Goal: Task Accomplishment & Management: Use online tool/utility

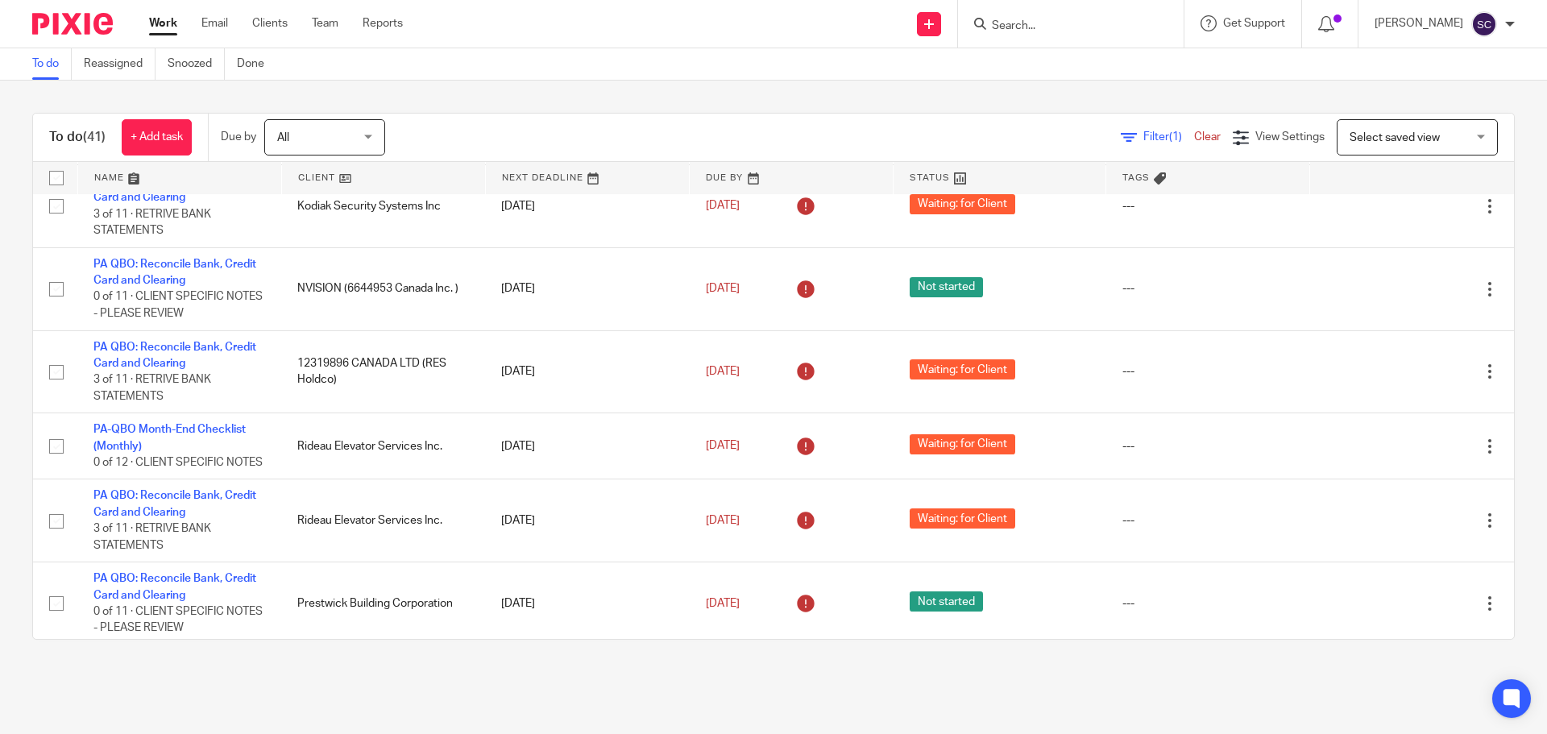
scroll to position [2901, 0]
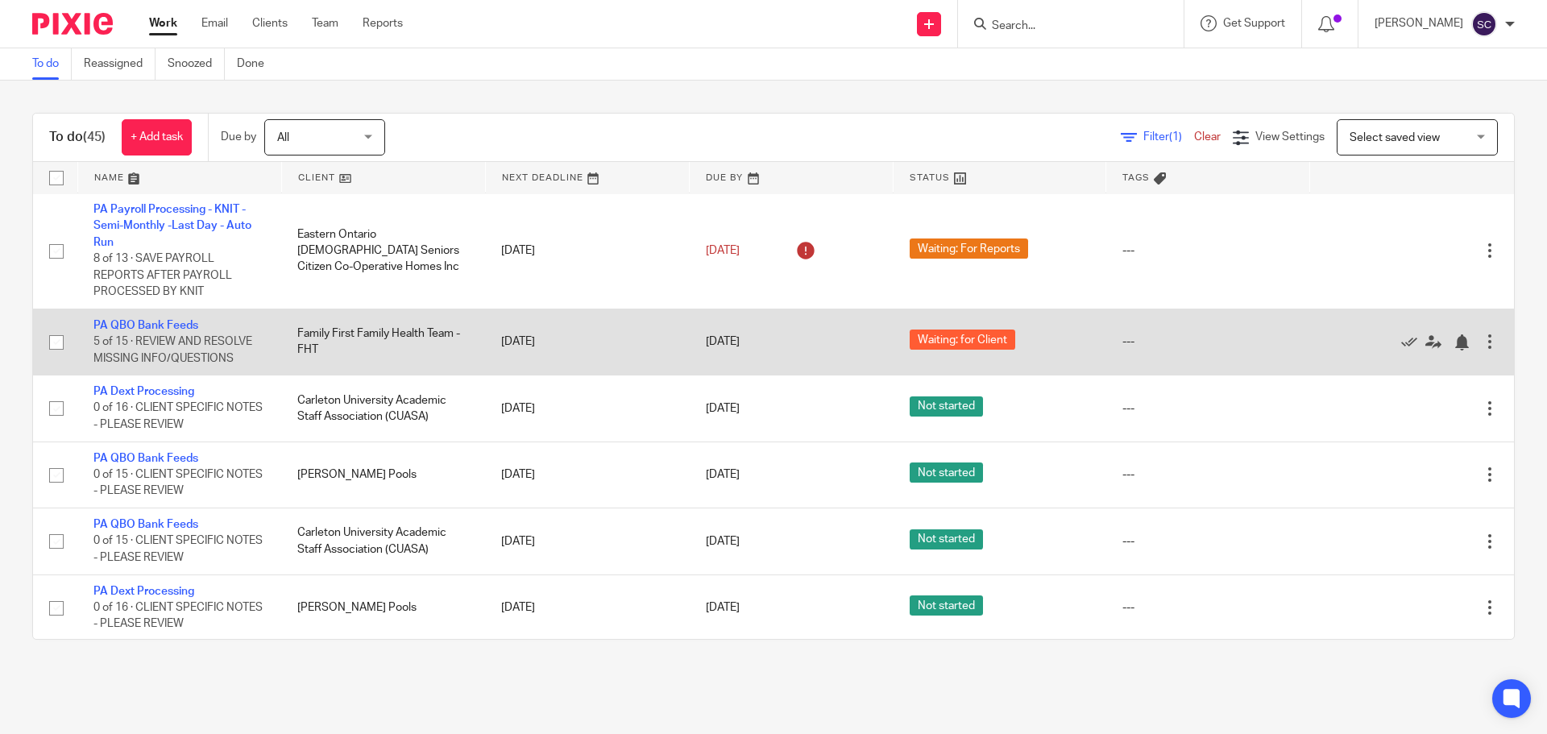
scroll to position [3166, 0]
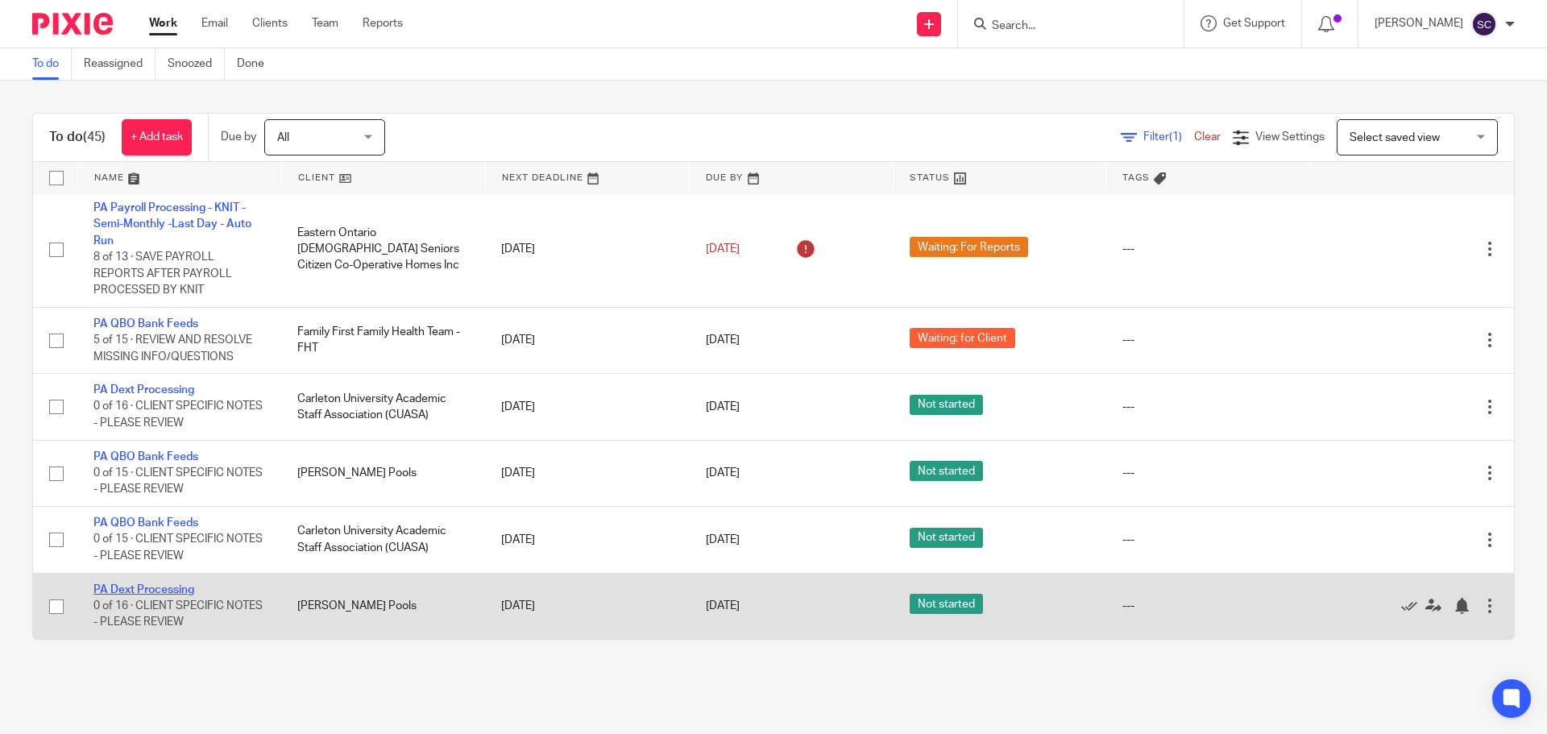
click at [136, 586] on link "PA Dext Processing" at bounding box center [143, 589] width 101 height 11
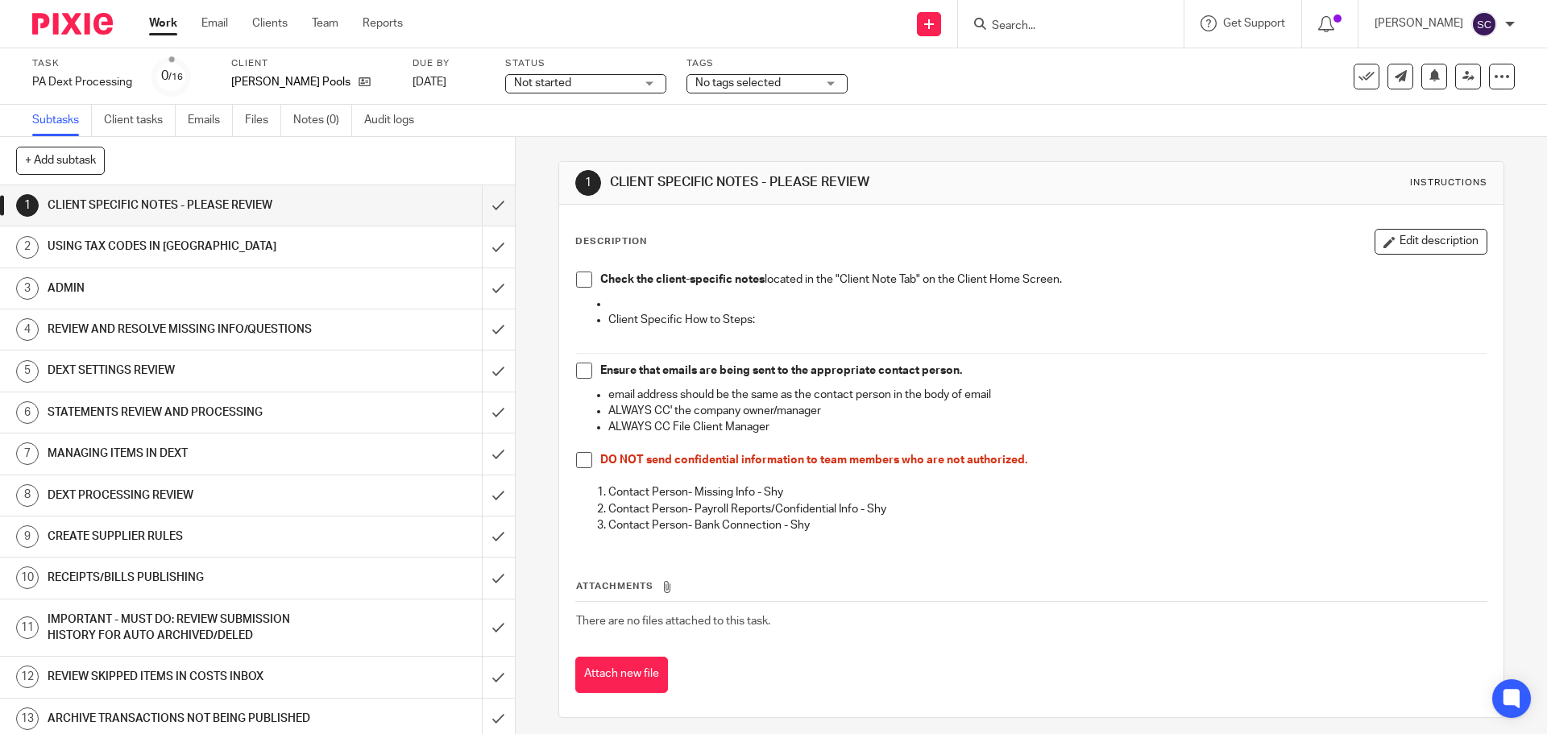
click at [582, 371] on span at bounding box center [584, 371] width 16 height 16
click at [582, 282] on span at bounding box center [584, 279] width 16 height 16
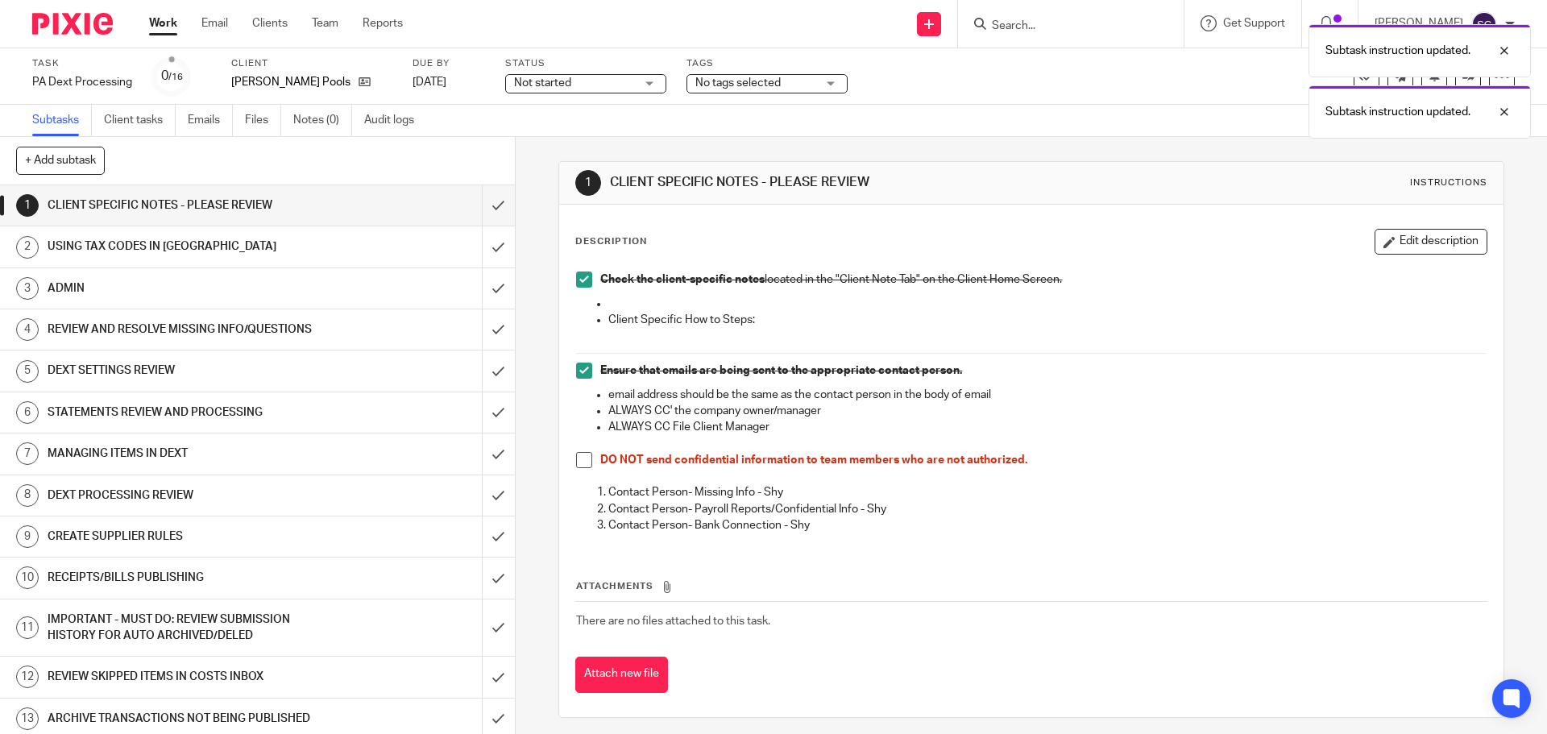
click at [578, 462] on span at bounding box center [584, 460] width 16 height 16
click at [478, 209] on input "submit" at bounding box center [257, 205] width 515 height 40
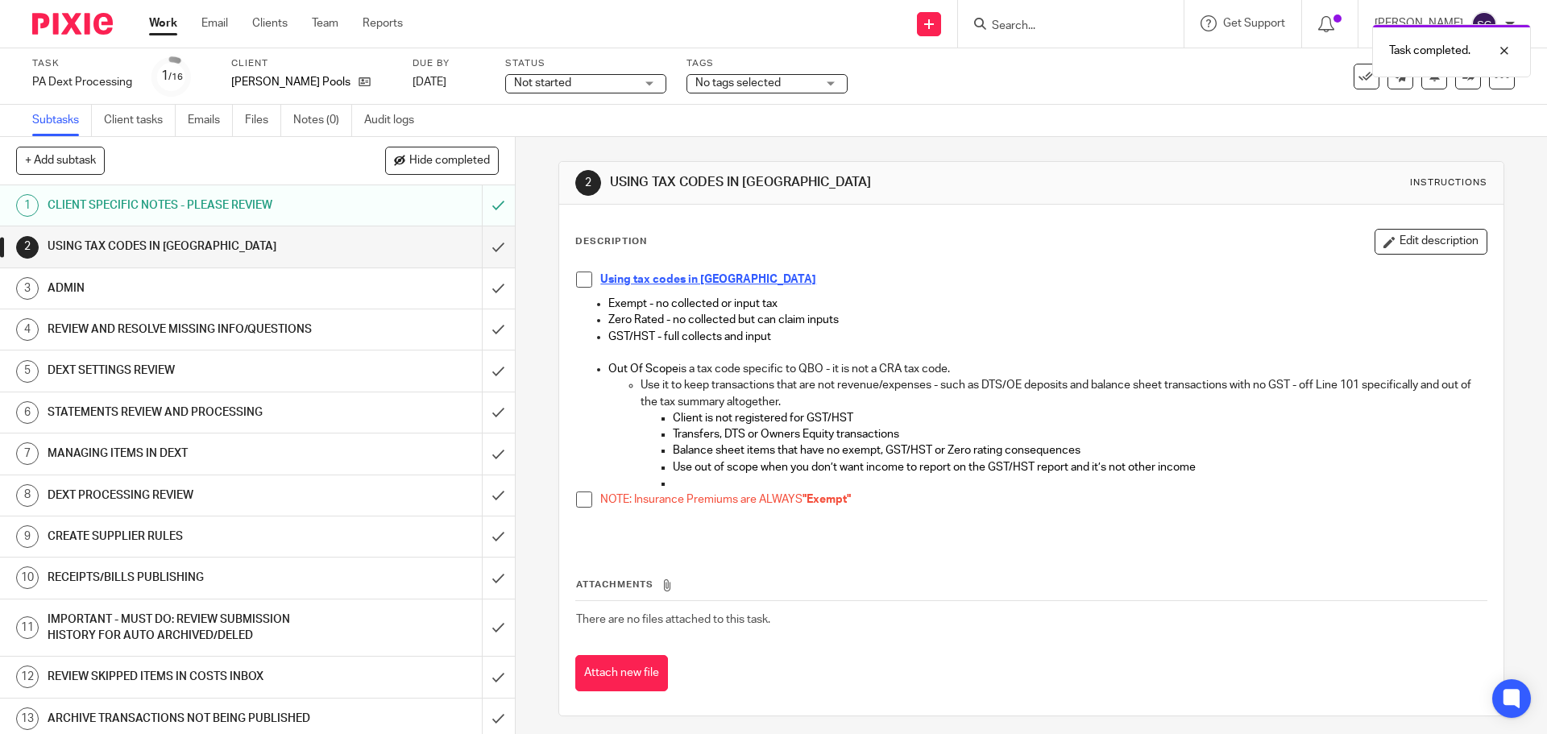
click at [584, 499] on span at bounding box center [584, 499] width 16 height 16
click at [578, 281] on span at bounding box center [584, 279] width 16 height 16
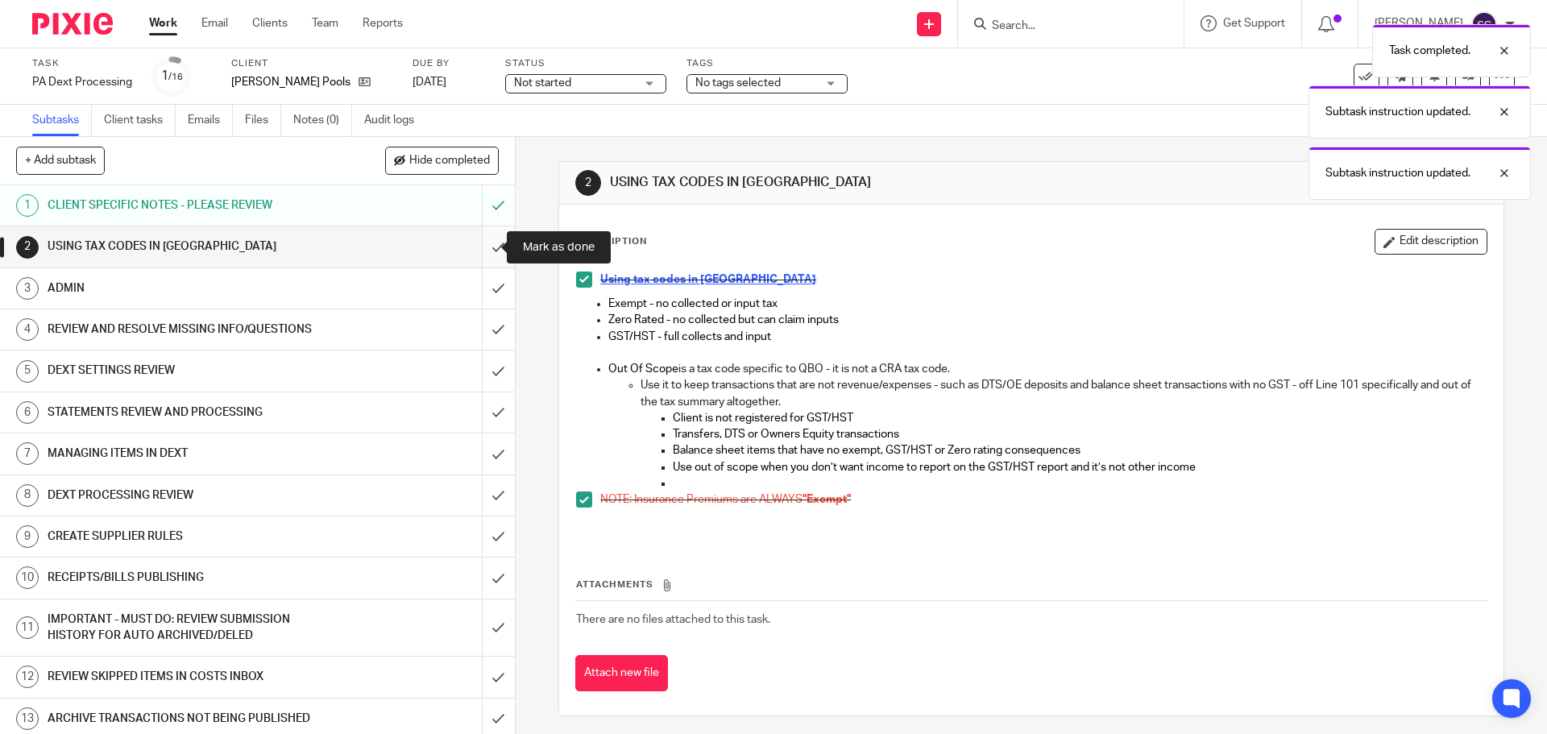
click at [479, 247] on input "submit" at bounding box center [257, 246] width 515 height 40
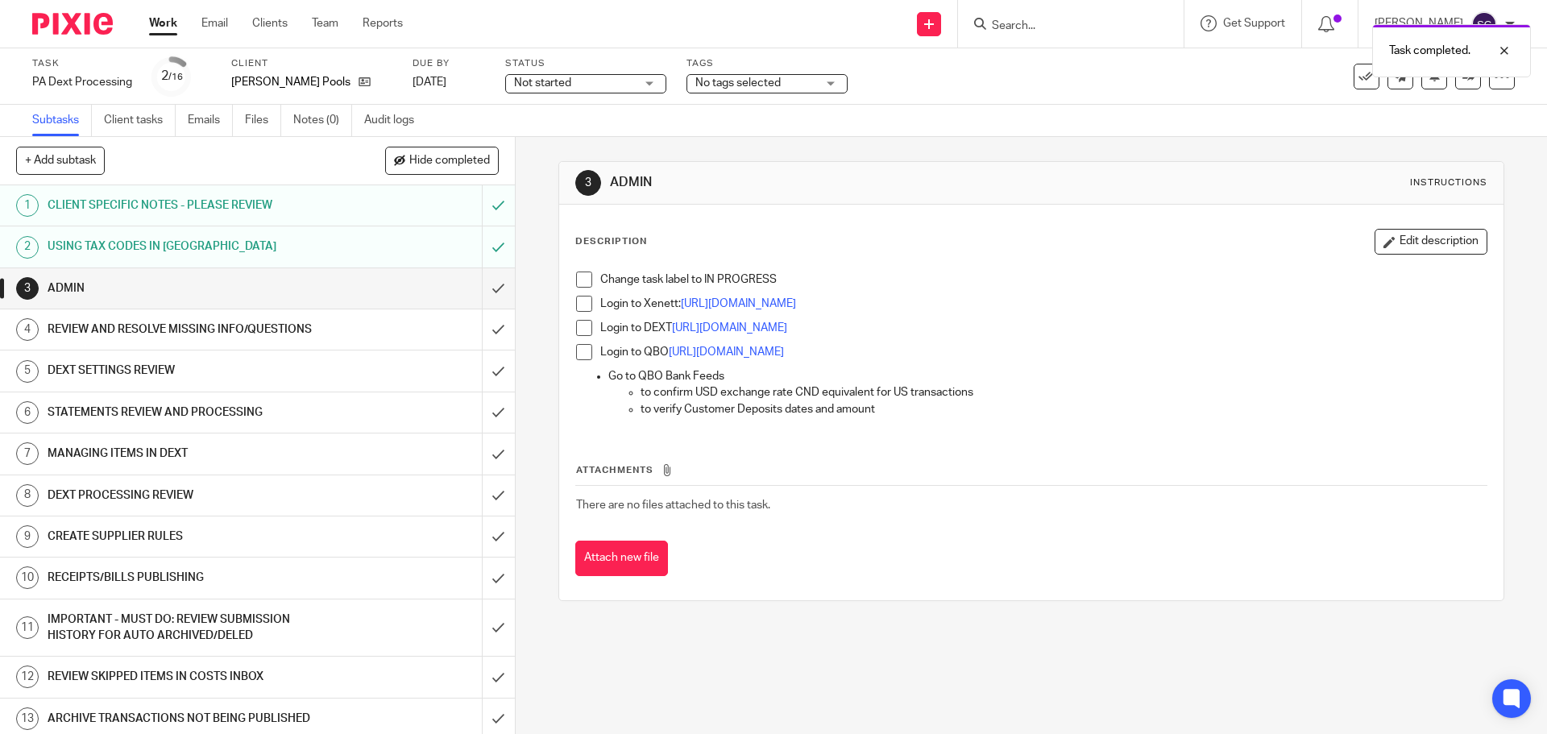
click at [576, 281] on span at bounding box center [584, 279] width 16 height 16
click at [582, 326] on span at bounding box center [584, 328] width 16 height 16
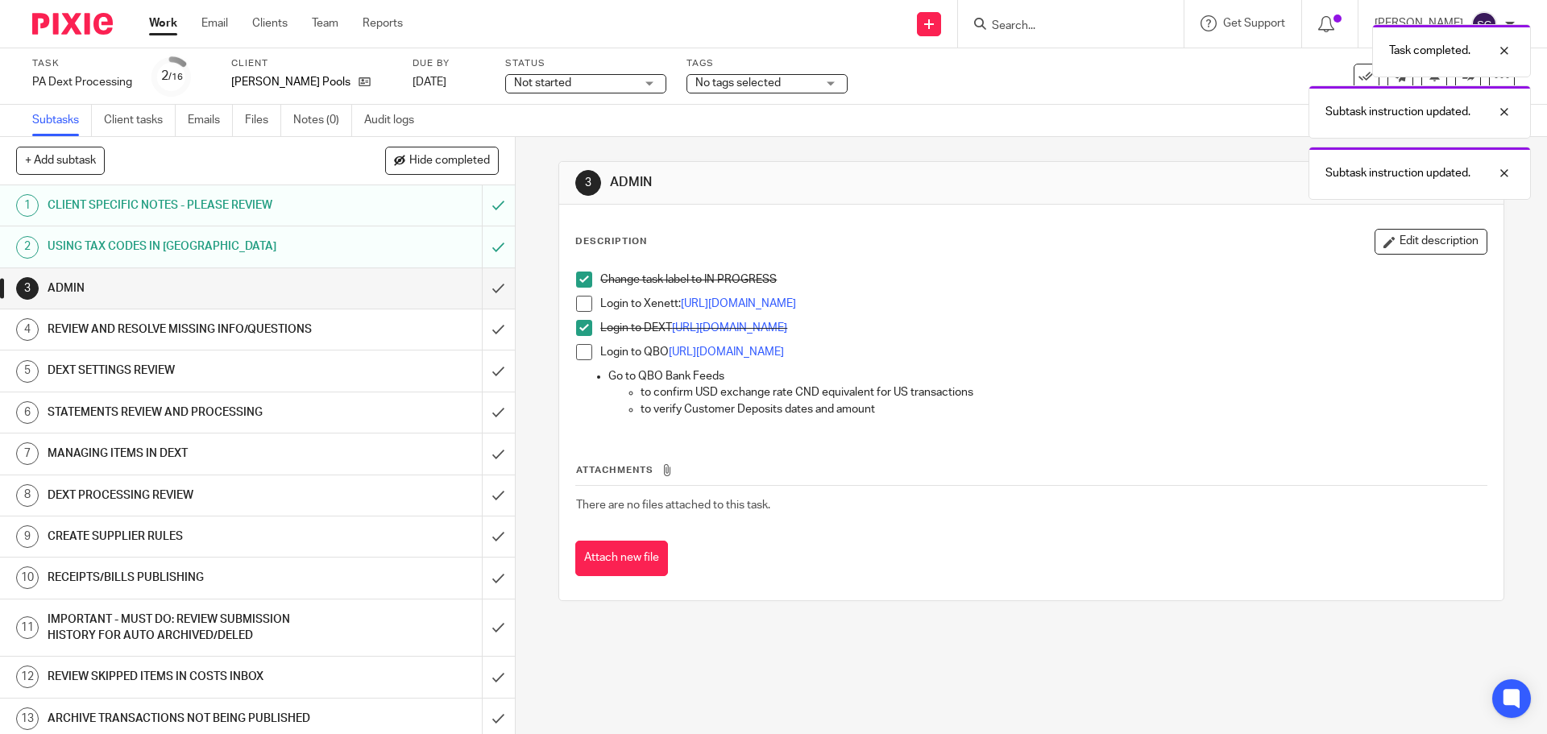
drag, startPoint x: 584, startPoint y: 299, endPoint x: 574, endPoint y: 355, distance: 57.4
click at [582, 301] on span at bounding box center [584, 304] width 16 height 16
click at [580, 350] on span at bounding box center [584, 352] width 16 height 16
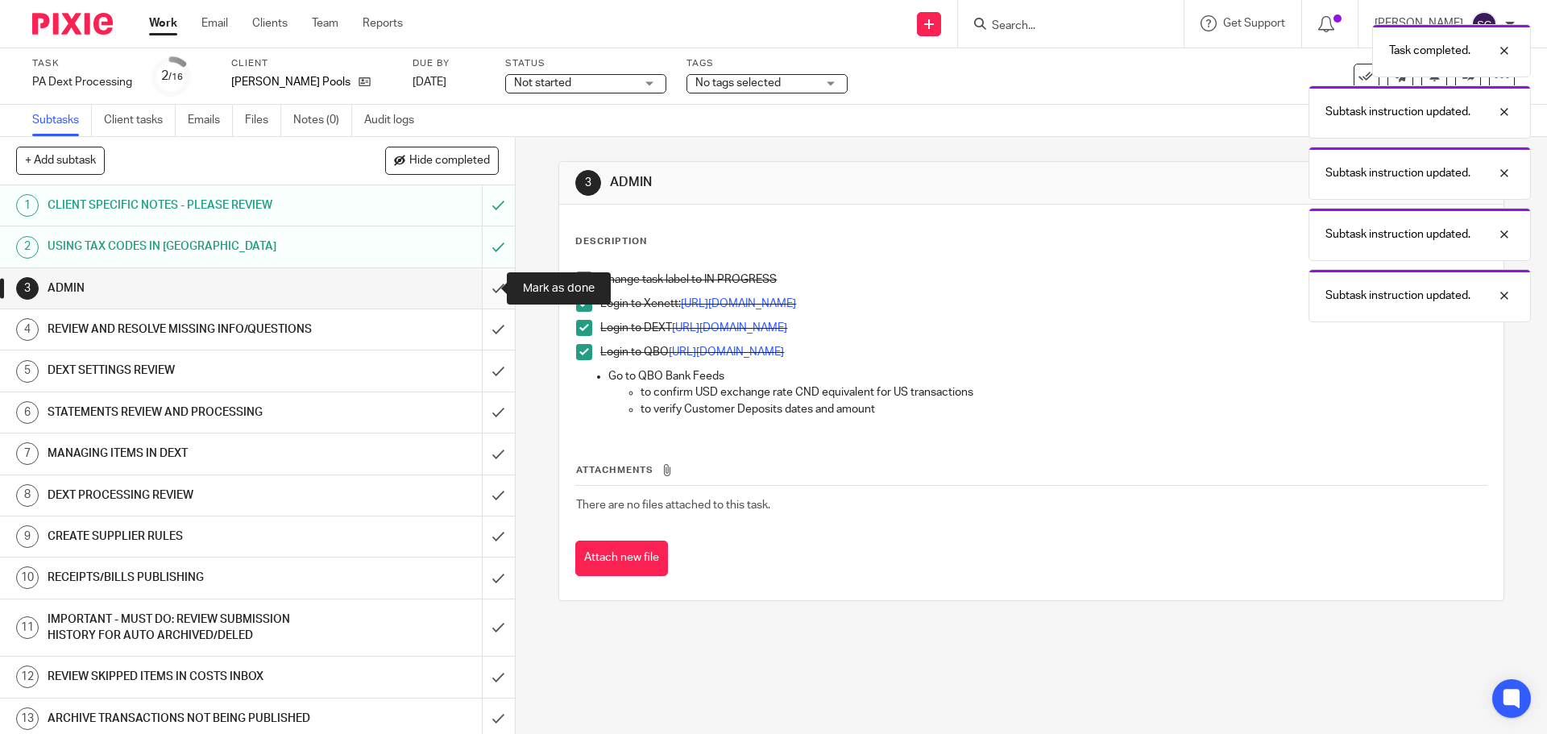
click at [479, 286] on input "submit" at bounding box center [257, 288] width 515 height 40
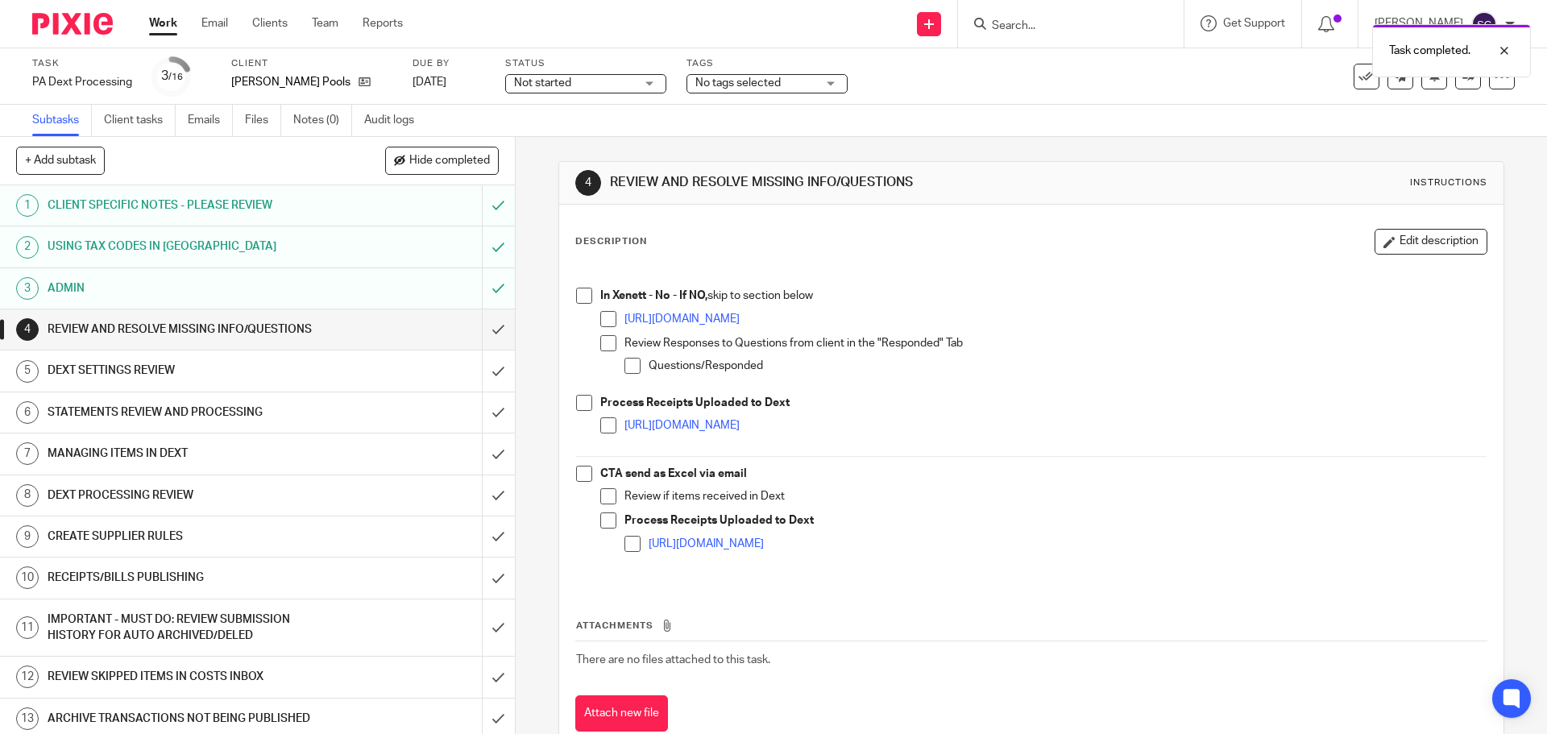
click at [578, 298] on span at bounding box center [584, 296] width 16 height 16
click at [577, 403] on span at bounding box center [584, 403] width 16 height 16
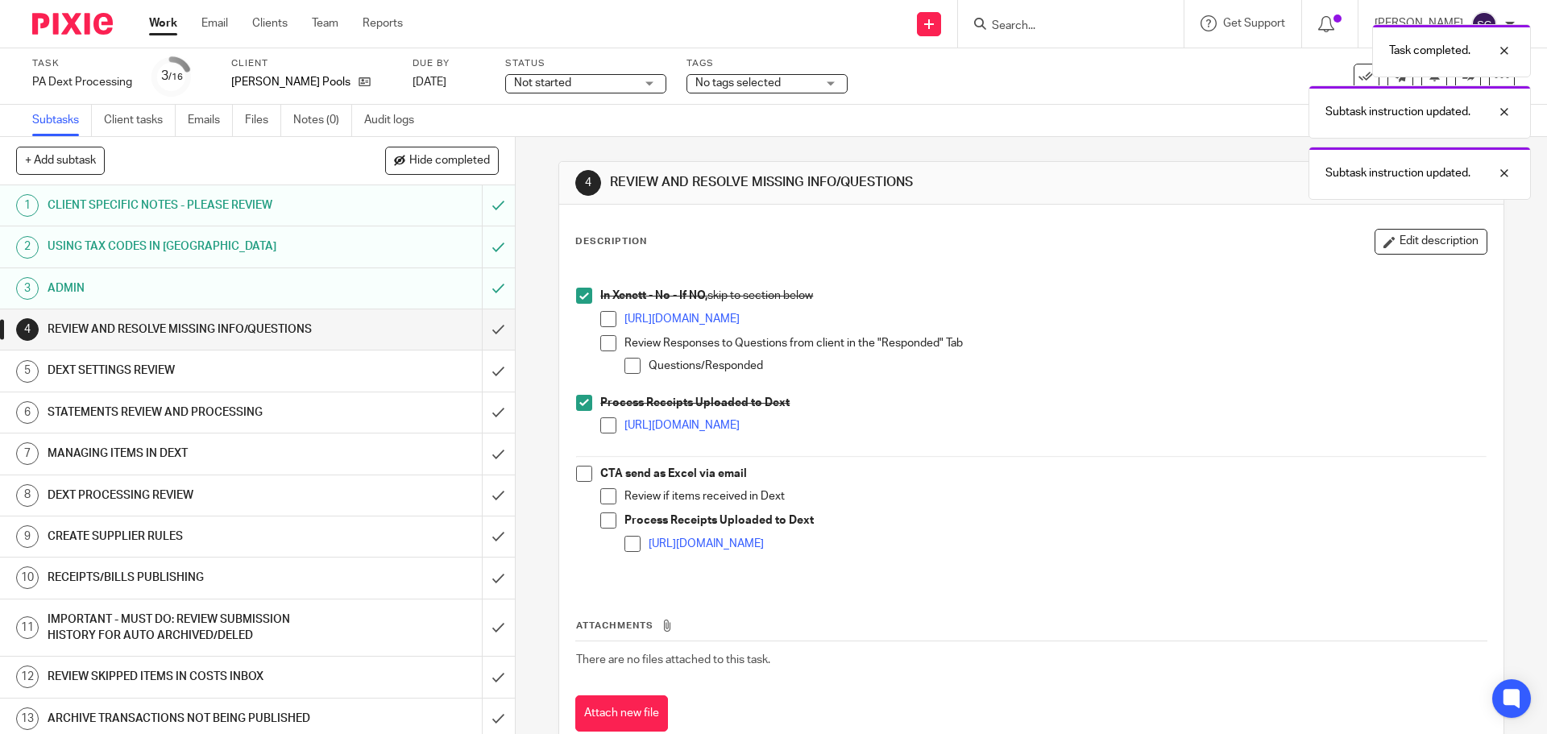
click at [578, 477] on span at bounding box center [584, 474] width 16 height 16
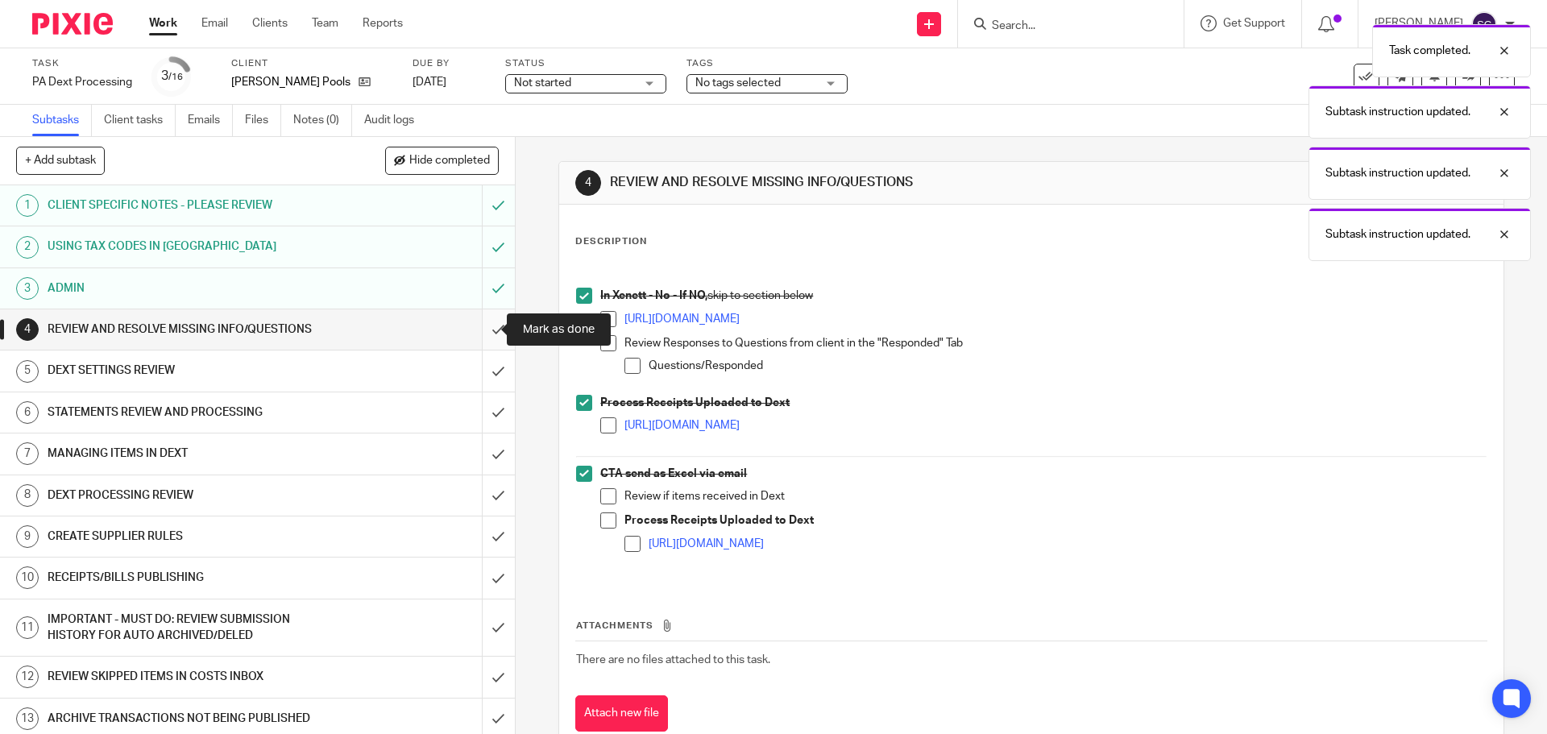
click at [478, 330] on input "submit" at bounding box center [257, 329] width 515 height 40
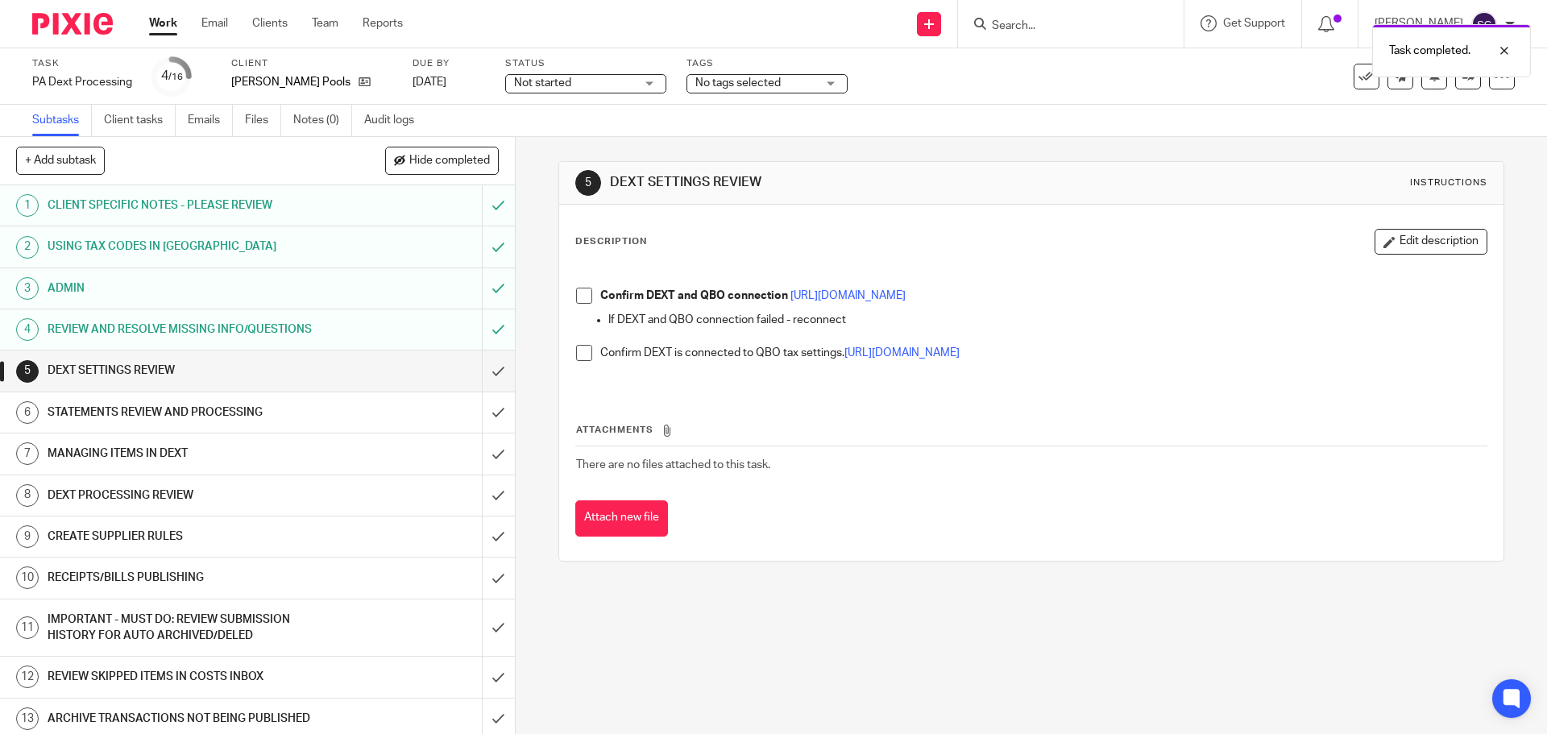
click at [586, 292] on span at bounding box center [584, 296] width 16 height 16
drag, startPoint x: 578, startPoint y: 353, endPoint x: 505, endPoint y: 383, distance: 78.7
click at [577, 353] on span at bounding box center [584, 353] width 16 height 16
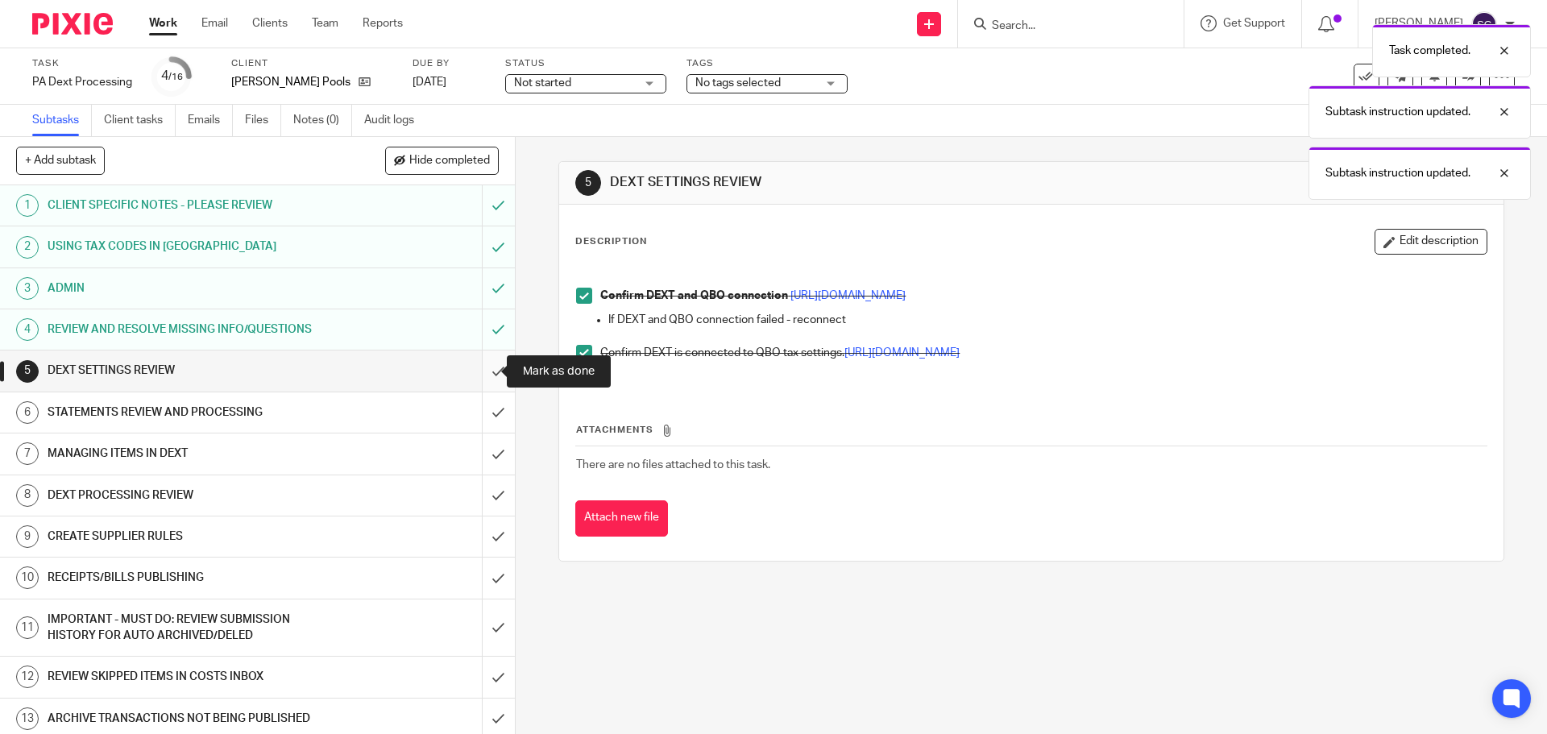
click at [481, 374] on input "submit" at bounding box center [257, 370] width 515 height 40
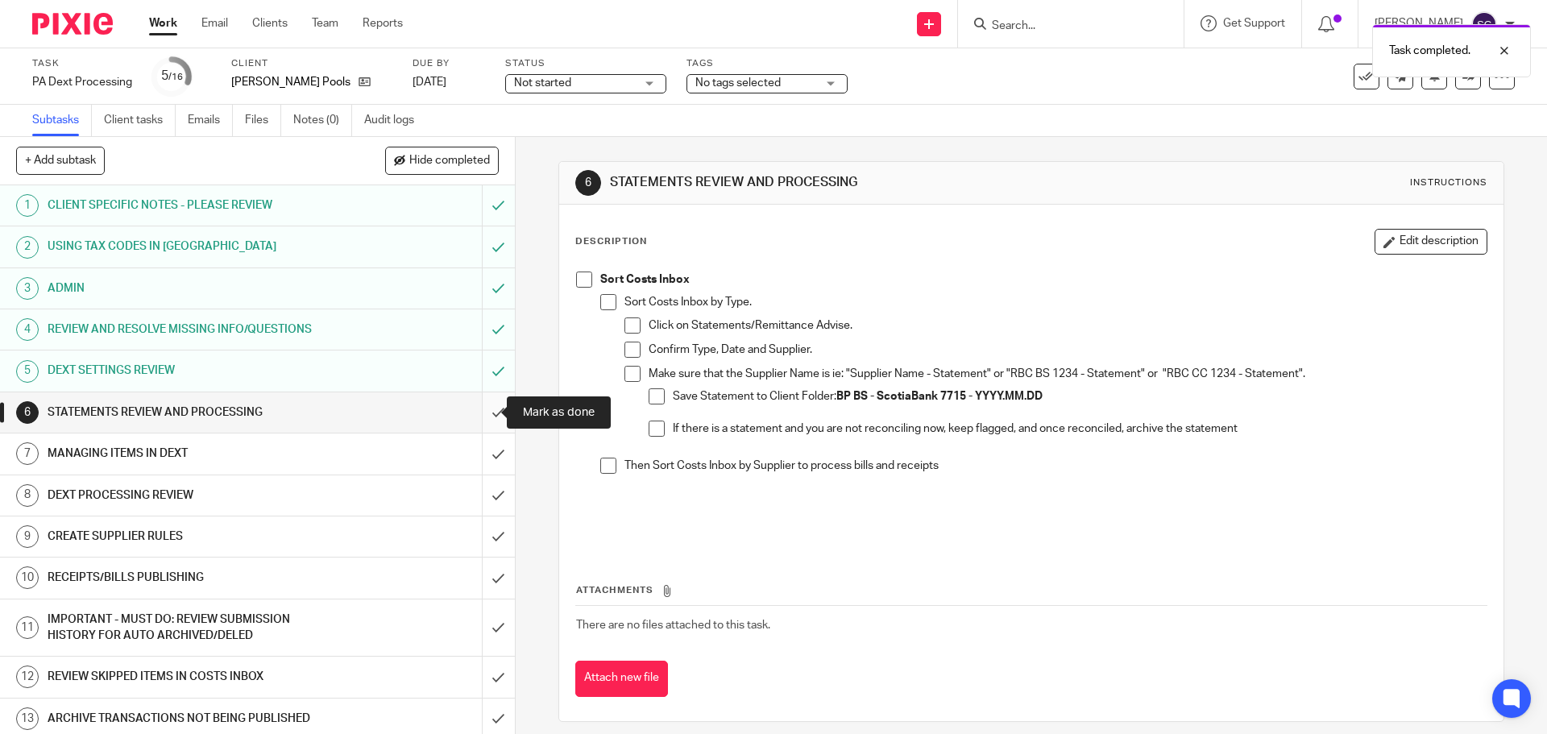
click at [479, 414] on input "submit" at bounding box center [257, 412] width 515 height 40
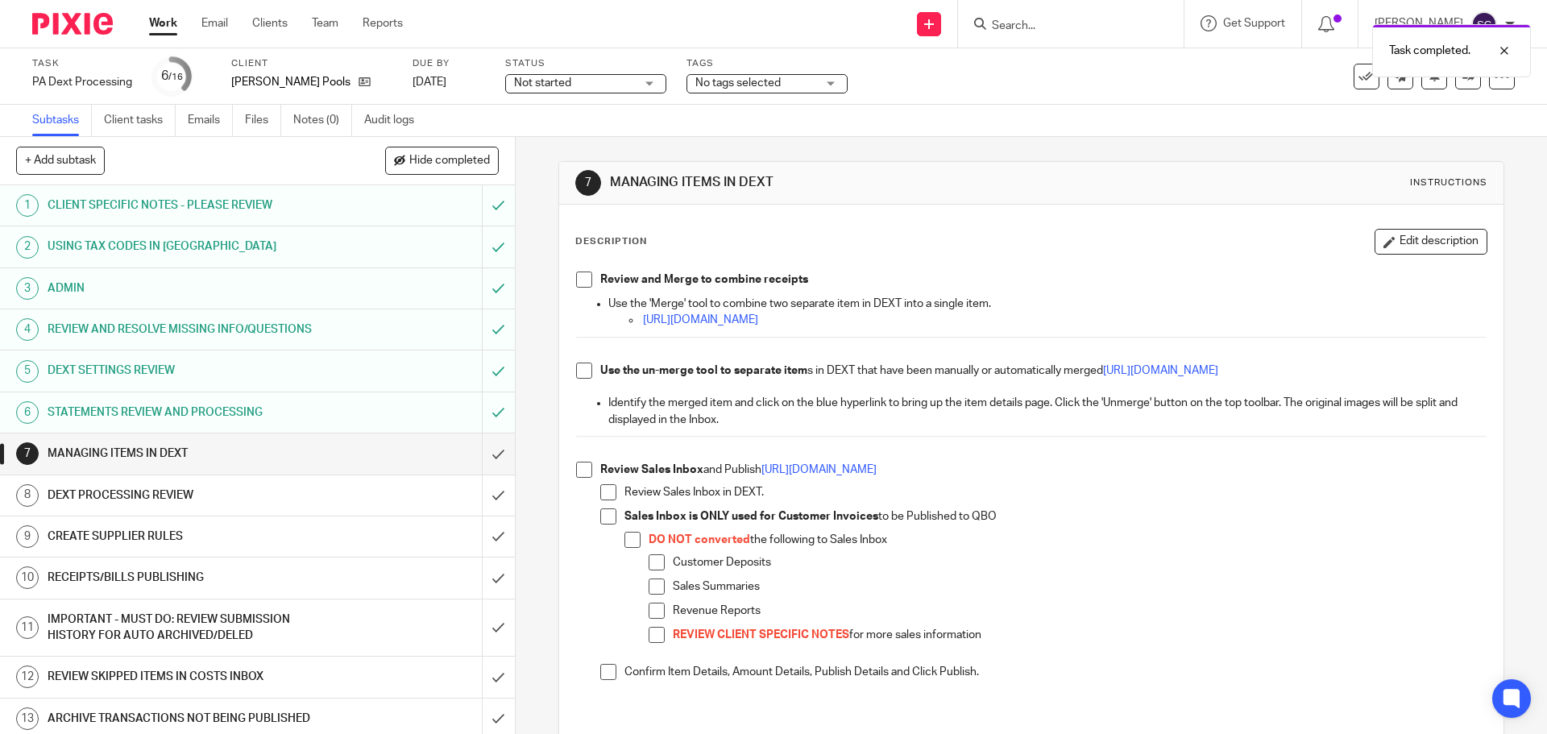
click at [229, 415] on h1 "STATEMENTS REVIEW AND PROCESSING" at bounding box center [187, 412] width 279 height 24
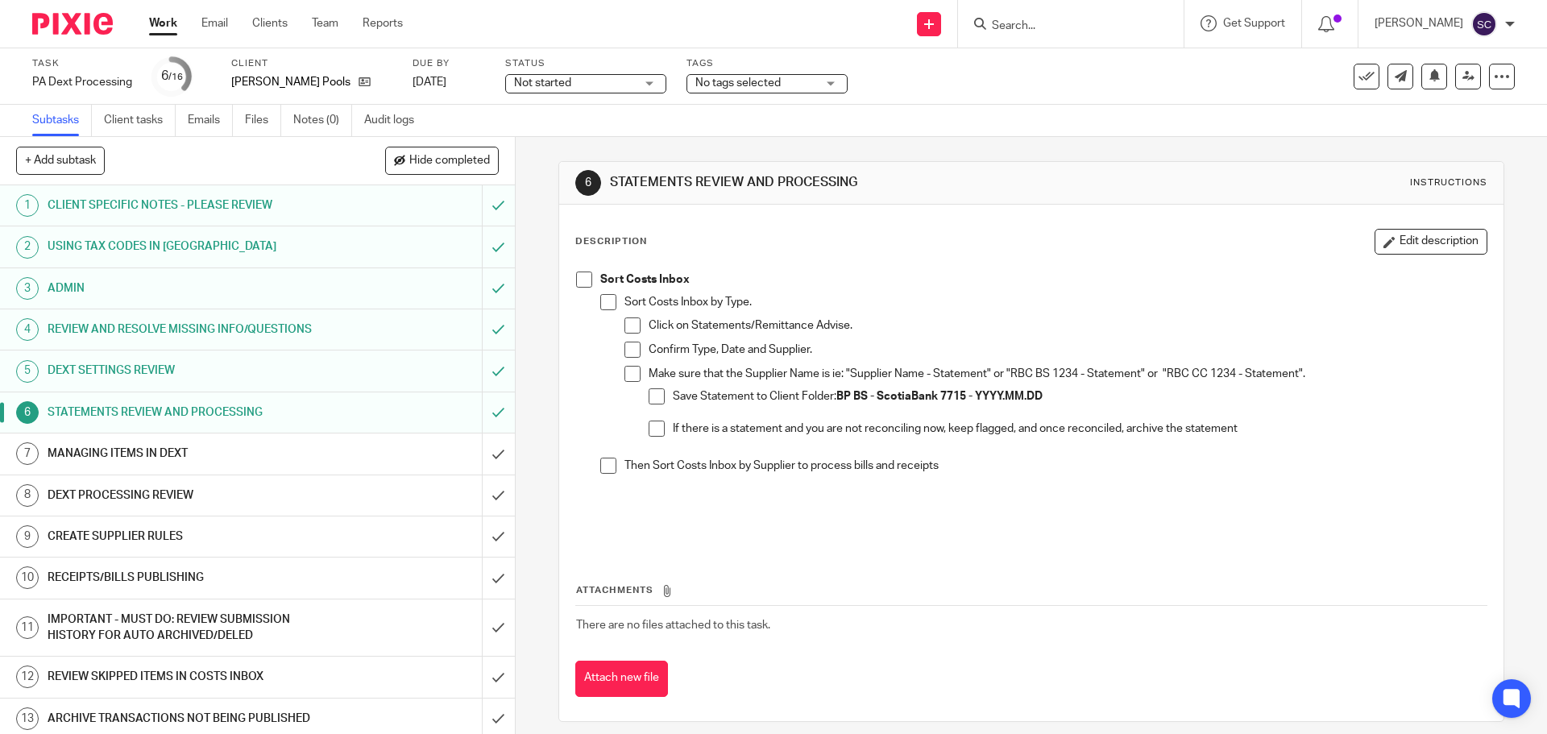
click at [585, 280] on span at bounding box center [584, 279] width 16 height 16
click at [218, 454] on h1 "MANAGING ITEMS IN DEXT" at bounding box center [187, 453] width 279 height 24
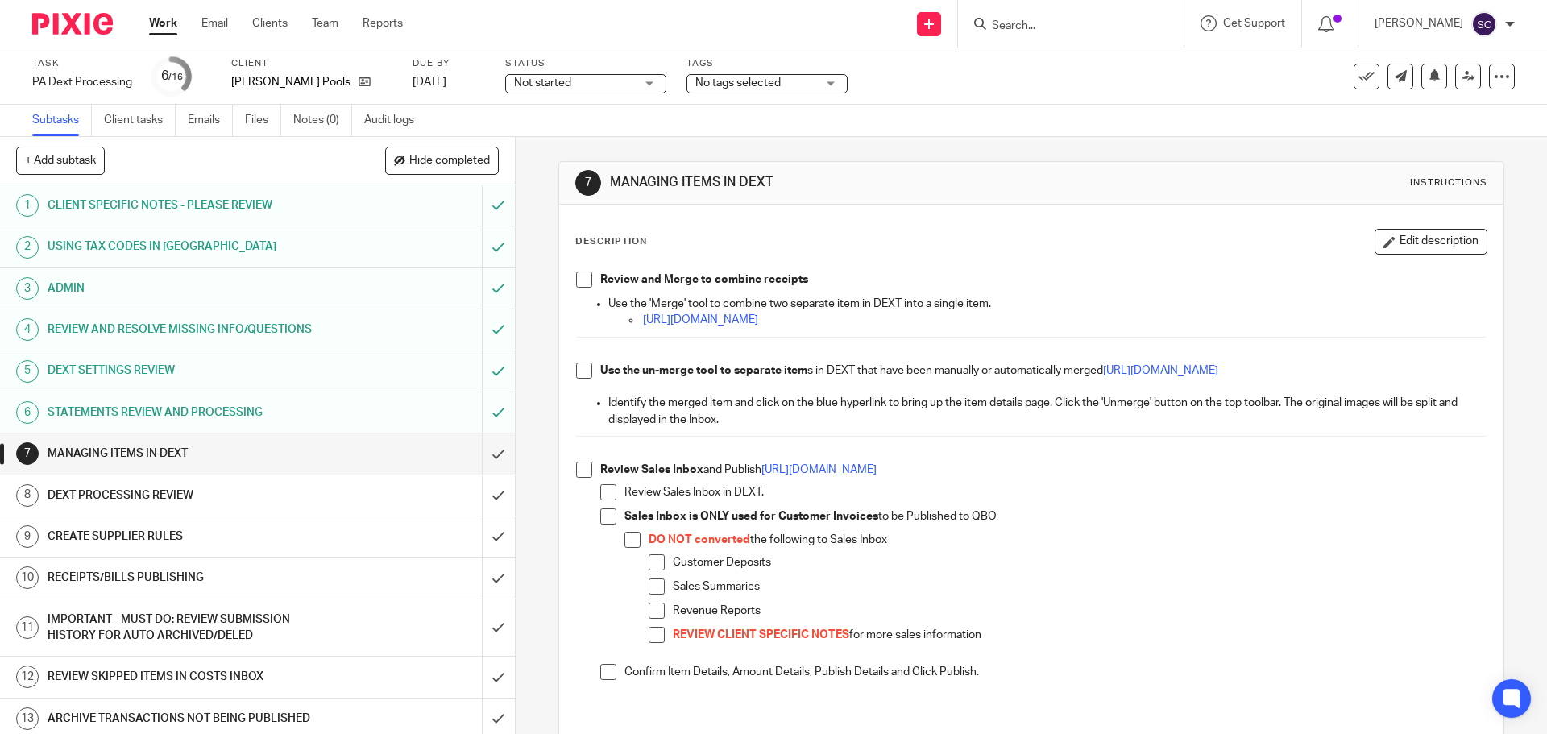
click at [579, 276] on span at bounding box center [584, 279] width 16 height 16
click at [582, 468] on span at bounding box center [584, 470] width 16 height 16
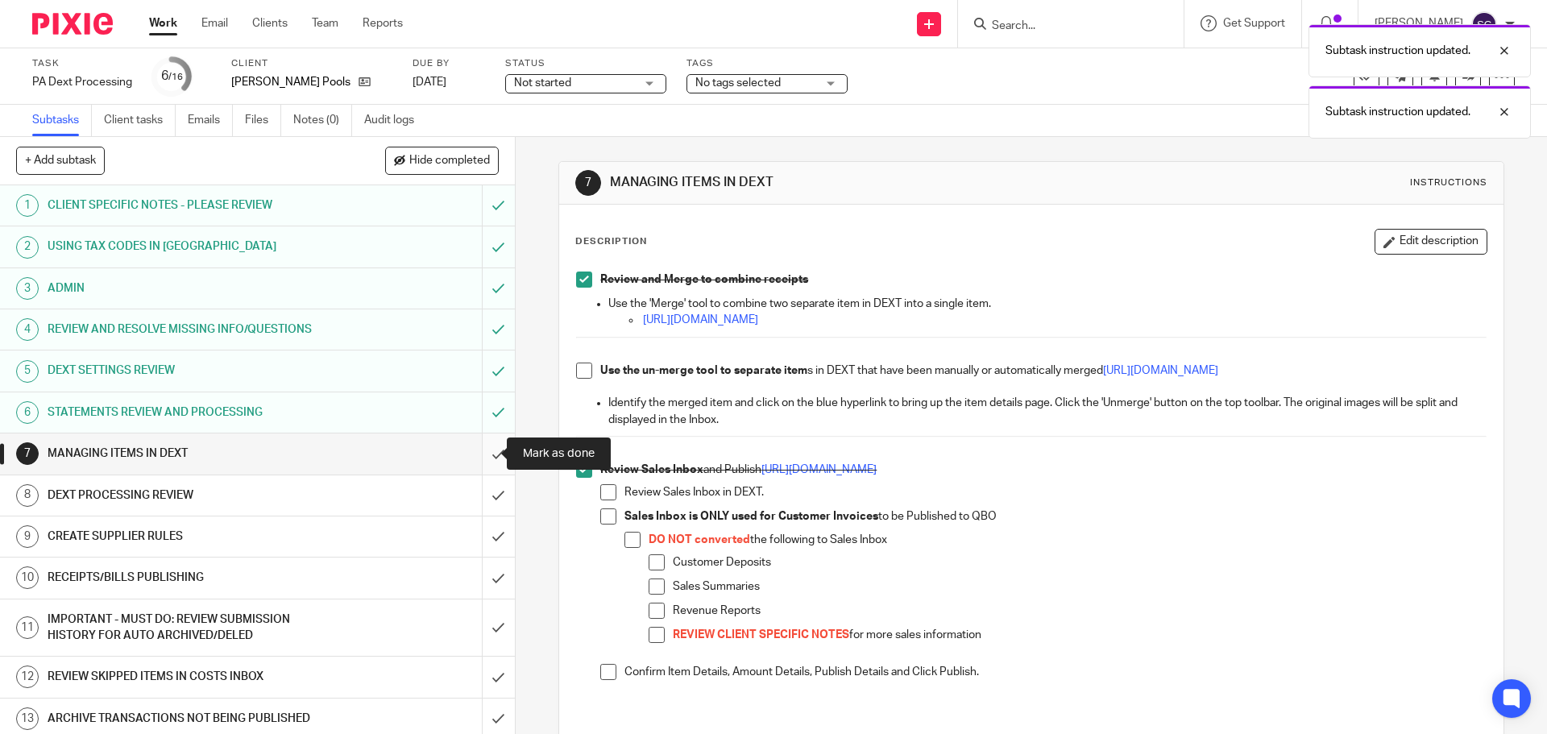
click at [479, 454] on input "submit" at bounding box center [257, 453] width 515 height 40
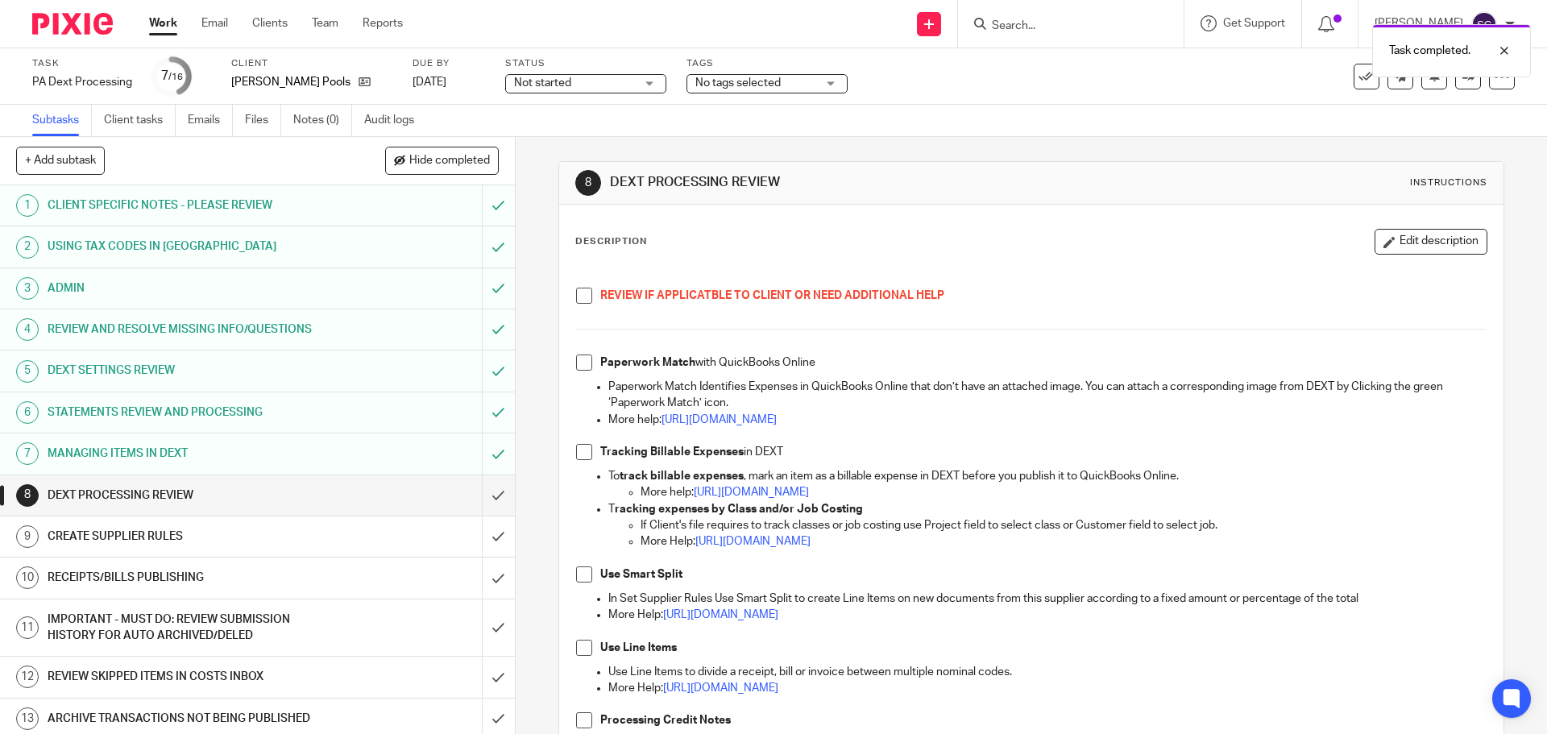
click at [578, 299] on span at bounding box center [584, 296] width 16 height 16
click at [580, 360] on span at bounding box center [584, 362] width 16 height 16
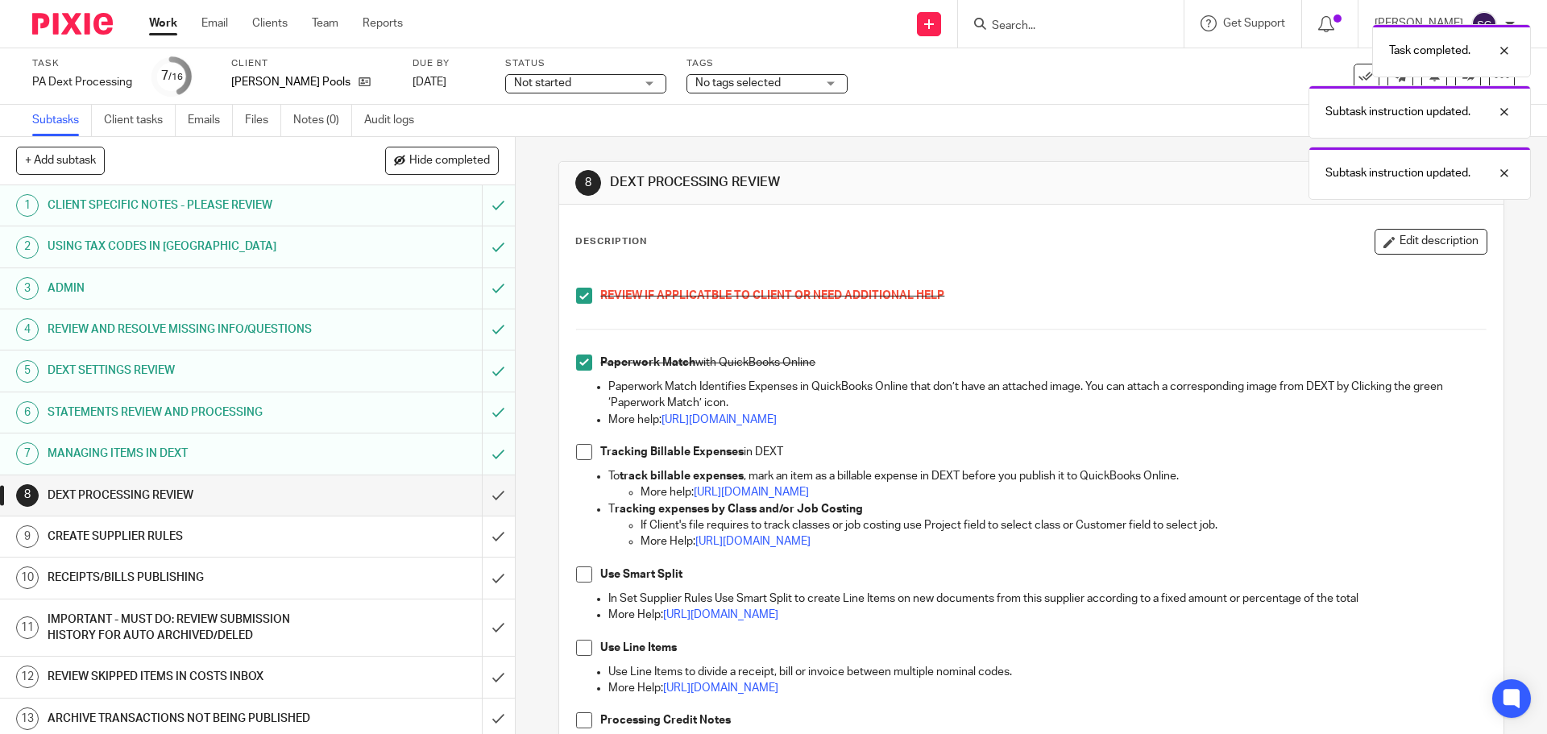
drag, startPoint x: 580, startPoint y: 454, endPoint x: 588, endPoint y: 514, distance: 60.2
click at [580, 455] on span at bounding box center [584, 452] width 16 height 16
click at [581, 577] on span at bounding box center [584, 574] width 16 height 16
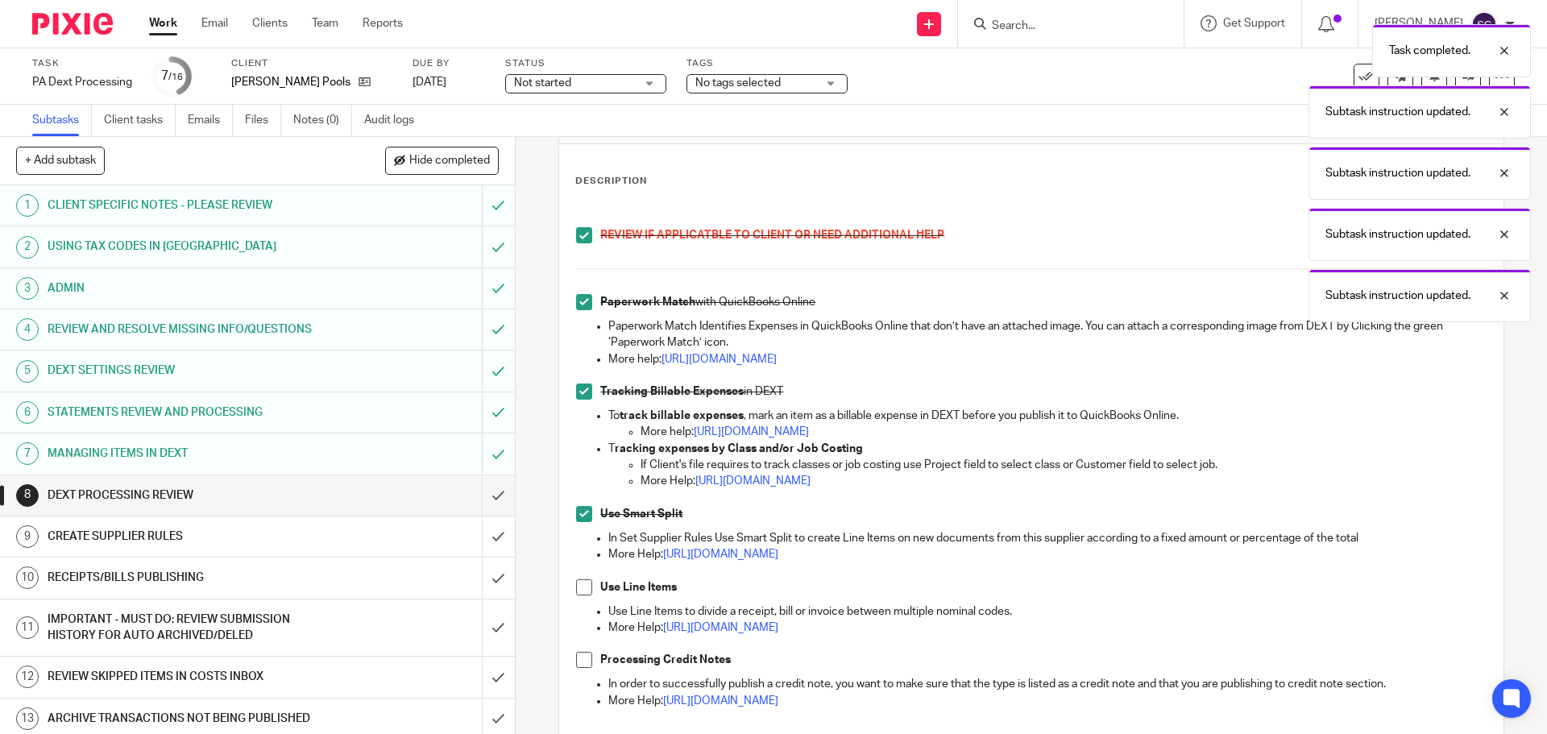
scroll to position [242, 0]
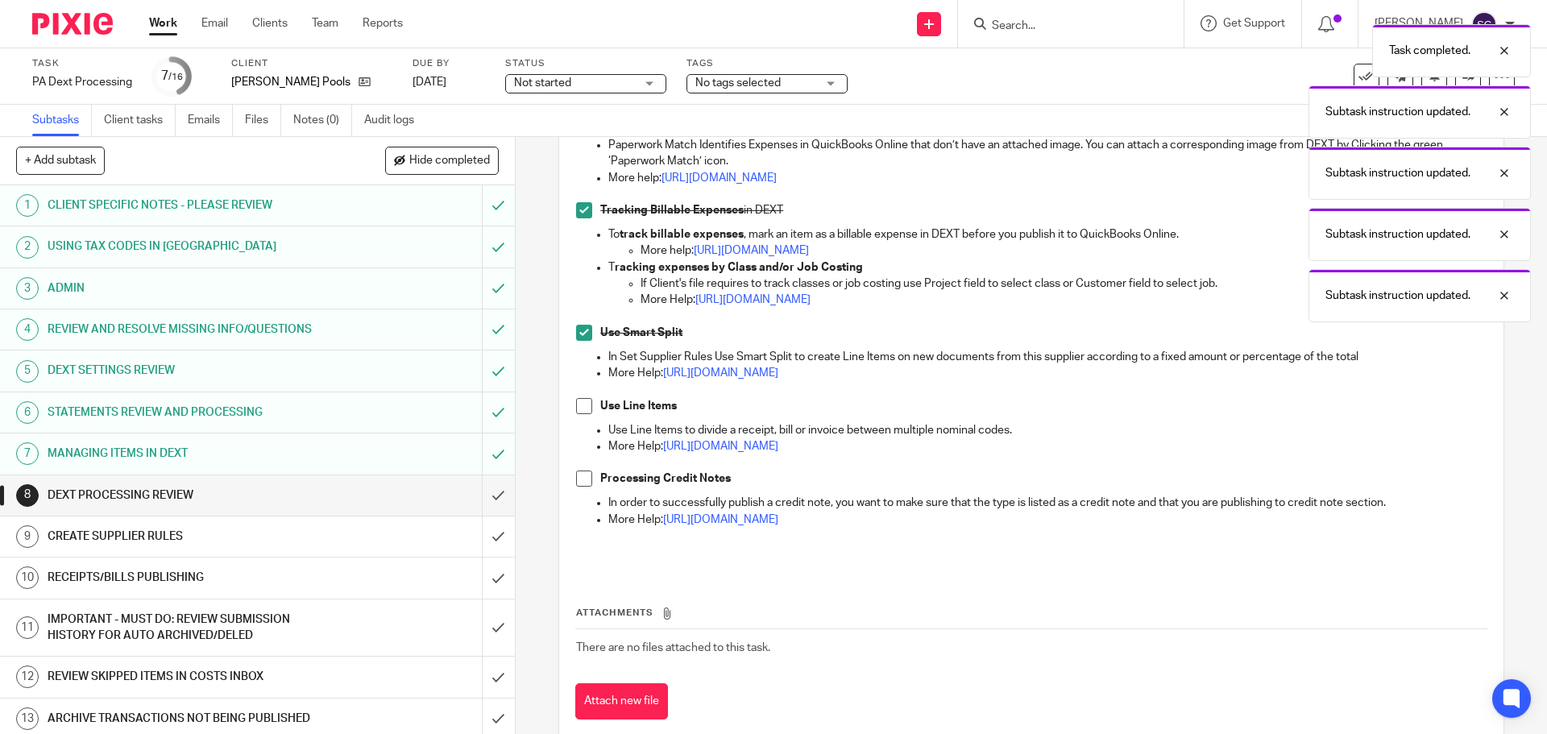
click at [581, 401] on span at bounding box center [584, 406] width 16 height 16
click at [582, 482] on span at bounding box center [584, 478] width 16 height 16
click at [477, 493] on input "submit" at bounding box center [257, 495] width 515 height 40
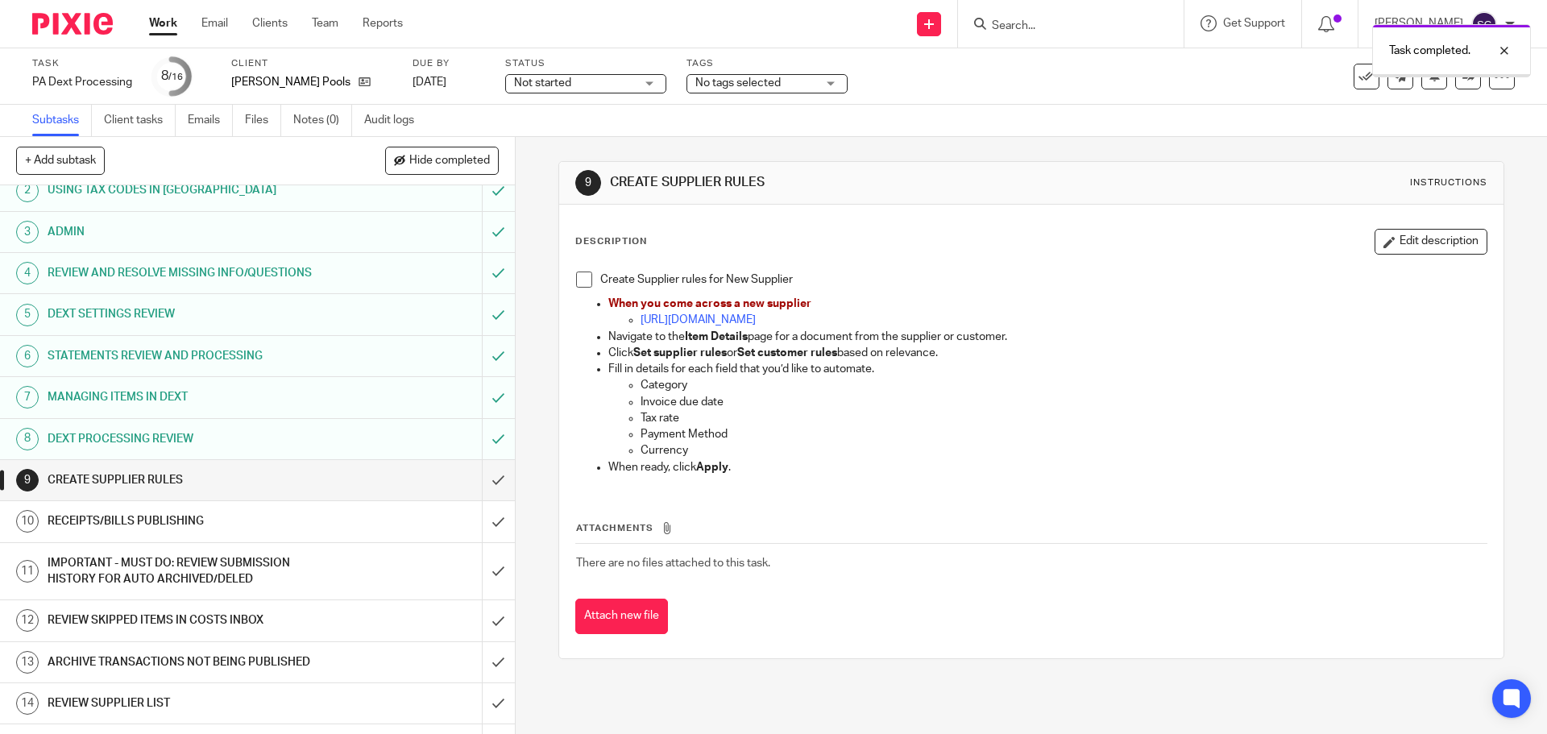
scroll to position [146, 0]
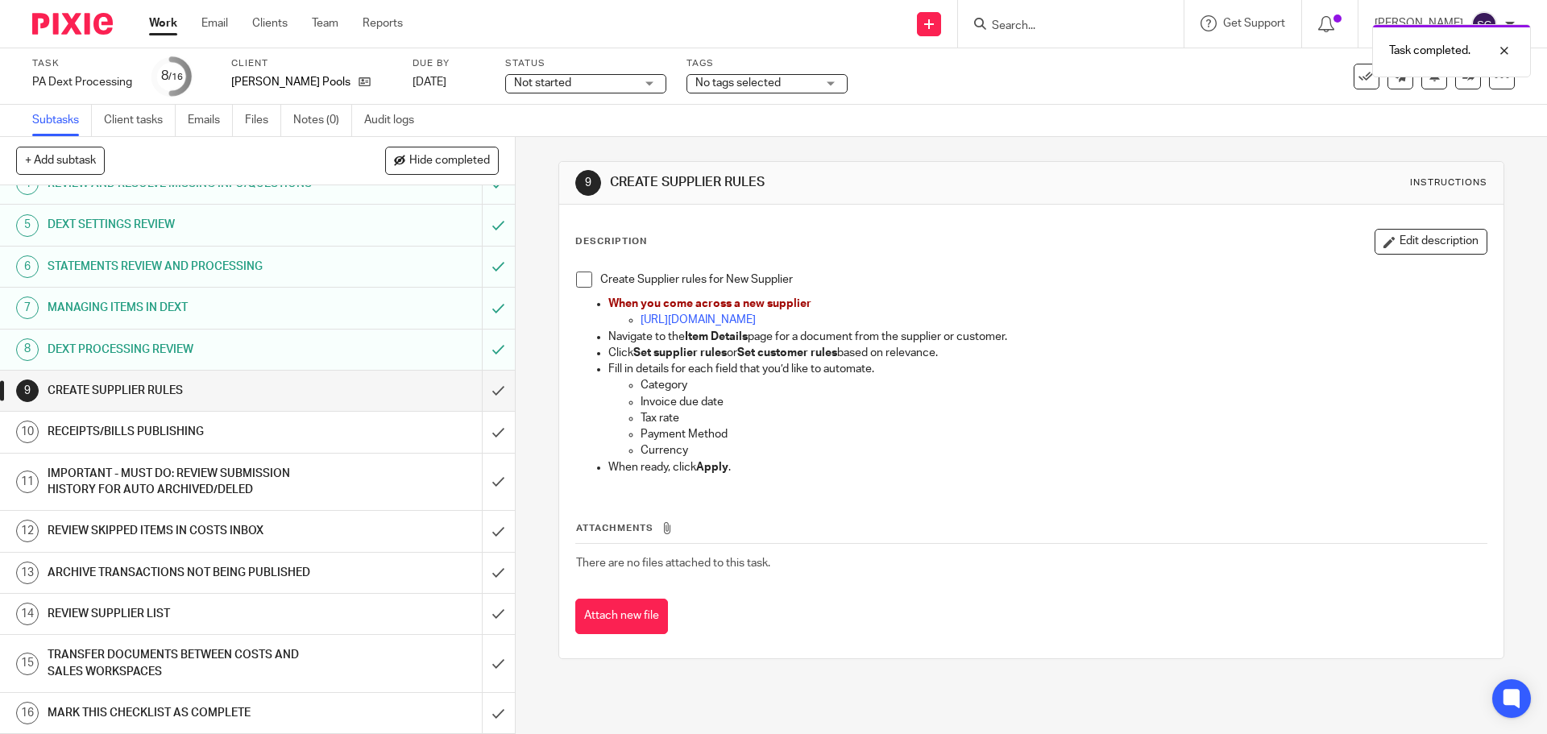
click at [580, 280] on span at bounding box center [584, 279] width 16 height 16
click at [480, 392] on input "submit" at bounding box center [257, 391] width 515 height 40
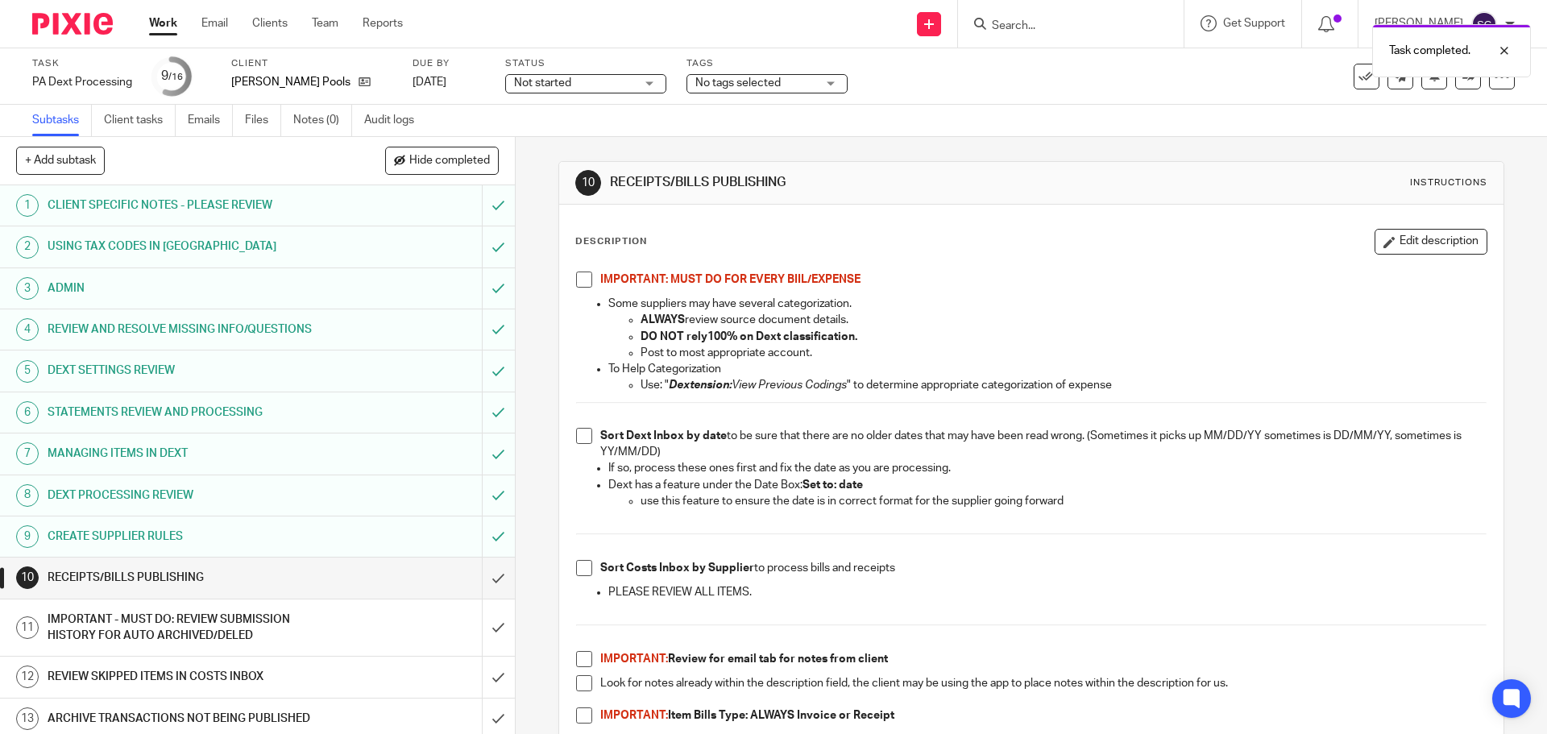
click at [580, 285] on span at bounding box center [584, 279] width 16 height 16
click at [577, 438] on span at bounding box center [584, 436] width 16 height 16
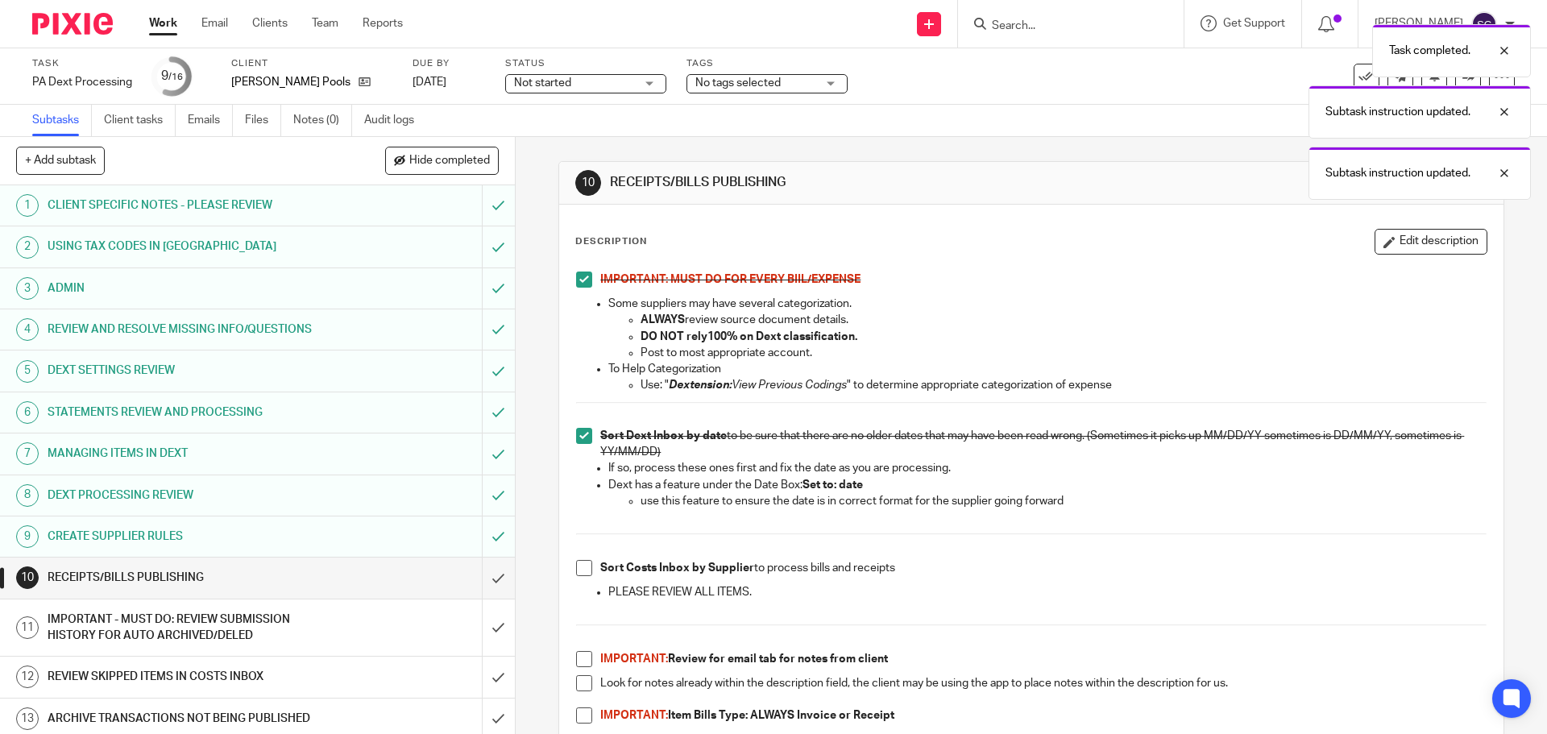
click at [580, 566] on span at bounding box center [584, 568] width 16 height 16
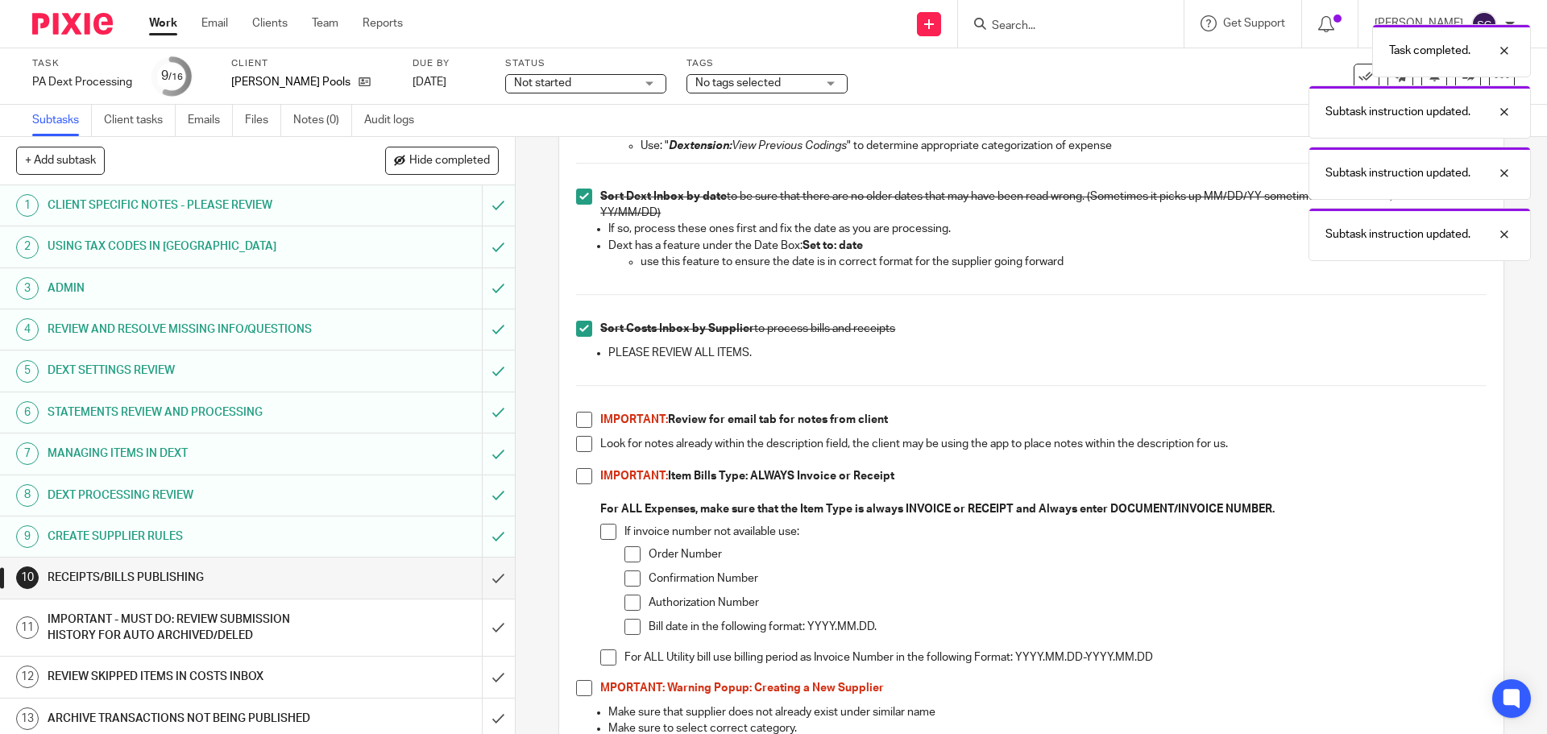
scroll to position [403, 0]
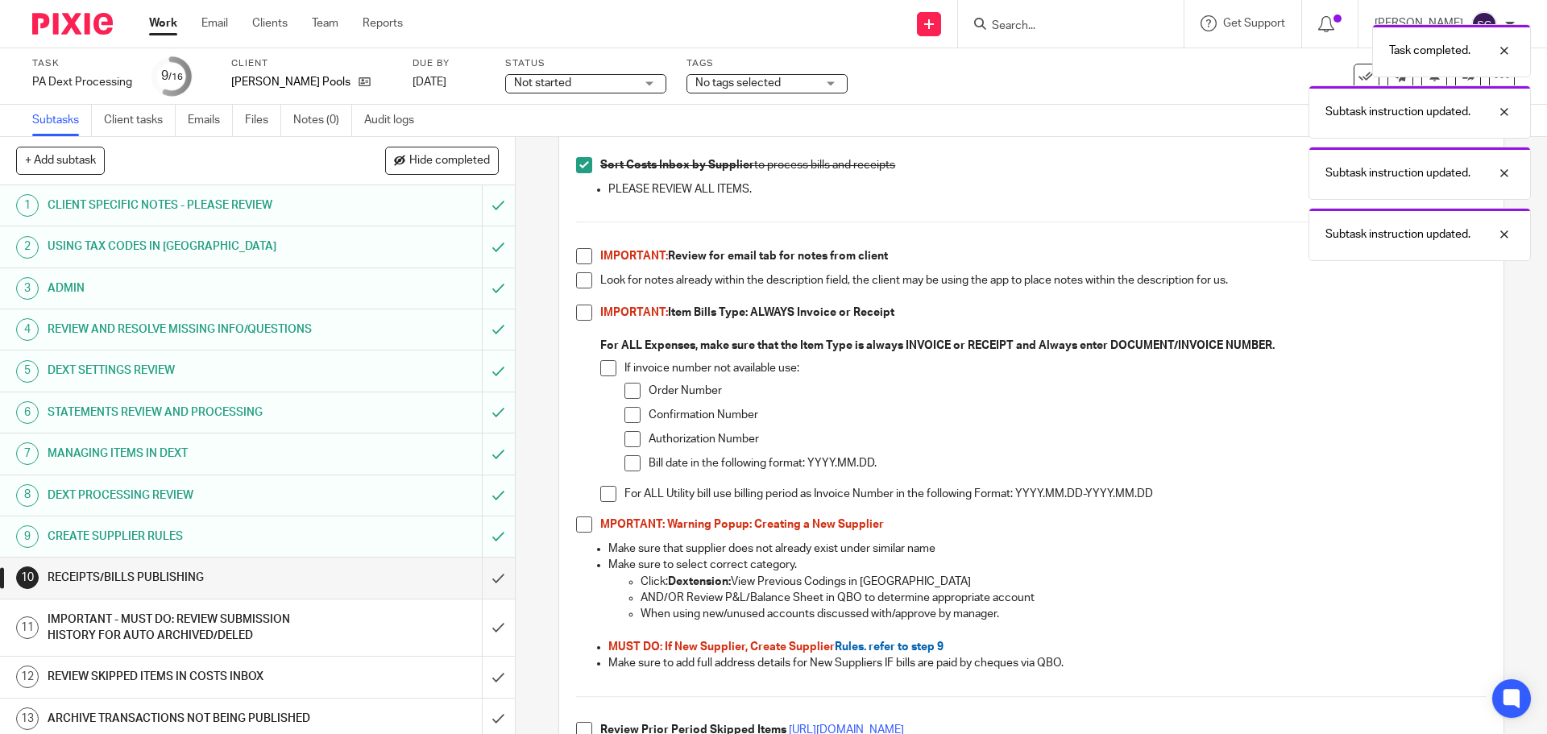
click at [580, 257] on span at bounding box center [584, 256] width 16 height 16
drag, startPoint x: 578, startPoint y: 282, endPoint x: 571, endPoint y: 320, distance: 38.5
click at [578, 282] on span at bounding box center [584, 280] width 16 height 16
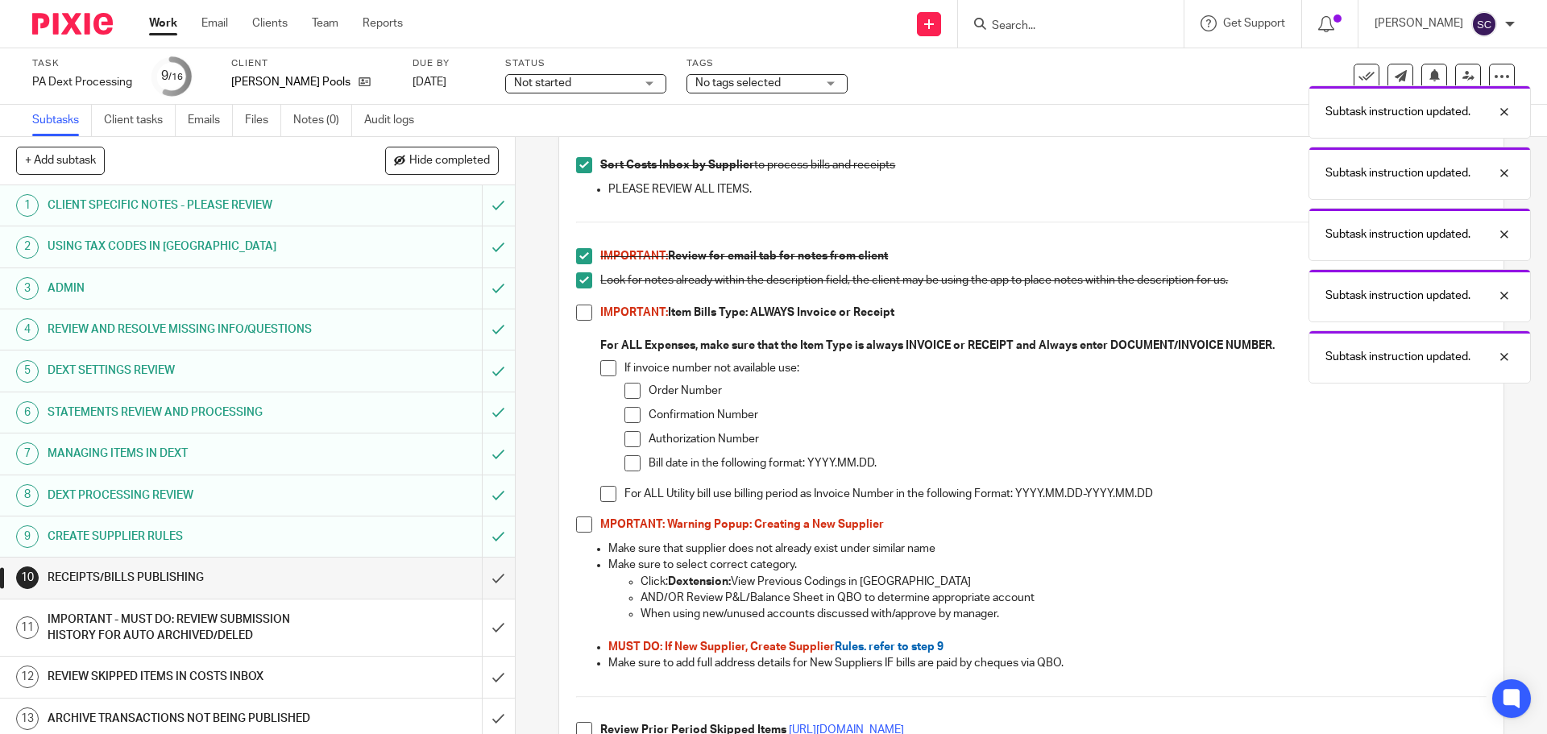
click at [577, 313] on span at bounding box center [584, 313] width 16 height 16
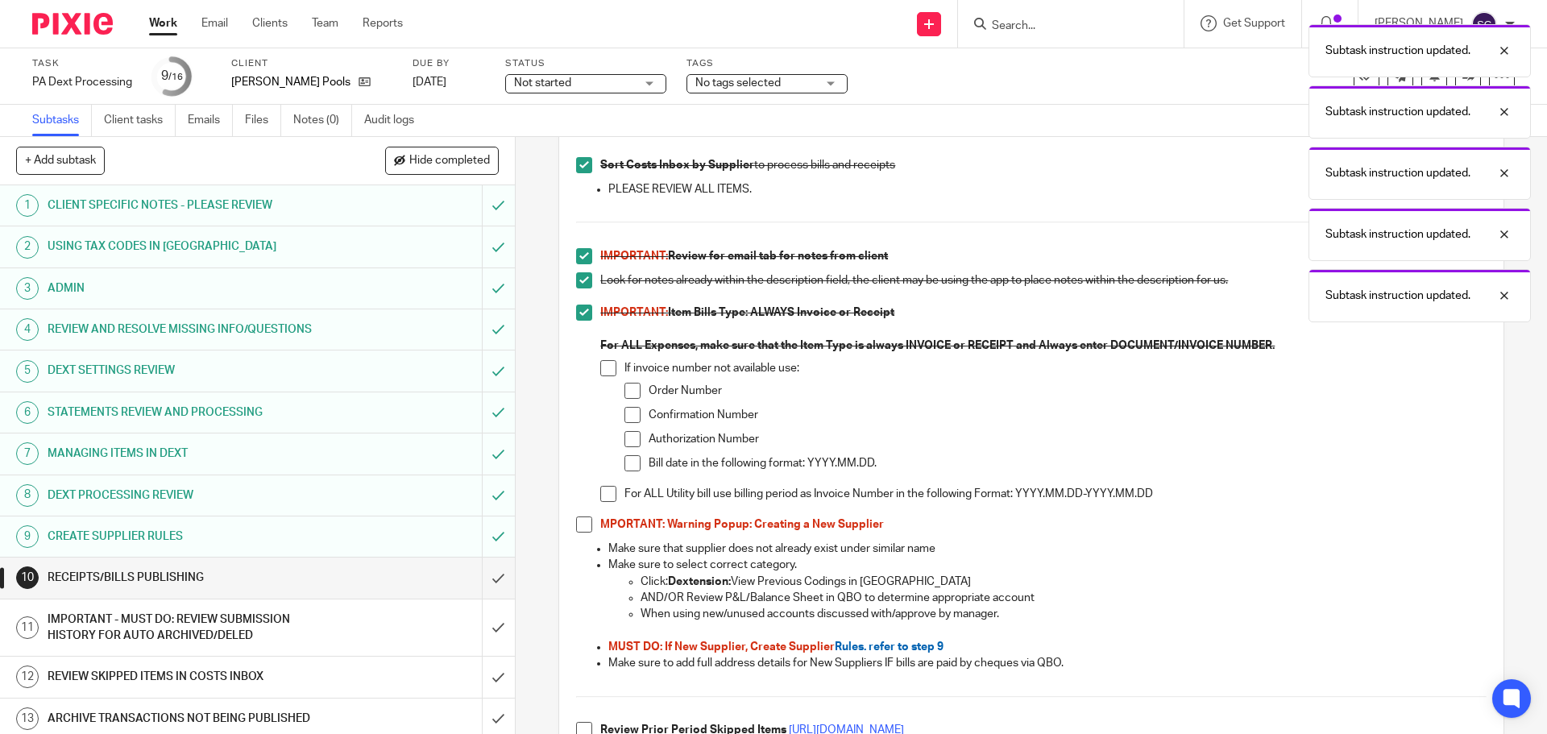
click at [578, 526] on span at bounding box center [584, 524] width 16 height 16
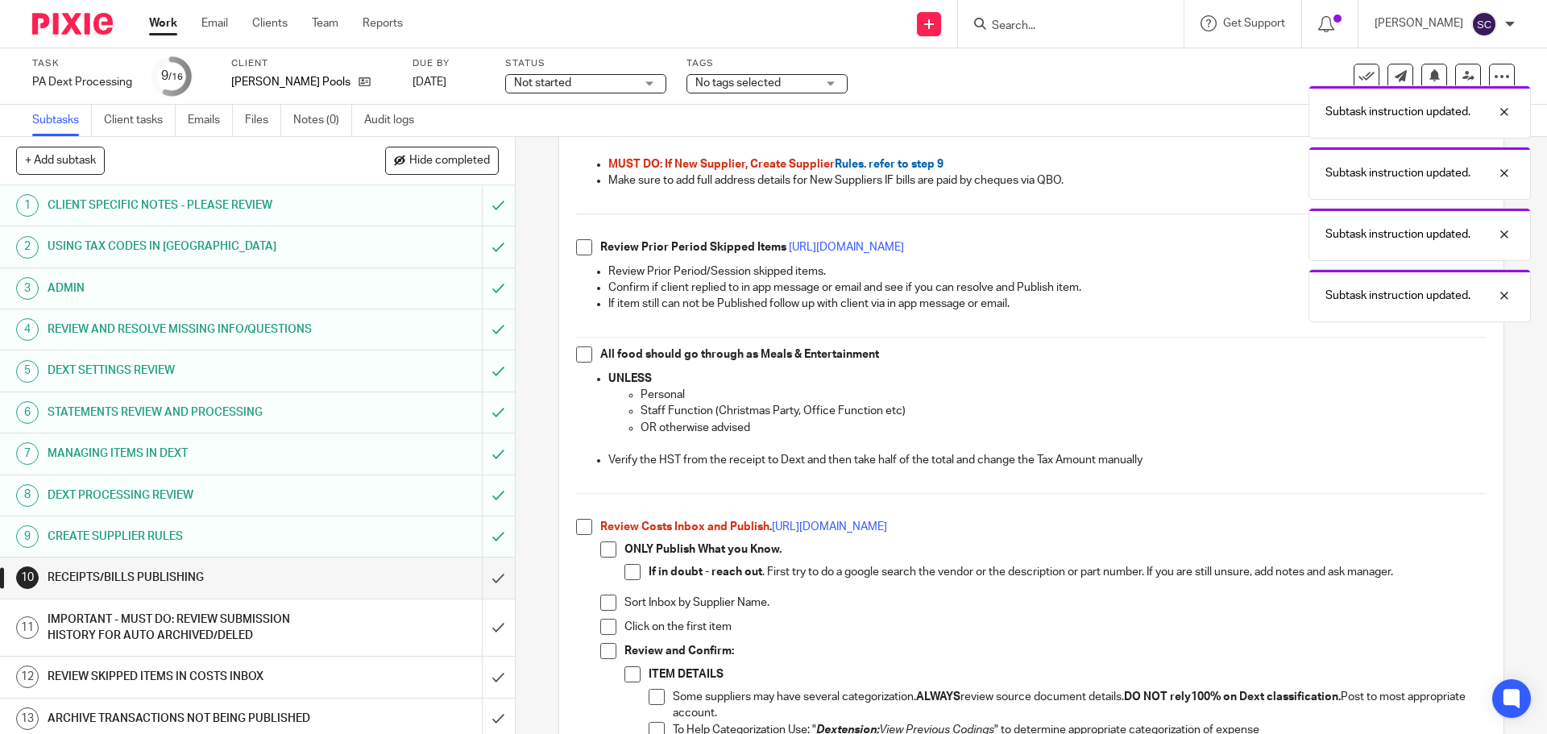
scroll to position [886, 0]
click at [582, 244] on span at bounding box center [584, 246] width 16 height 16
click at [584, 349] on span at bounding box center [584, 354] width 16 height 16
click at [580, 529] on span at bounding box center [584, 526] width 16 height 16
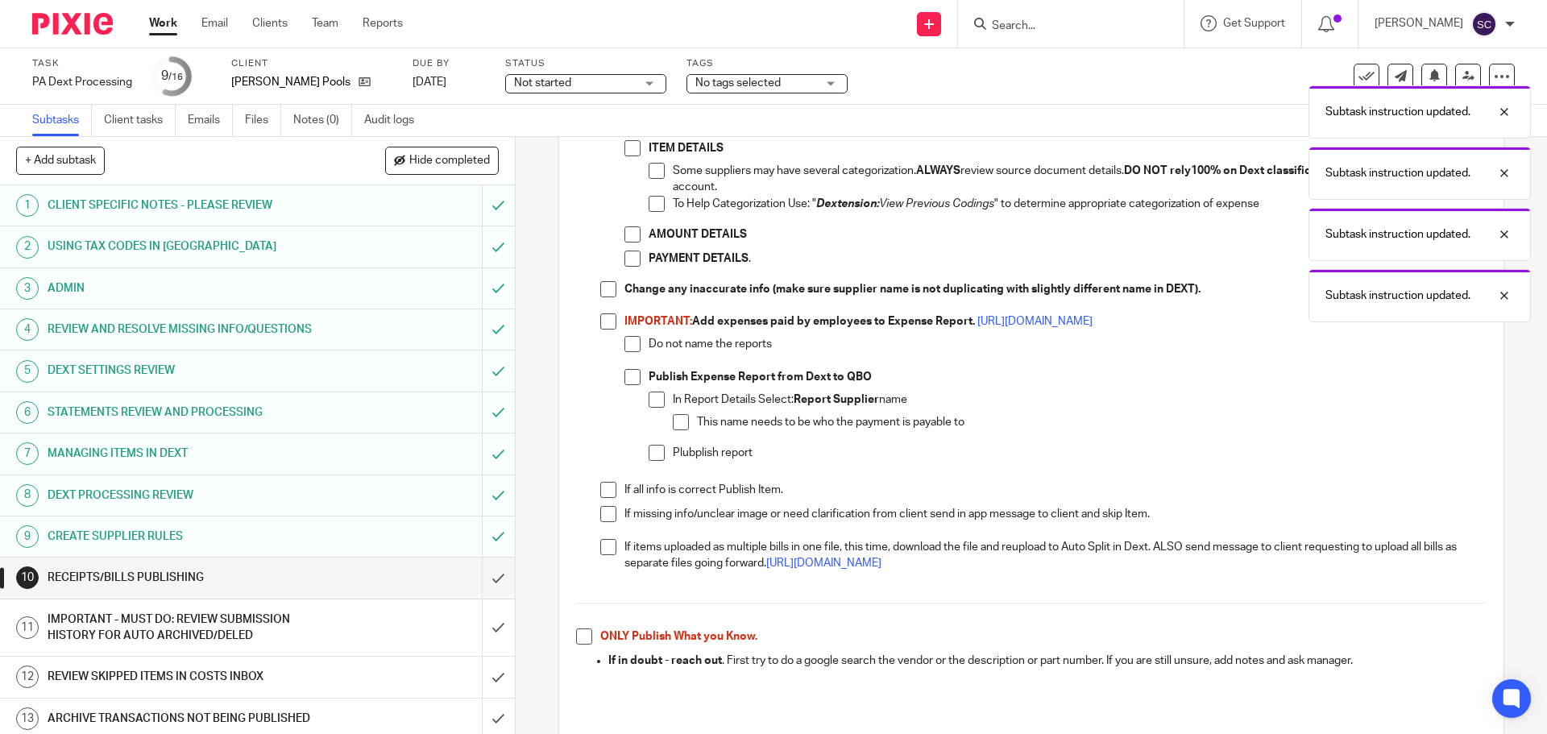
scroll to position [1587, 0]
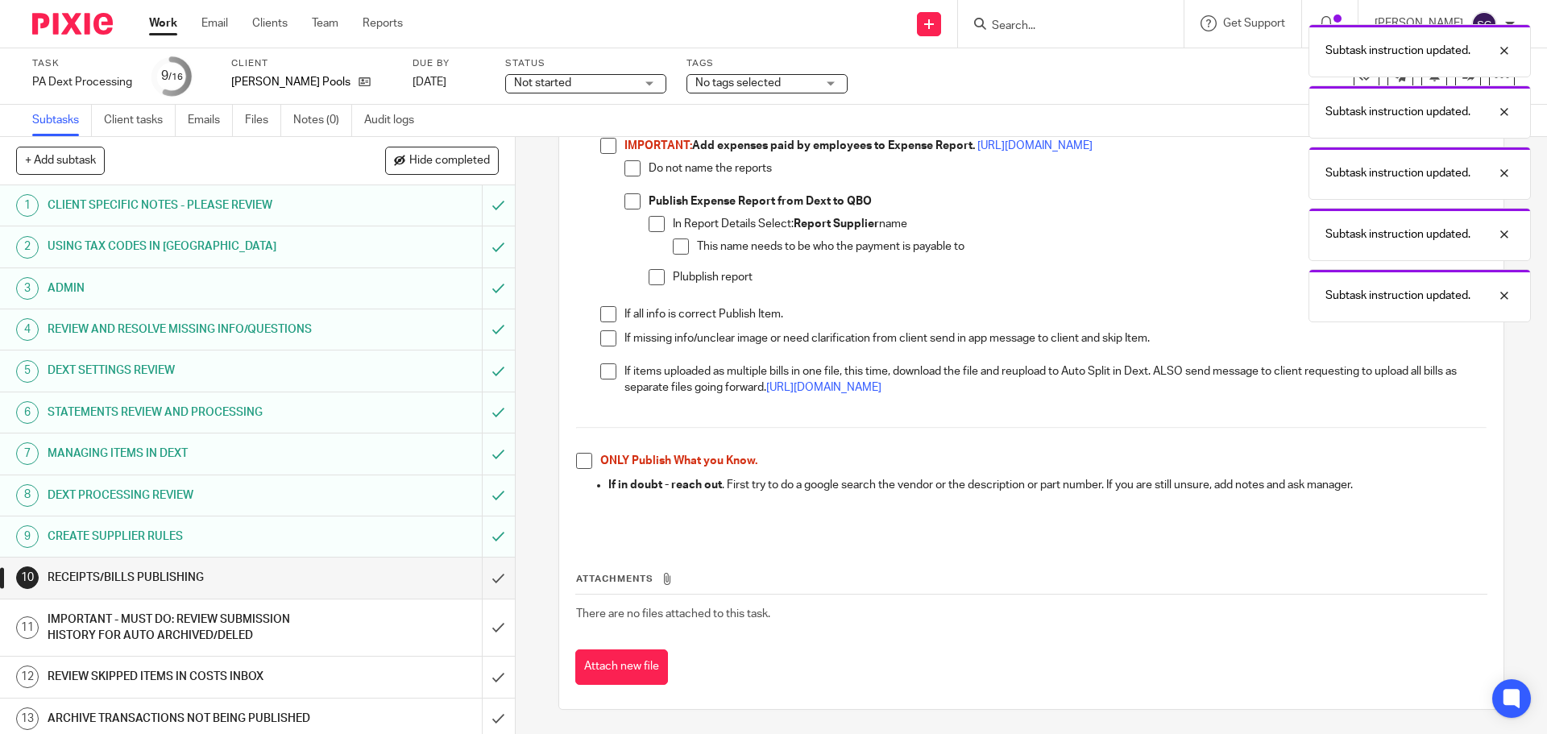
click at [581, 459] on span at bounding box center [584, 461] width 16 height 16
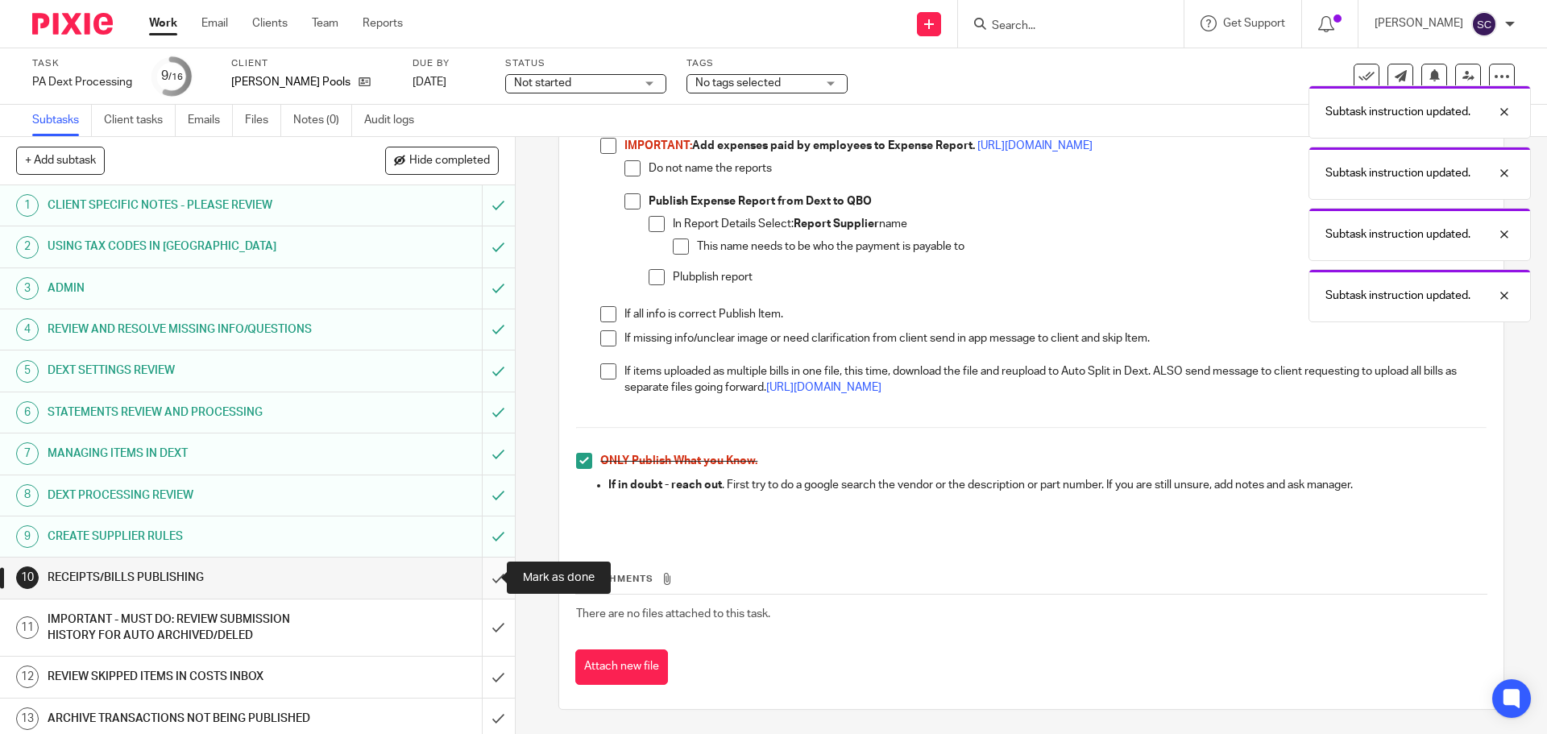
click at [481, 581] on input "submit" at bounding box center [257, 577] width 515 height 40
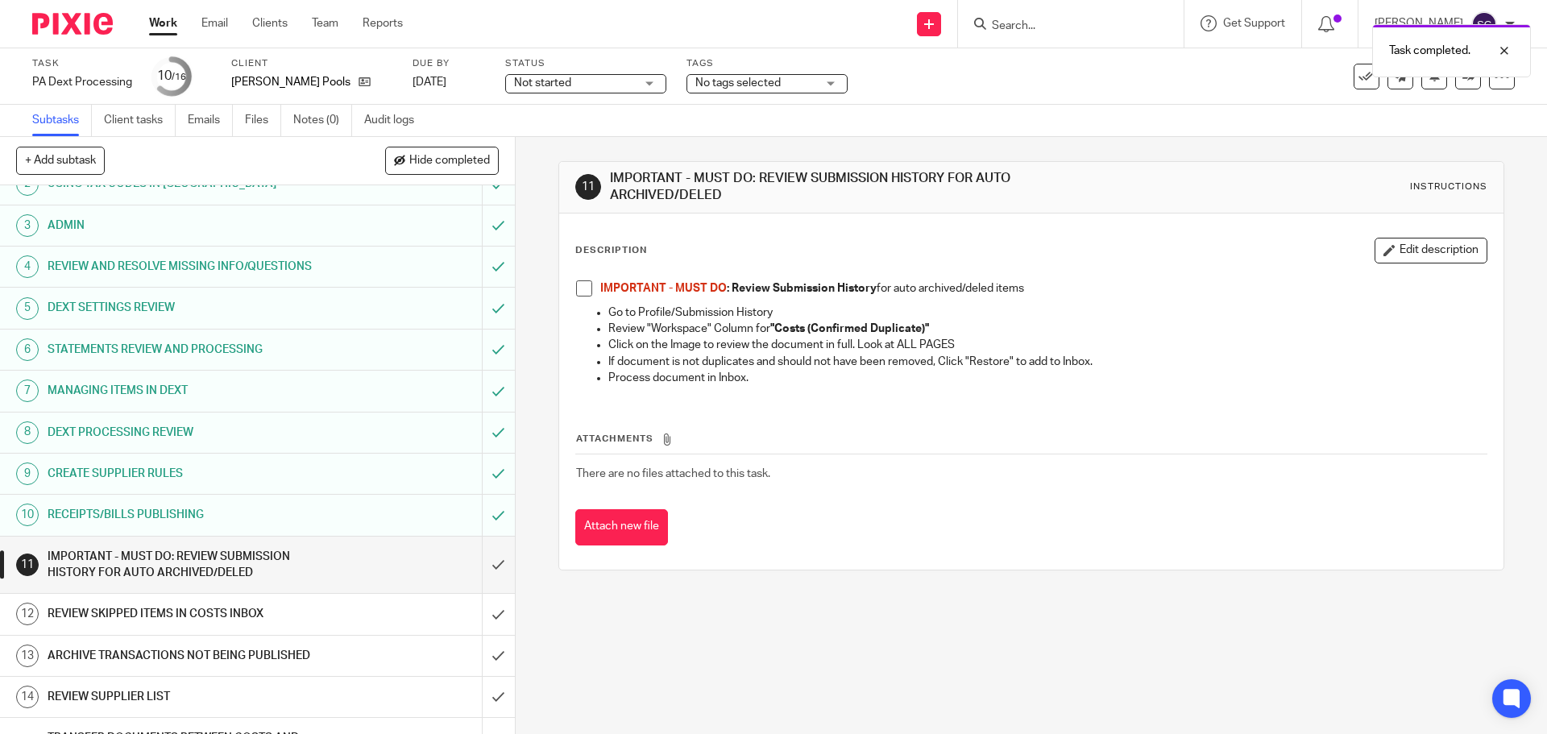
scroll to position [146, 0]
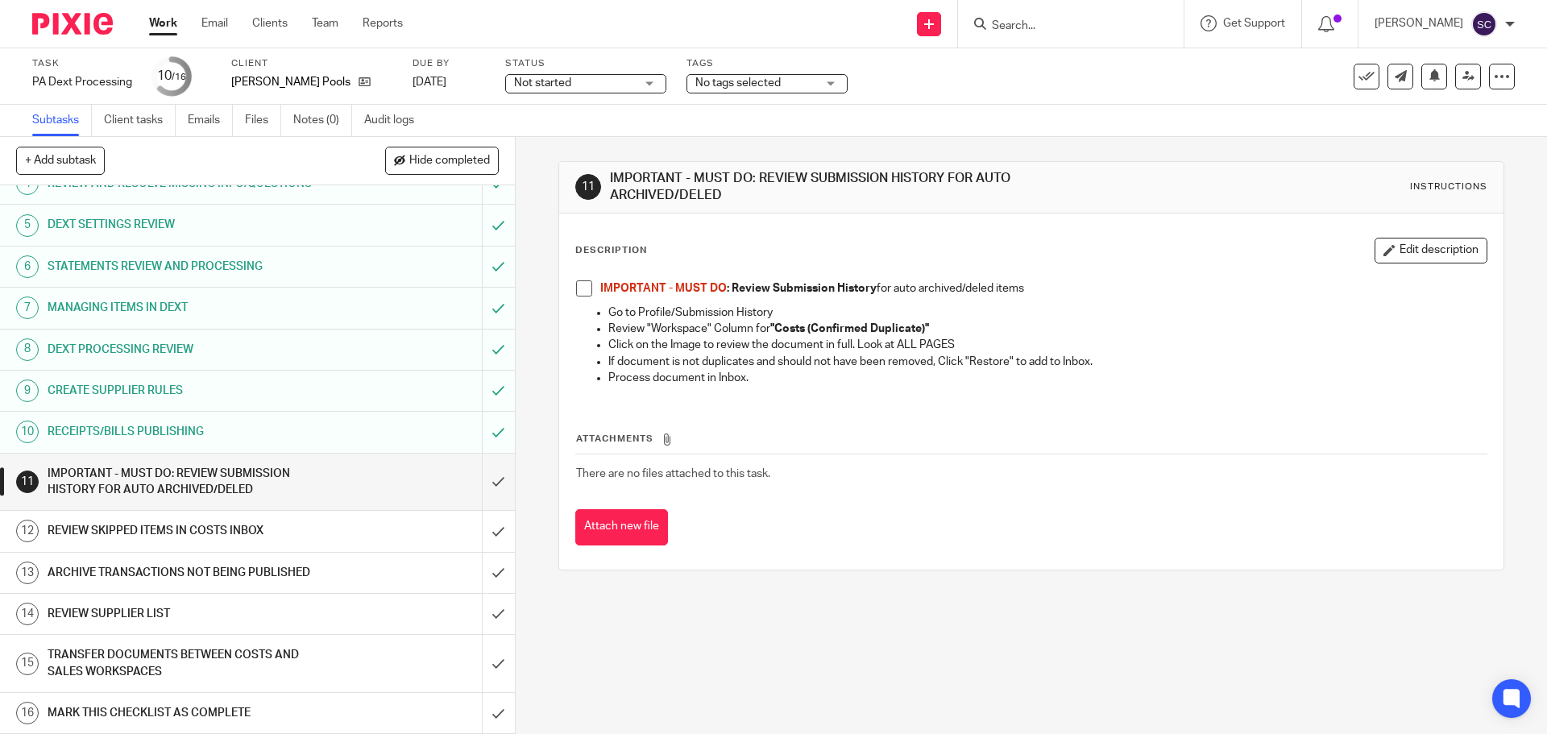
click at [581, 292] on span at bounding box center [584, 288] width 16 height 16
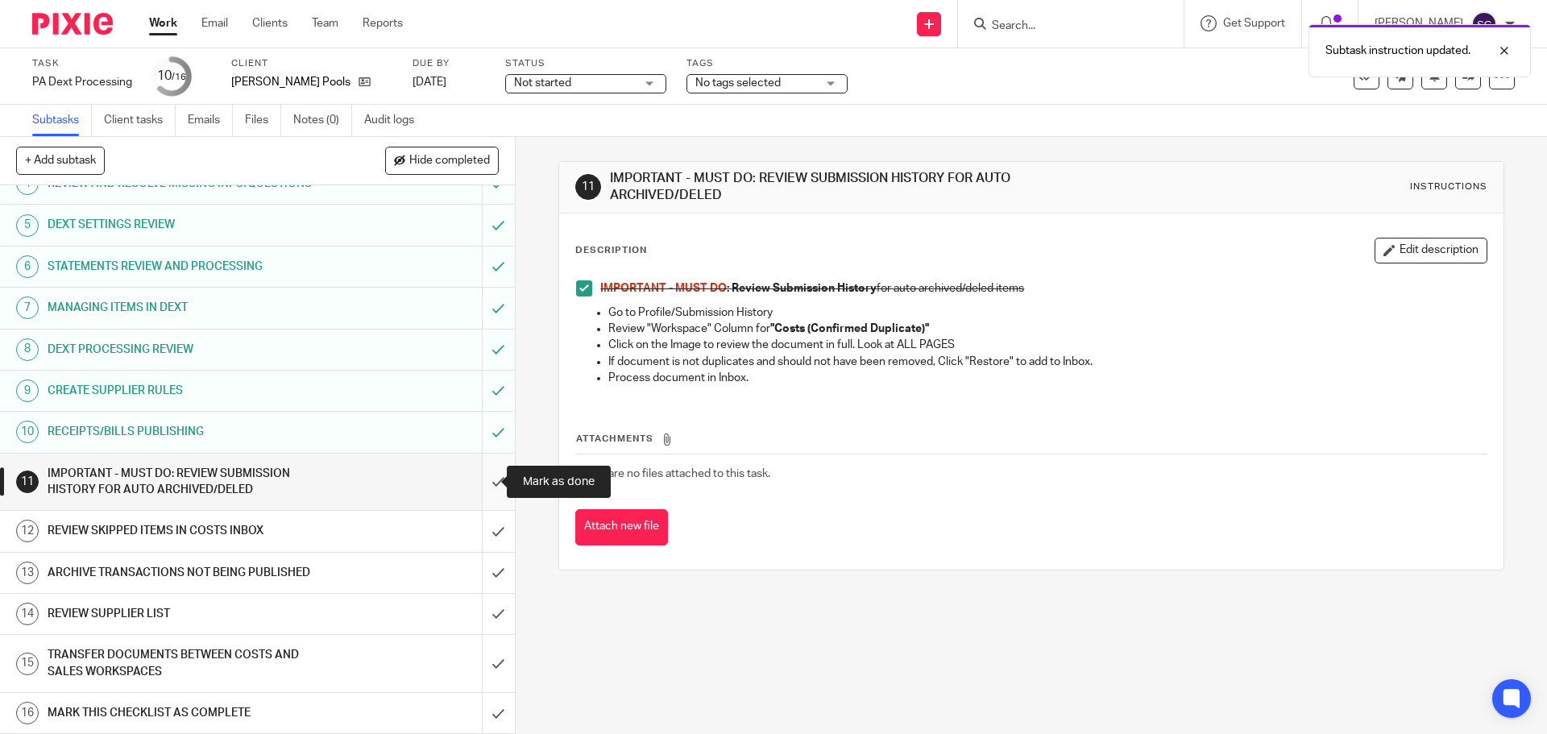
click at [481, 475] on input "submit" at bounding box center [257, 482] width 515 height 57
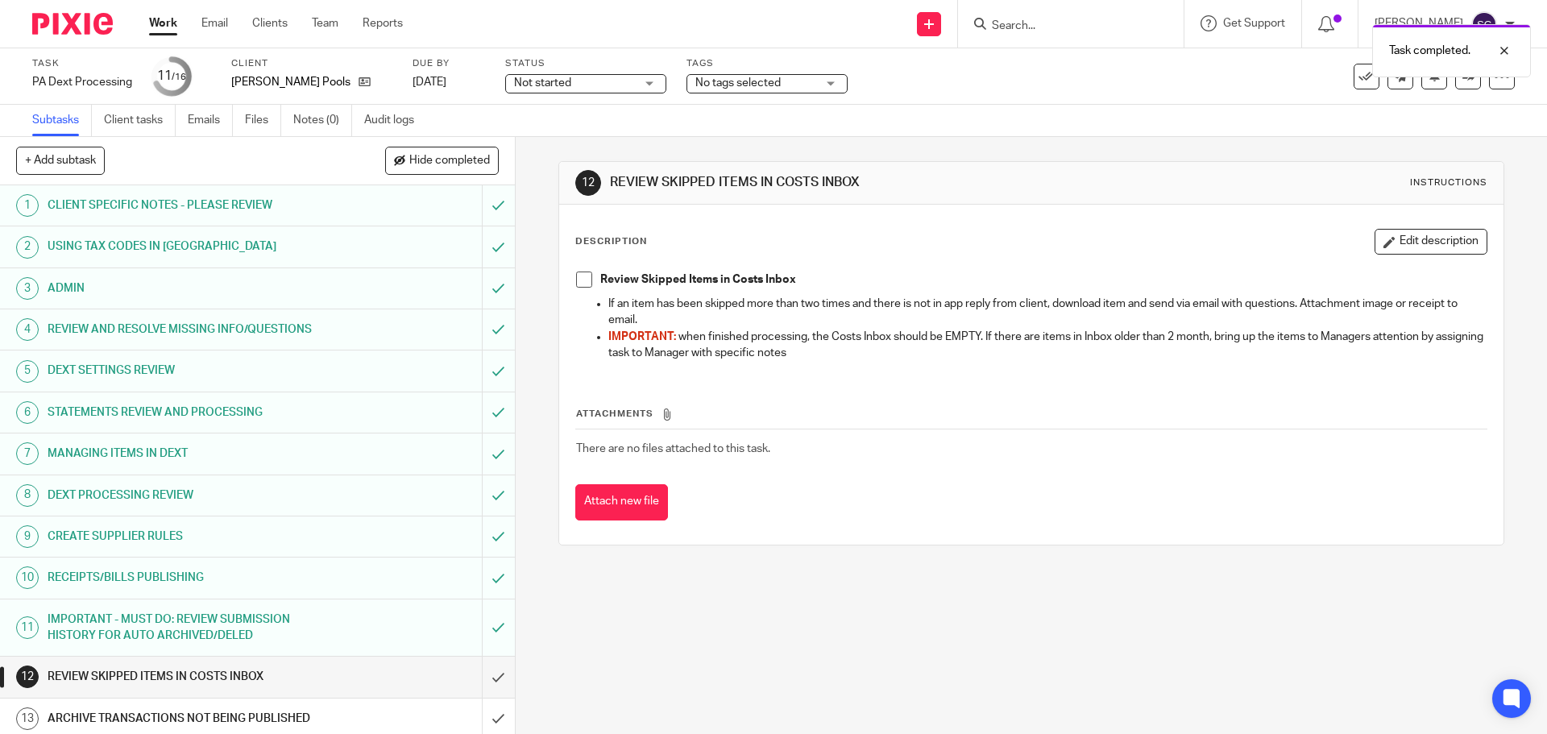
click at [579, 280] on span at bounding box center [584, 279] width 16 height 16
click at [478, 680] on input "submit" at bounding box center [257, 677] width 515 height 40
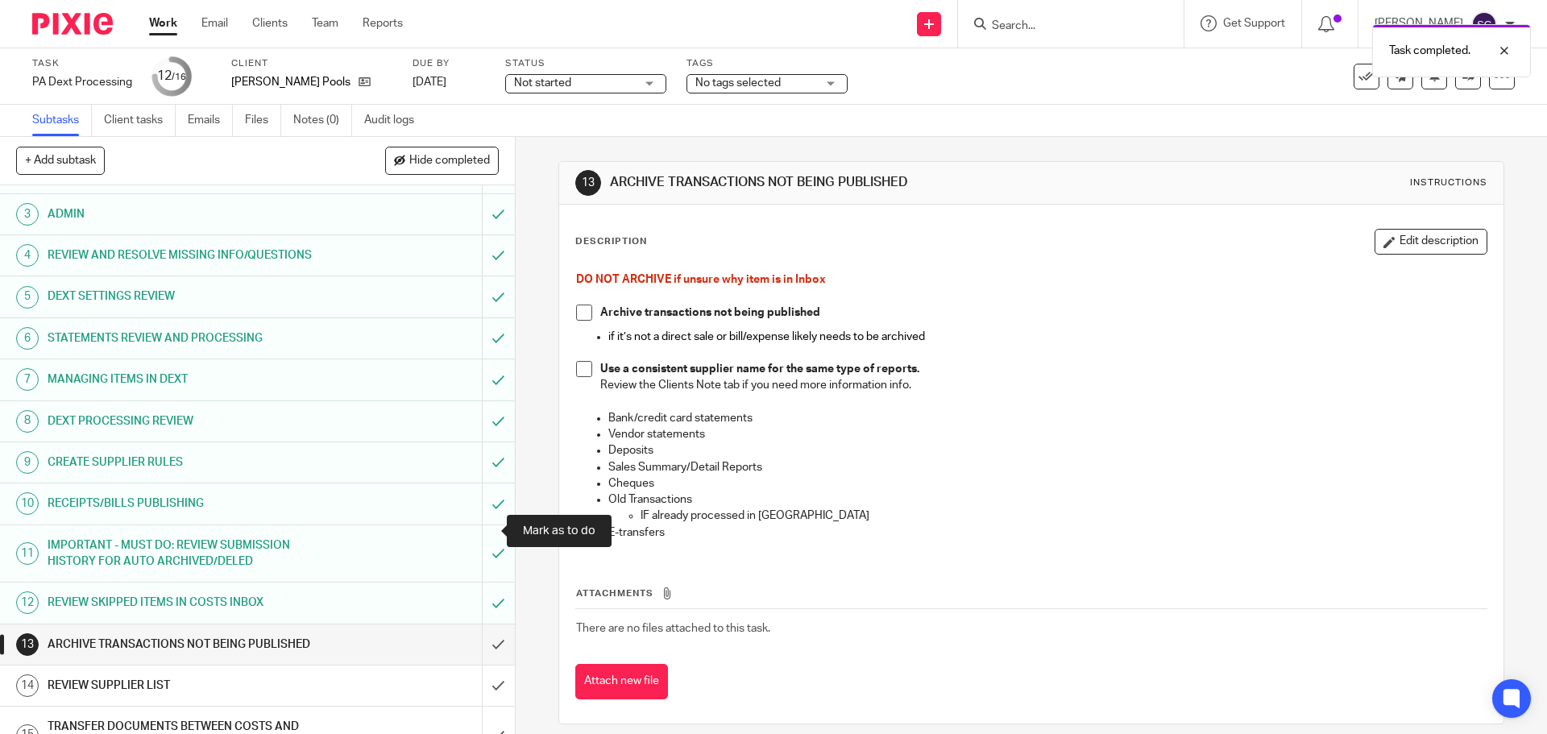
scroll to position [146, 0]
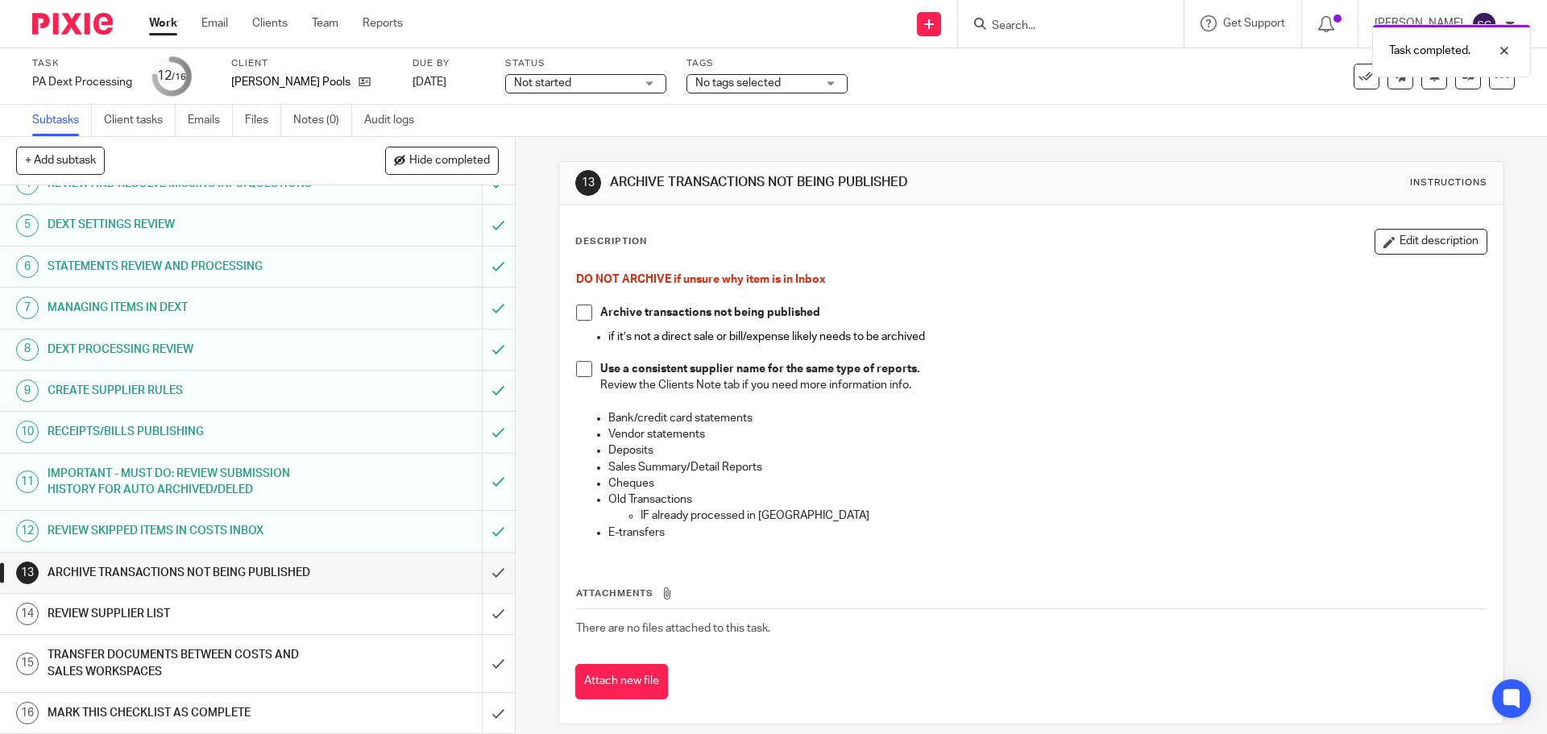
click at [578, 319] on span at bounding box center [584, 313] width 16 height 16
click at [576, 367] on span at bounding box center [584, 369] width 16 height 16
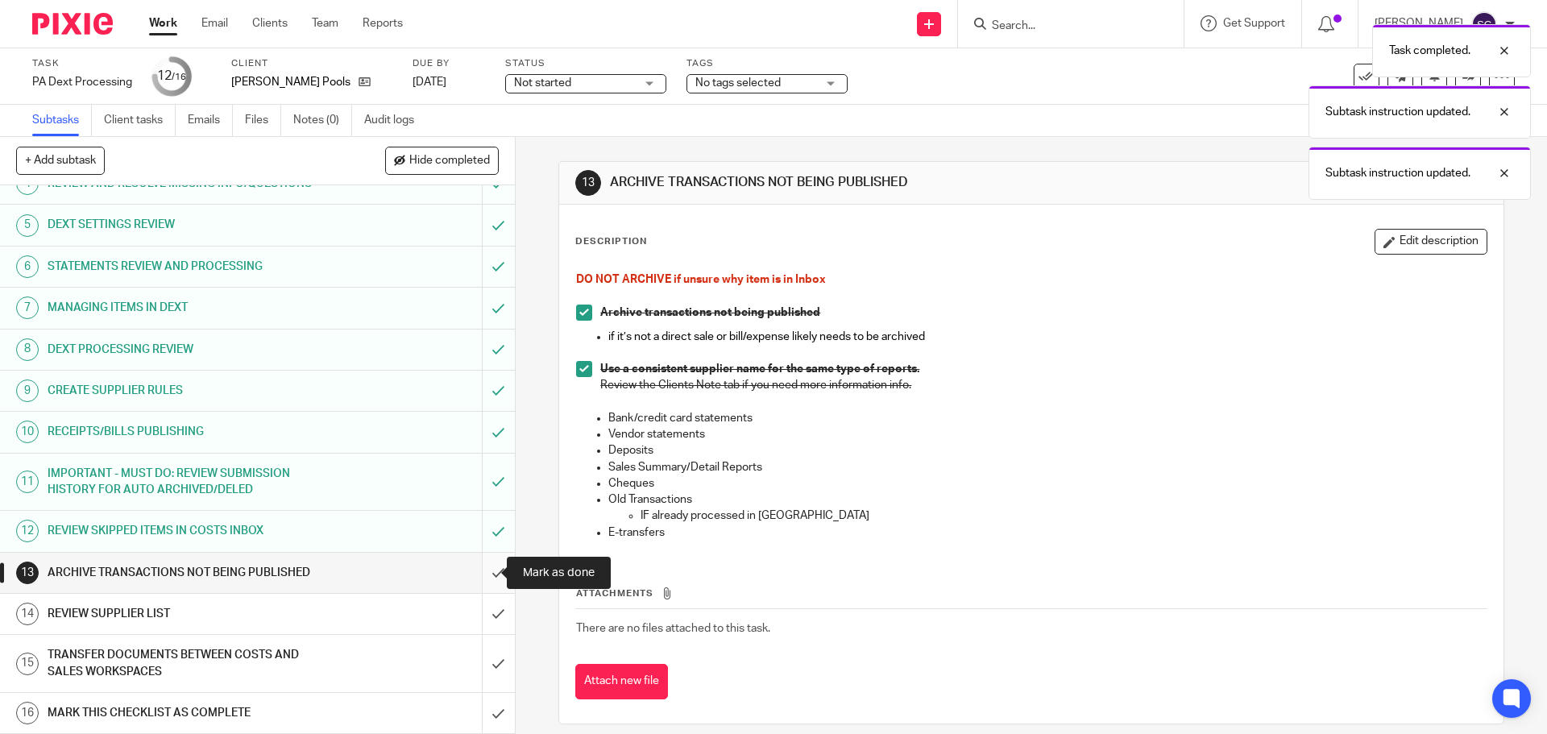
click at [483, 575] on input "submit" at bounding box center [257, 573] width 515 height 40
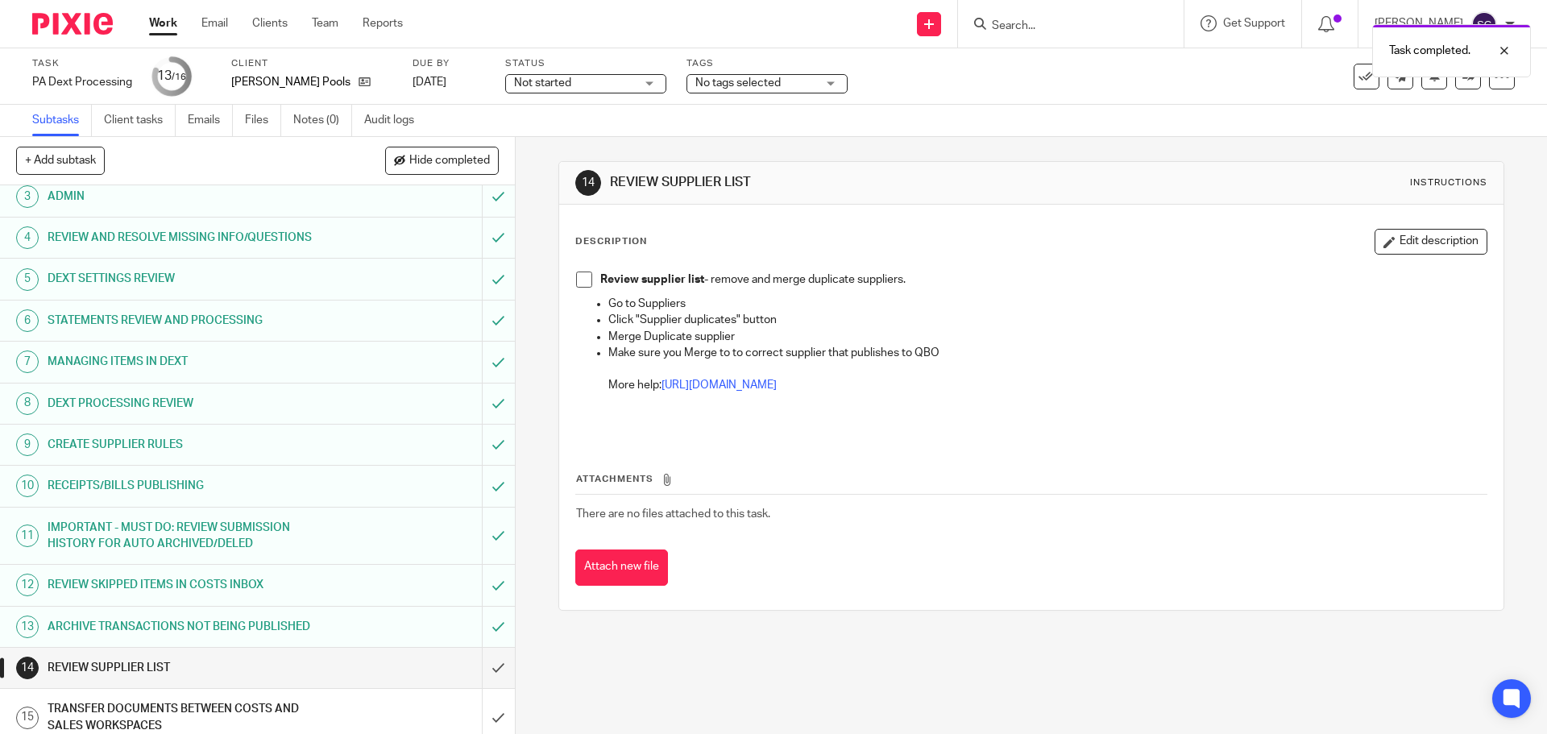
scroll to position [146, 0]
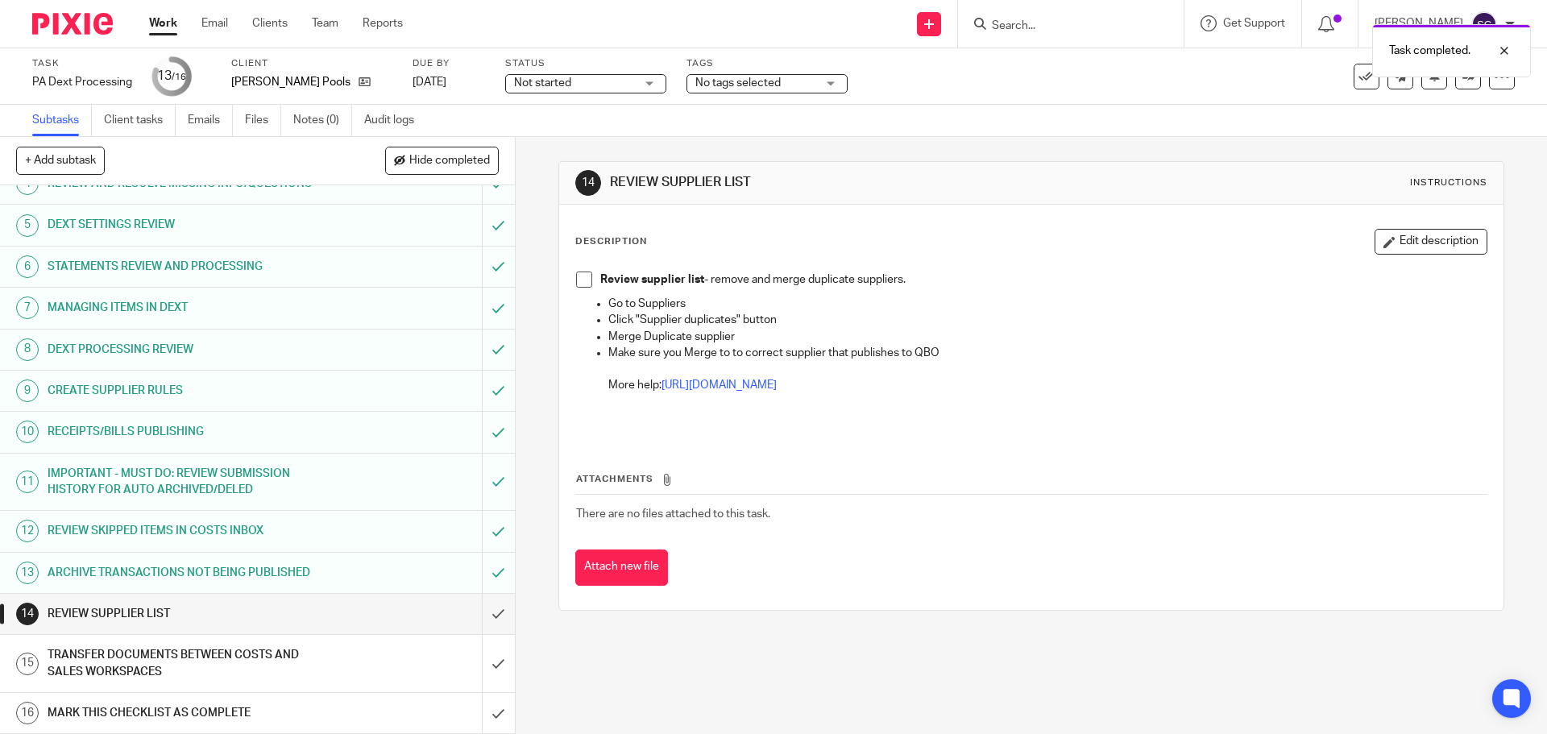
click at [580, 287] on span at bounding box center [584, 279] width 16 height 16
click at [477, 619] on input "submit" at bounding box center [257, 614] width 515 height 40
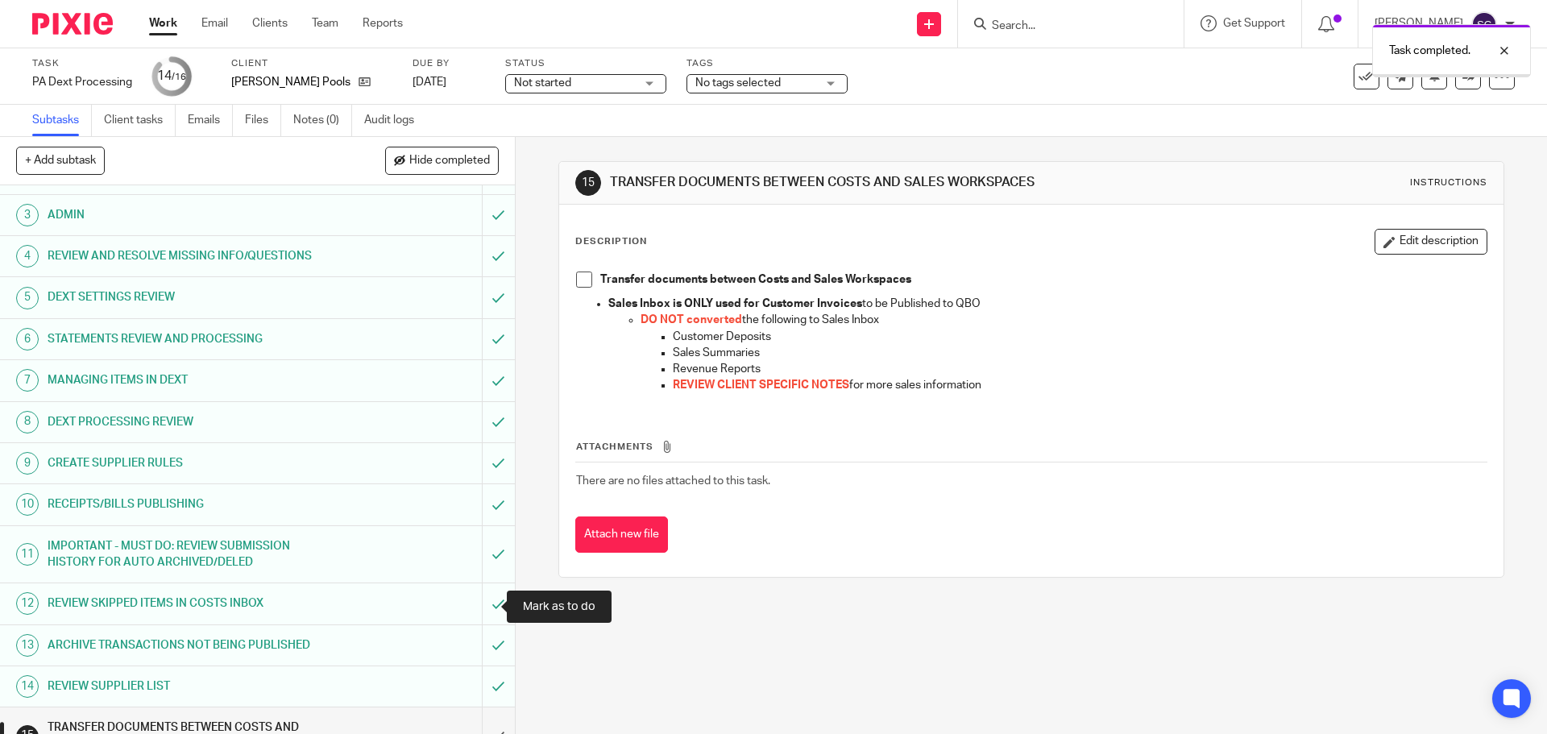
scroll to position [146, 0]
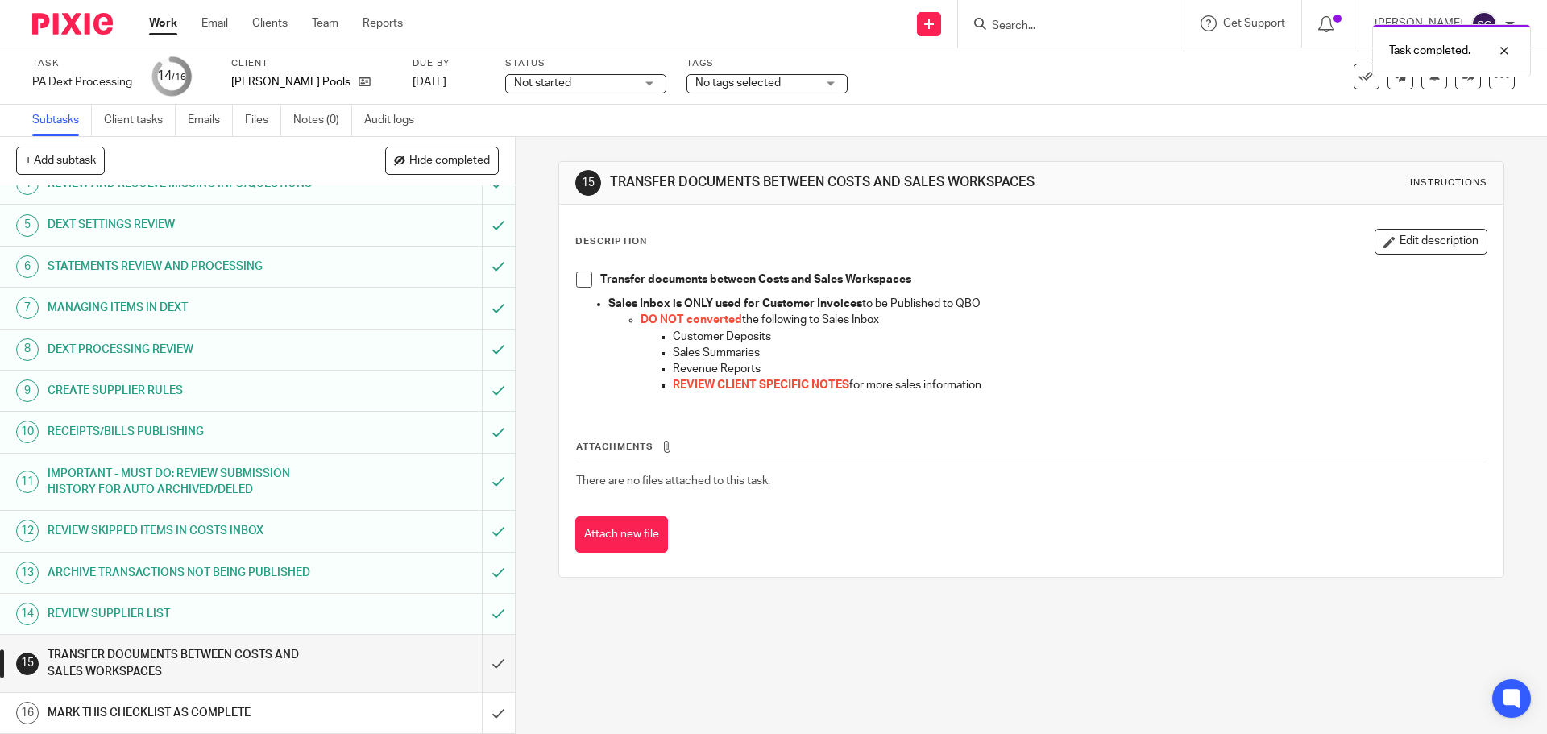
click at [582, 282] on span at bounding box center [584, 279] width 16 height 16
click at [480, 665] on input "submit" at bounding box center [257, 663] width 515 height 57
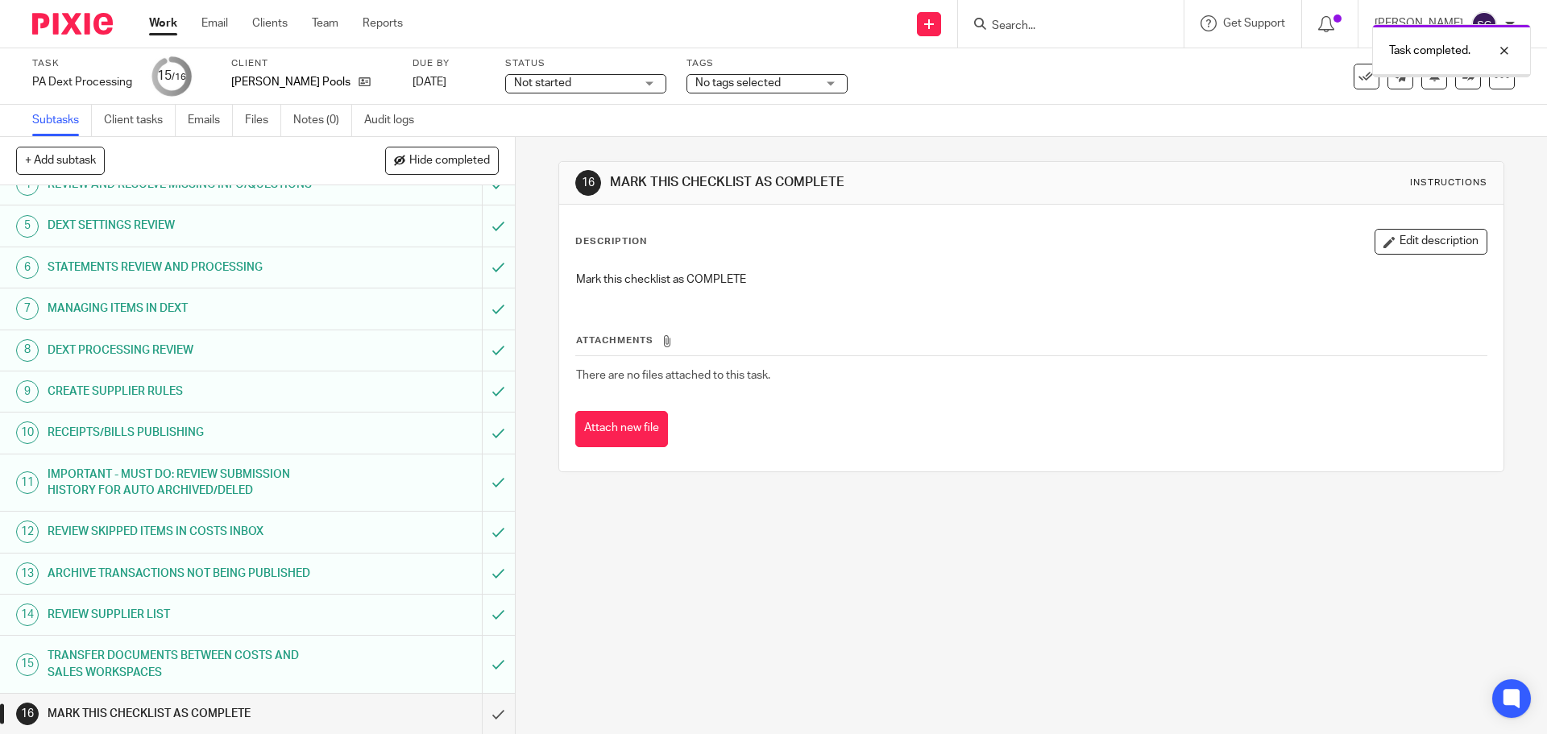
scroll to position [146, 0]
click at [478, 709] on input "submit" at bounding box center [257, 713] width 515 height 40
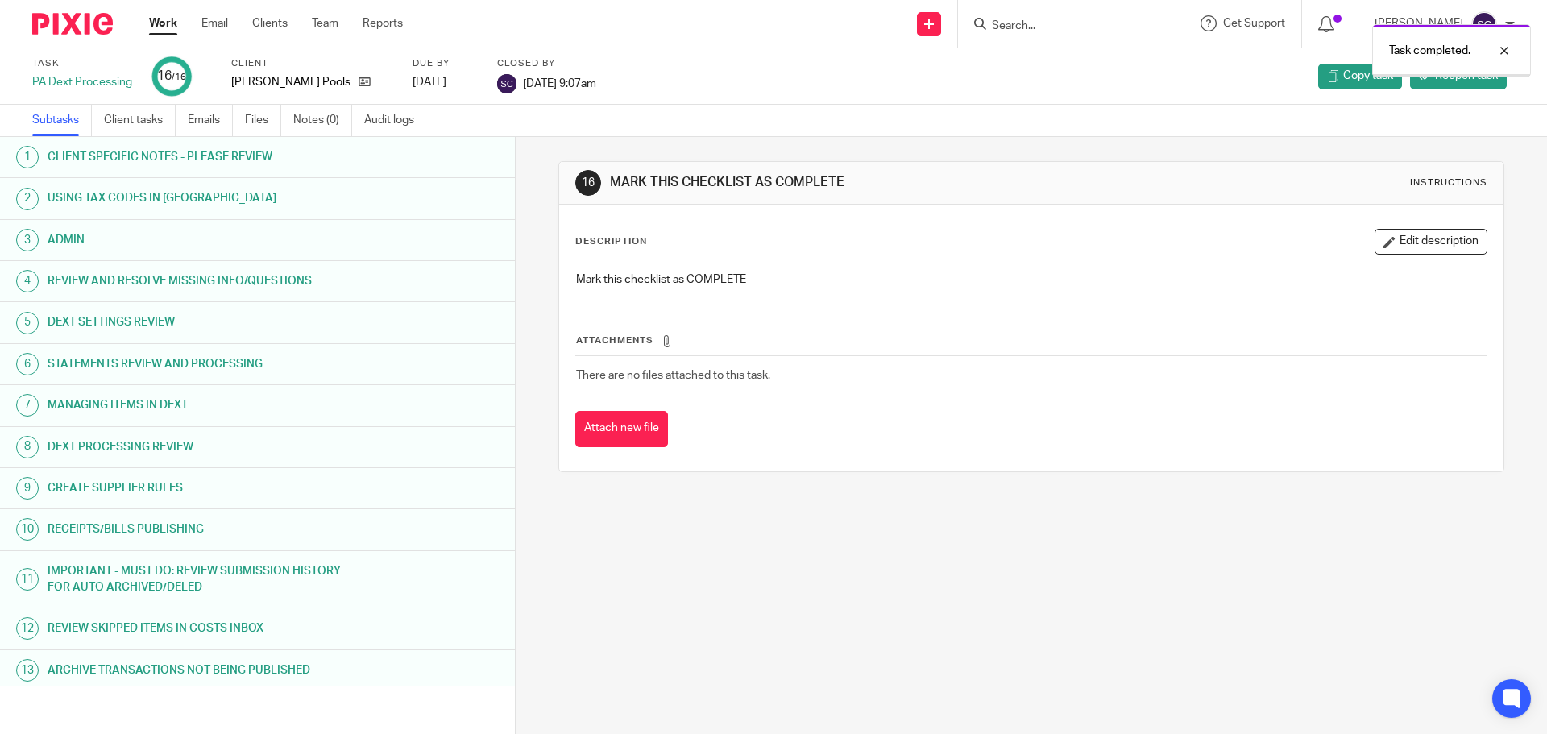
click at [157, 23] on link "Work" at bounding box center [163, 23] width 28 height 16
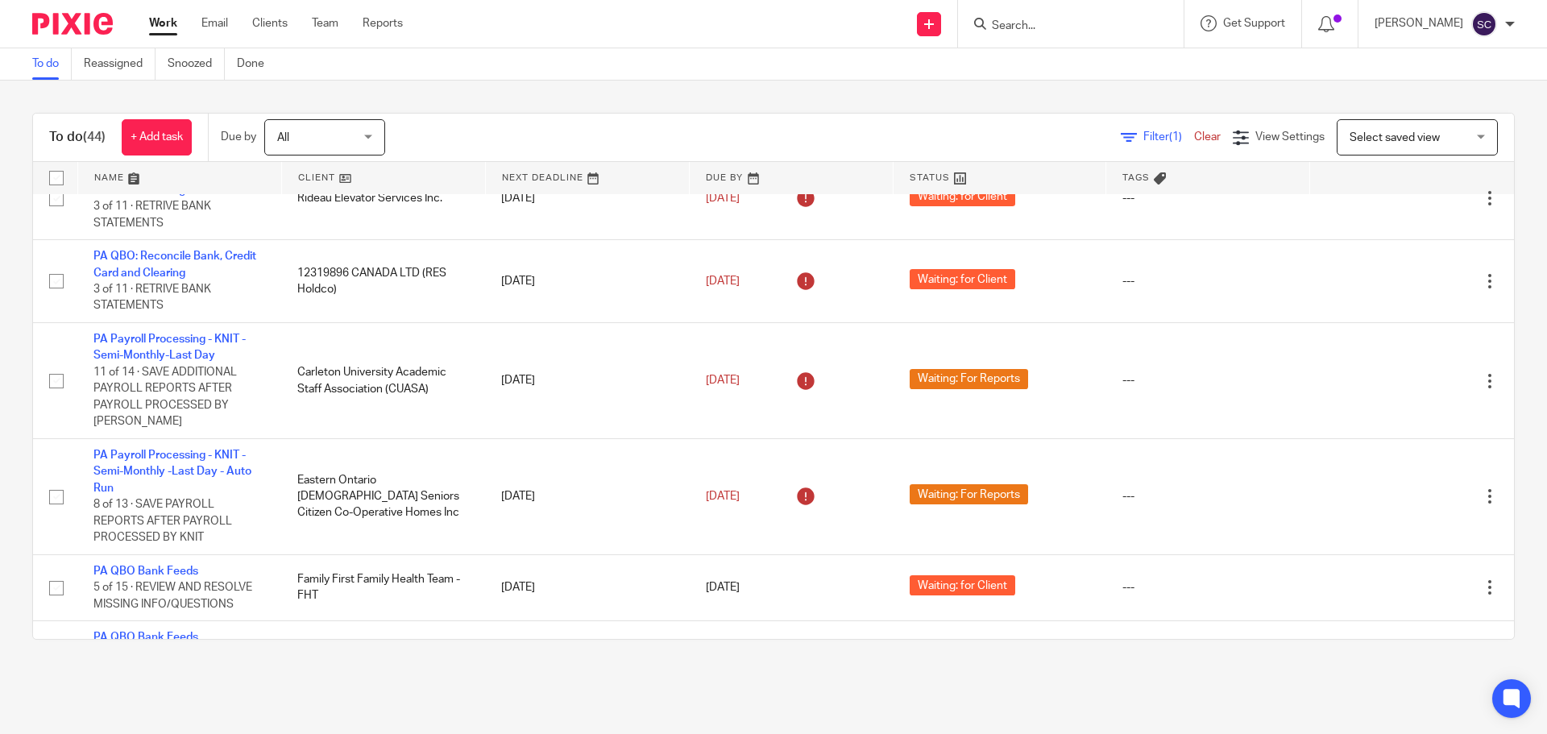
scroll to position [3100, 0]
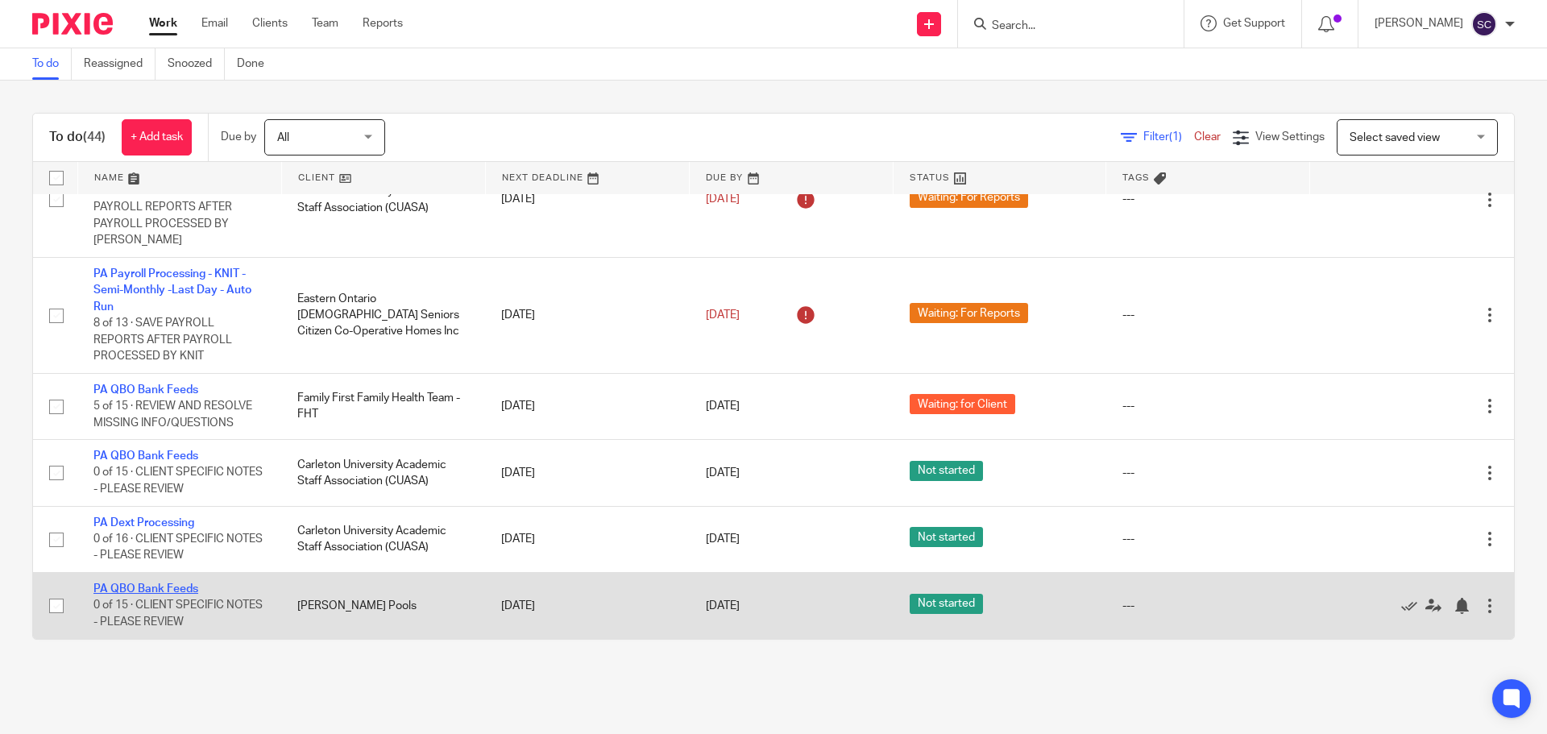
click at [125, 586] on link "PA QBO Bank Feeds" at bounding box center [145, 588] width 105 height 11
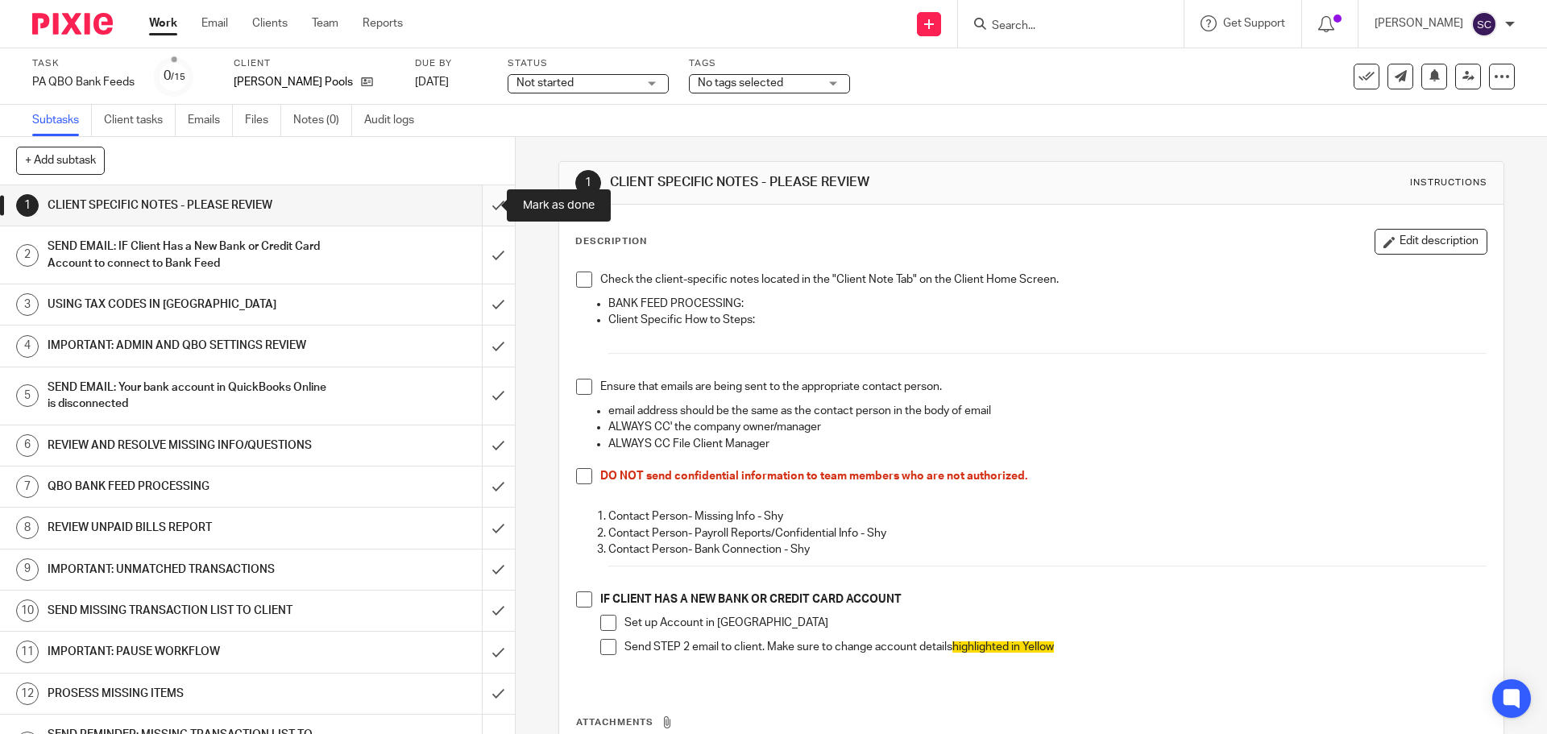
click at [481, 201] on input "submit" at bounding box center [257, 205] width 515 height 40
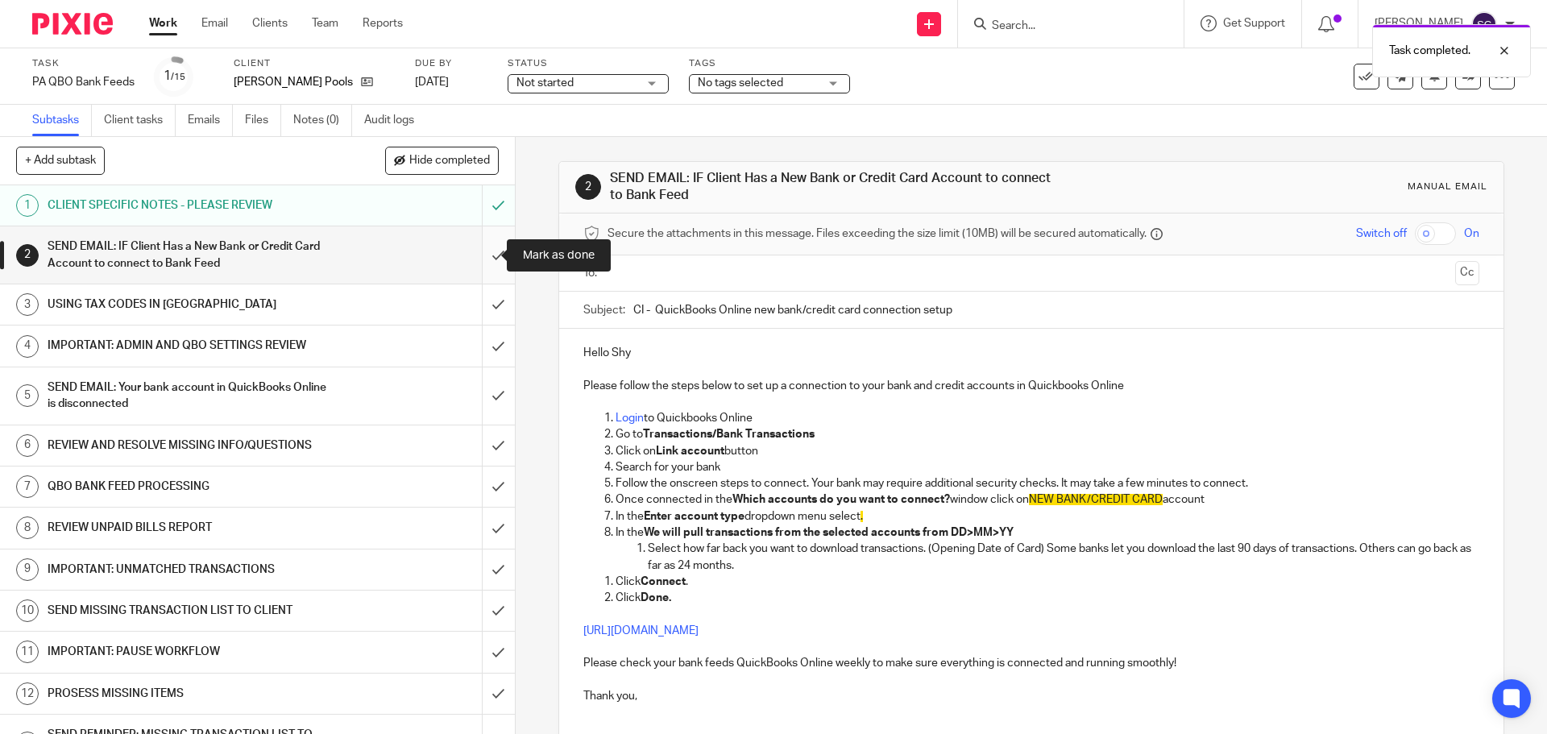
click at [477, 253] on input "submit" at bounding box center [257, 254] width 515 height 57
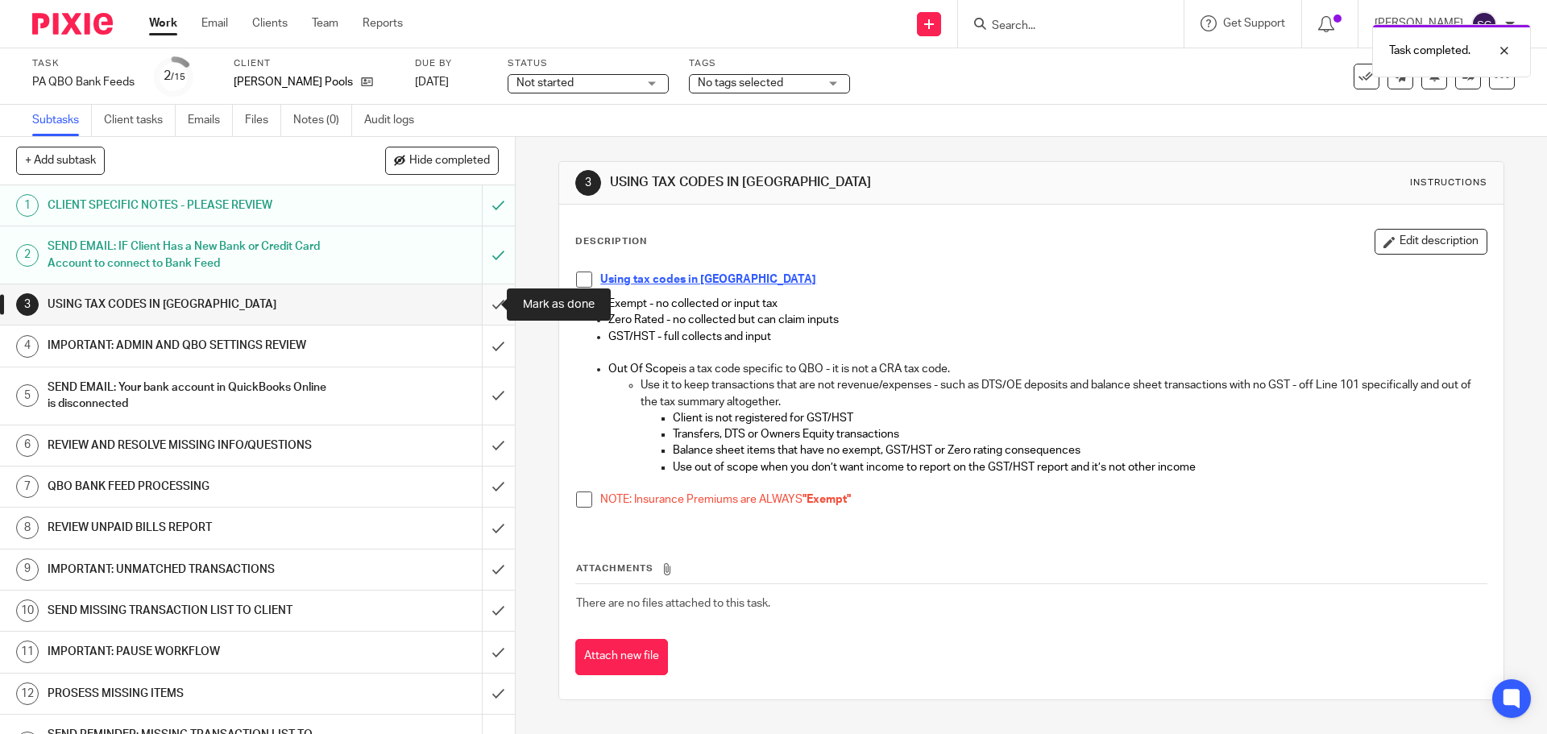
click at [479, 305] on input "submit" at bounding box center [257, 304] width 515 height 40
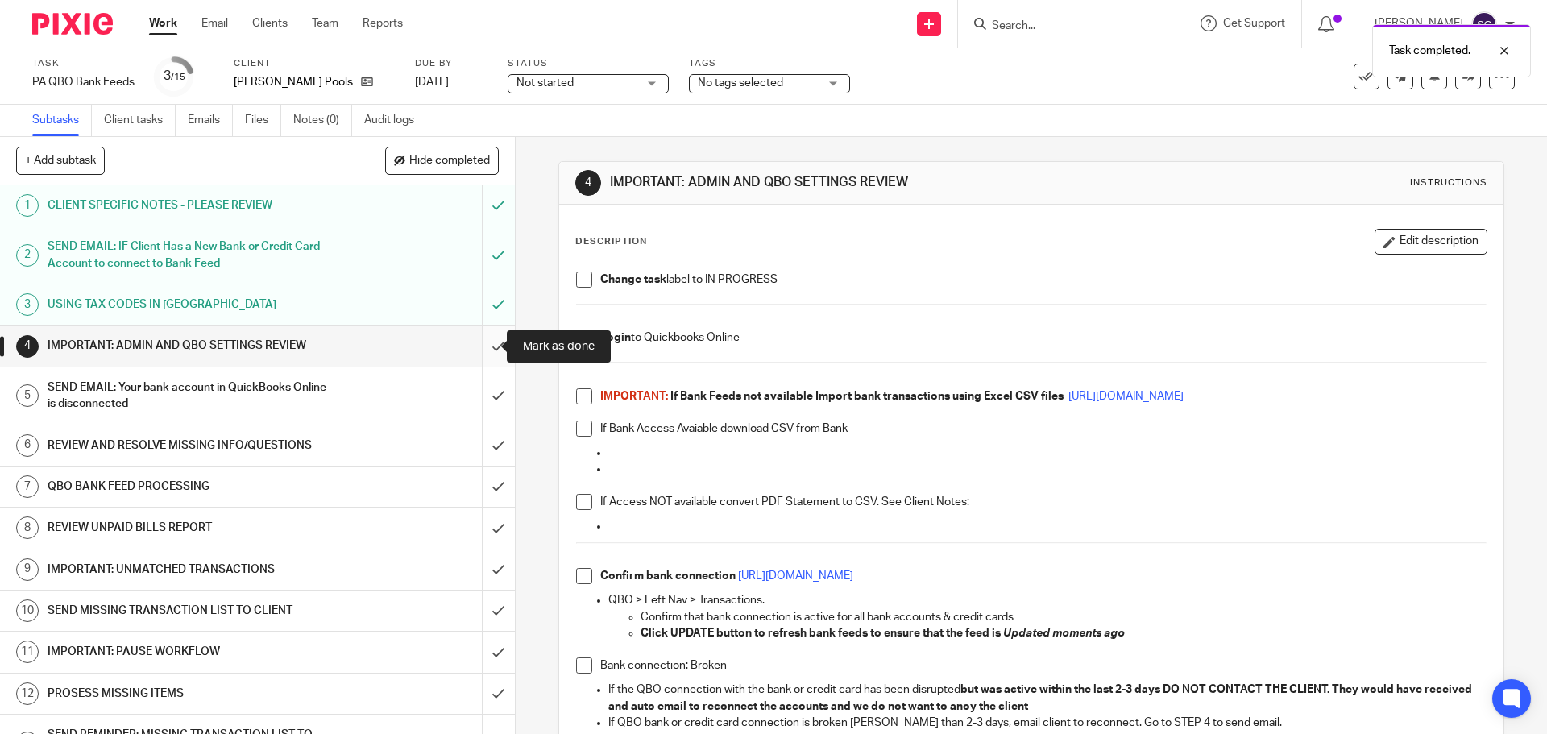
click at [482, 350] on input "submit" at bounding box center [257, 345] width 515 height 40
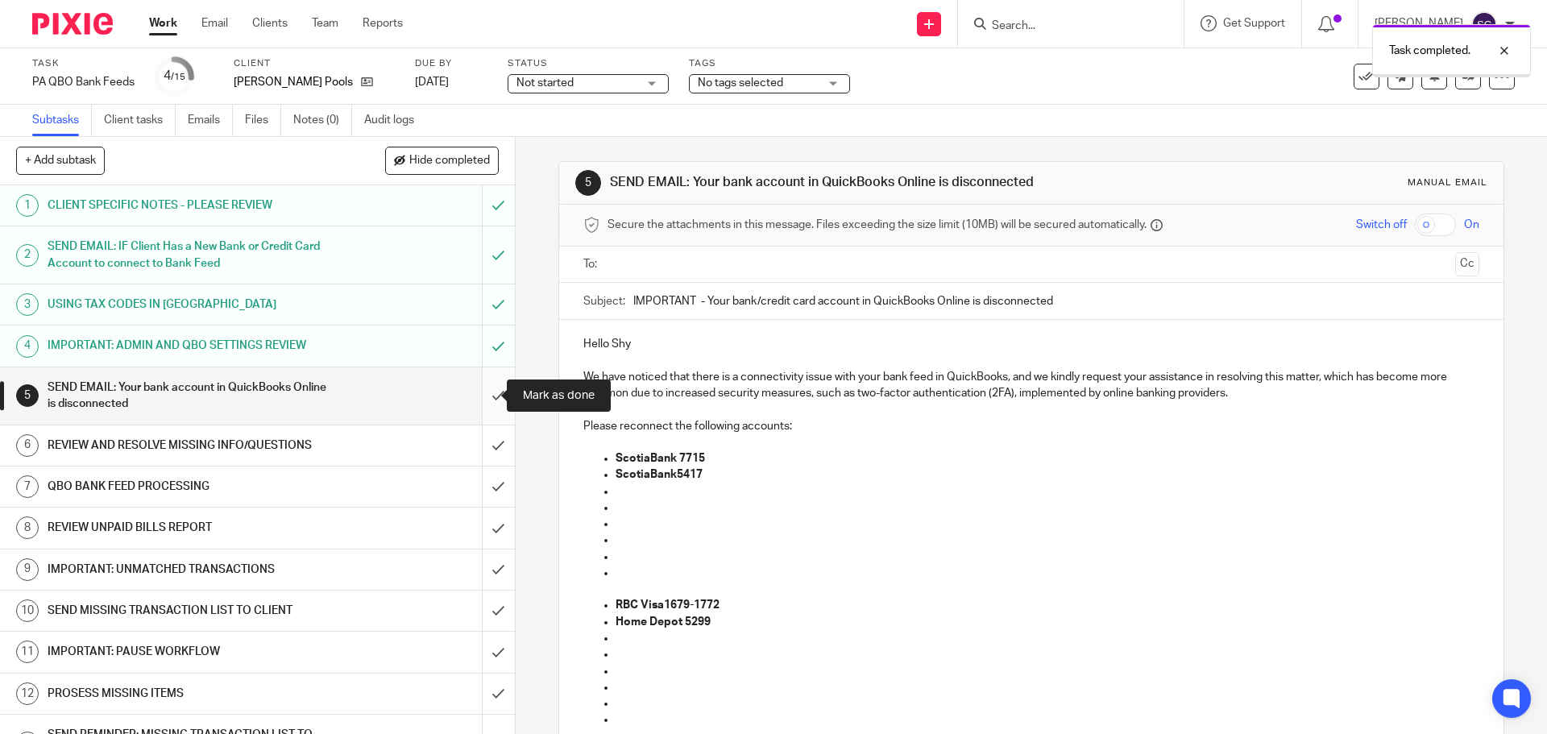
click at [480, 396] on input "submit" at bounding box center [257, 395] width 515 height 57
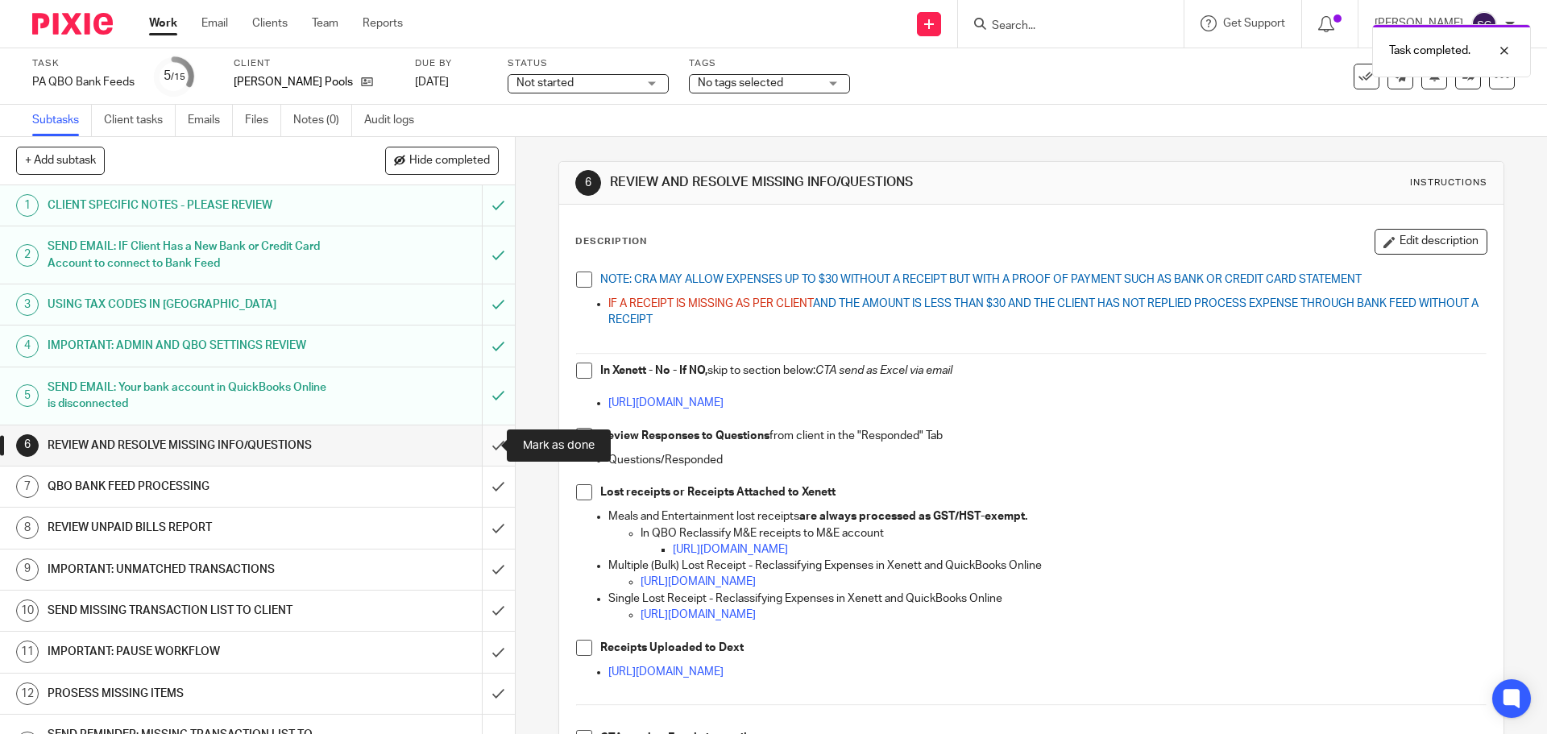
click at [483, 449] on input "submit" at bounding box center [257, 445] width 515 height 40
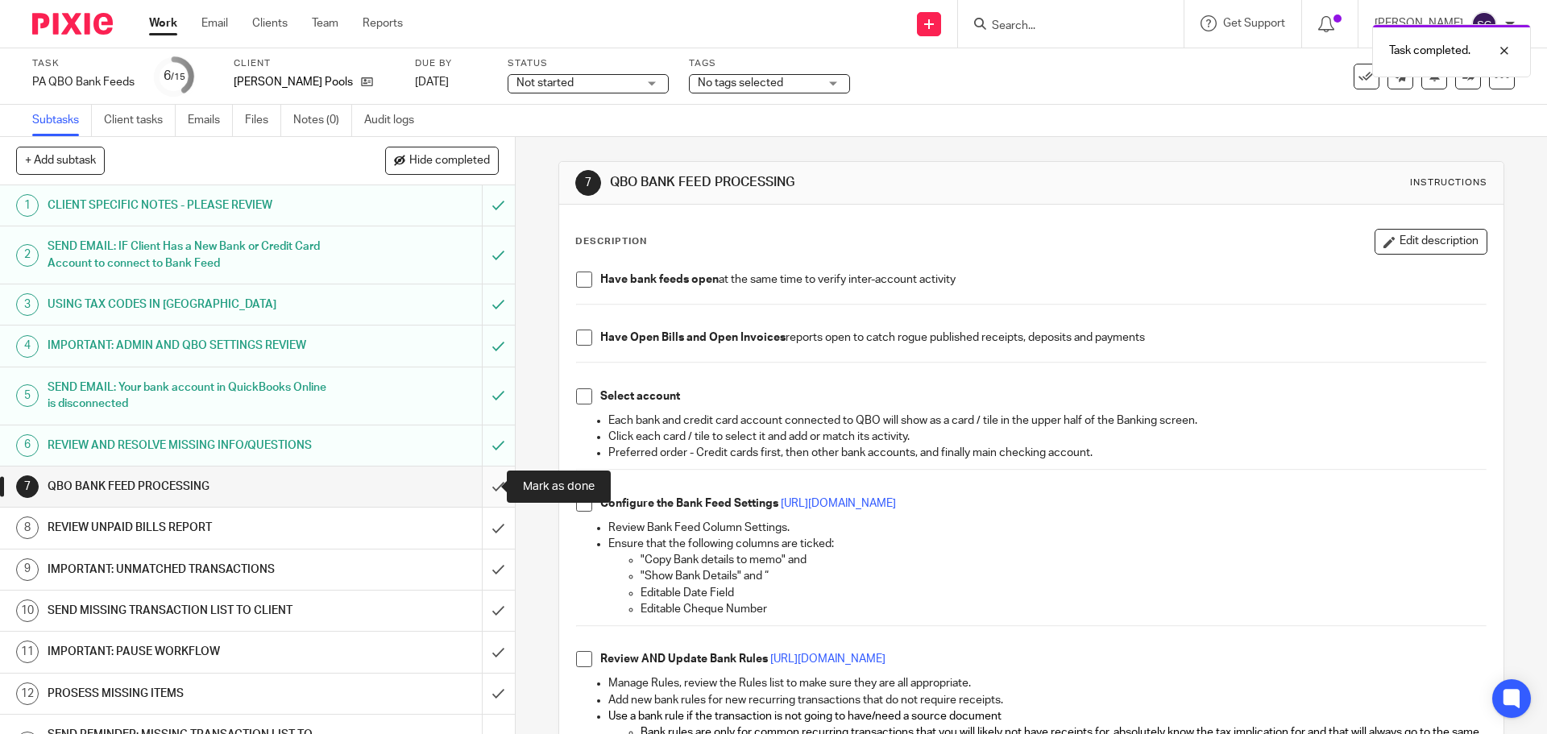
click at [480, 486] on input "submit" at bounding box center [257, 486] width 515 height 40
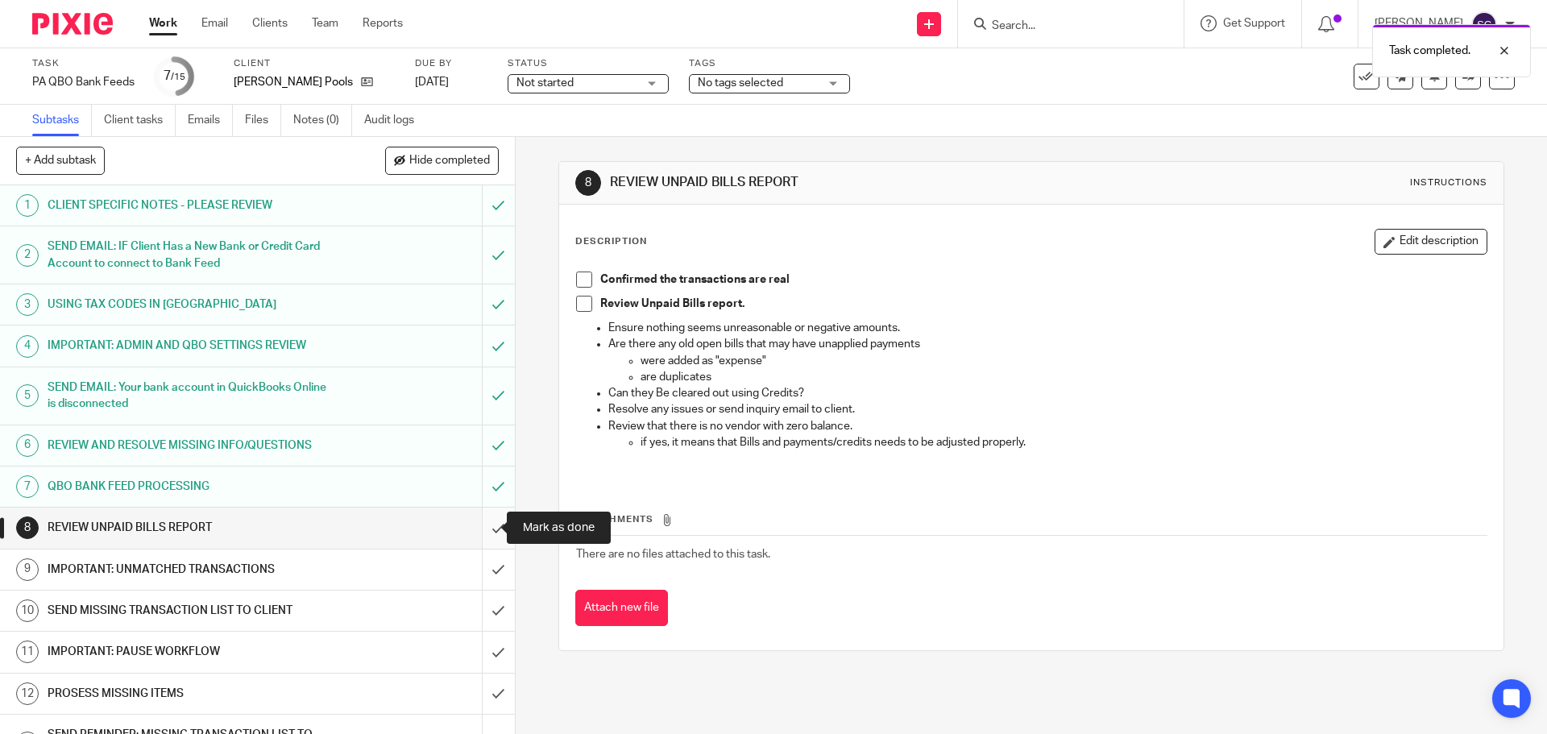
click at [479, 529] on input "submit" at bounding box center [257, 528] width 515 height 40
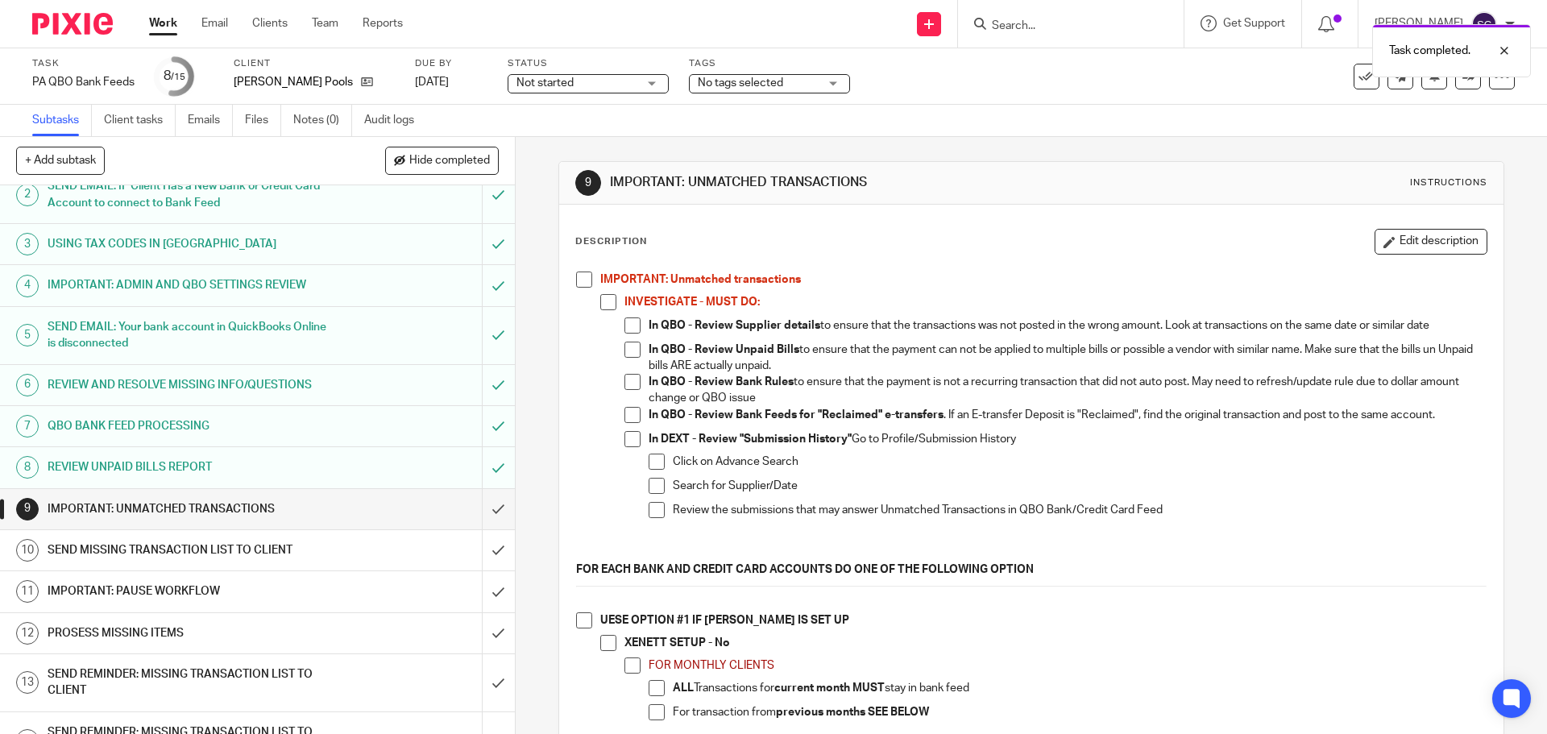
scroll to position [138, 0]
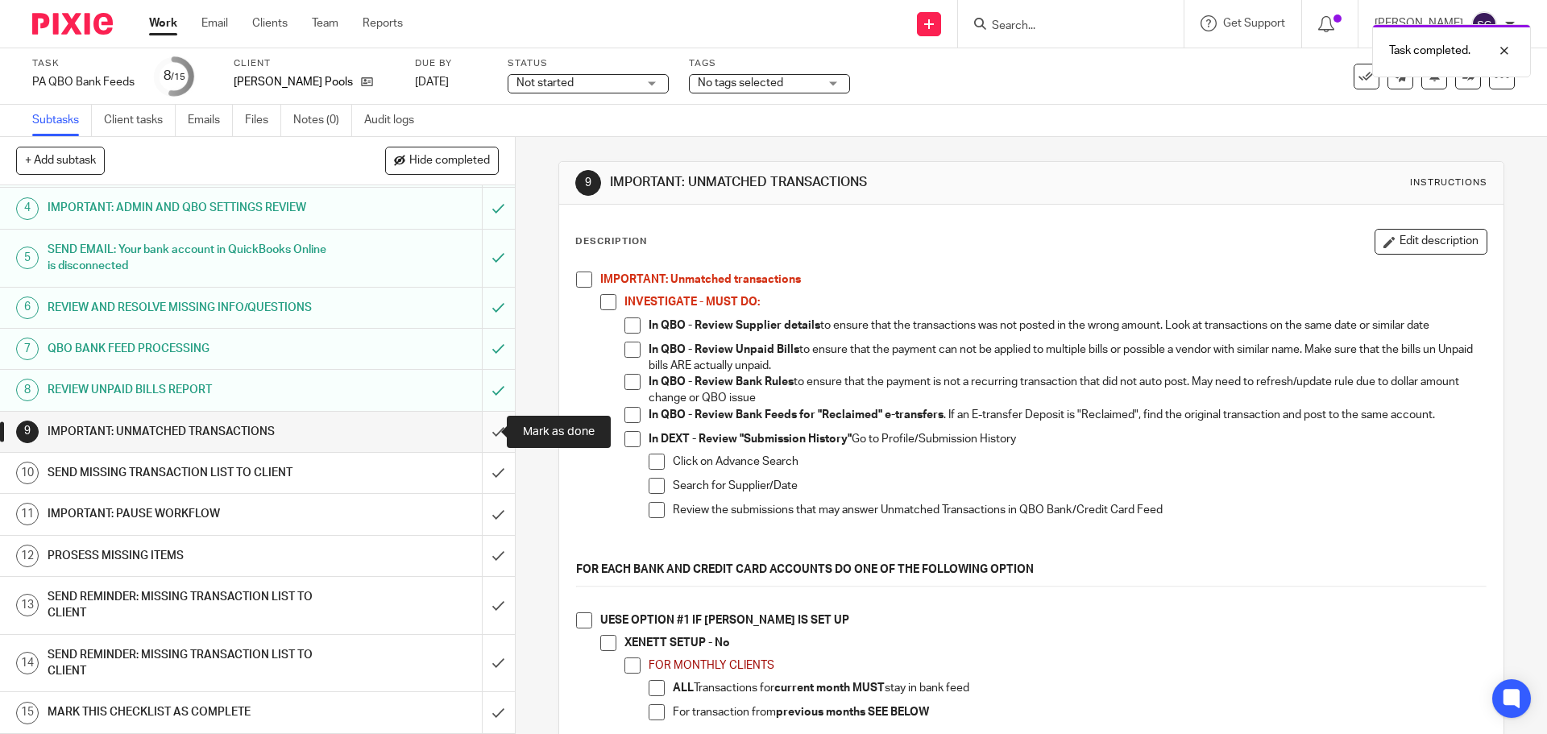
click at [480, 435] on input "submit" at bounding box center [257, 432] width 515 height 40
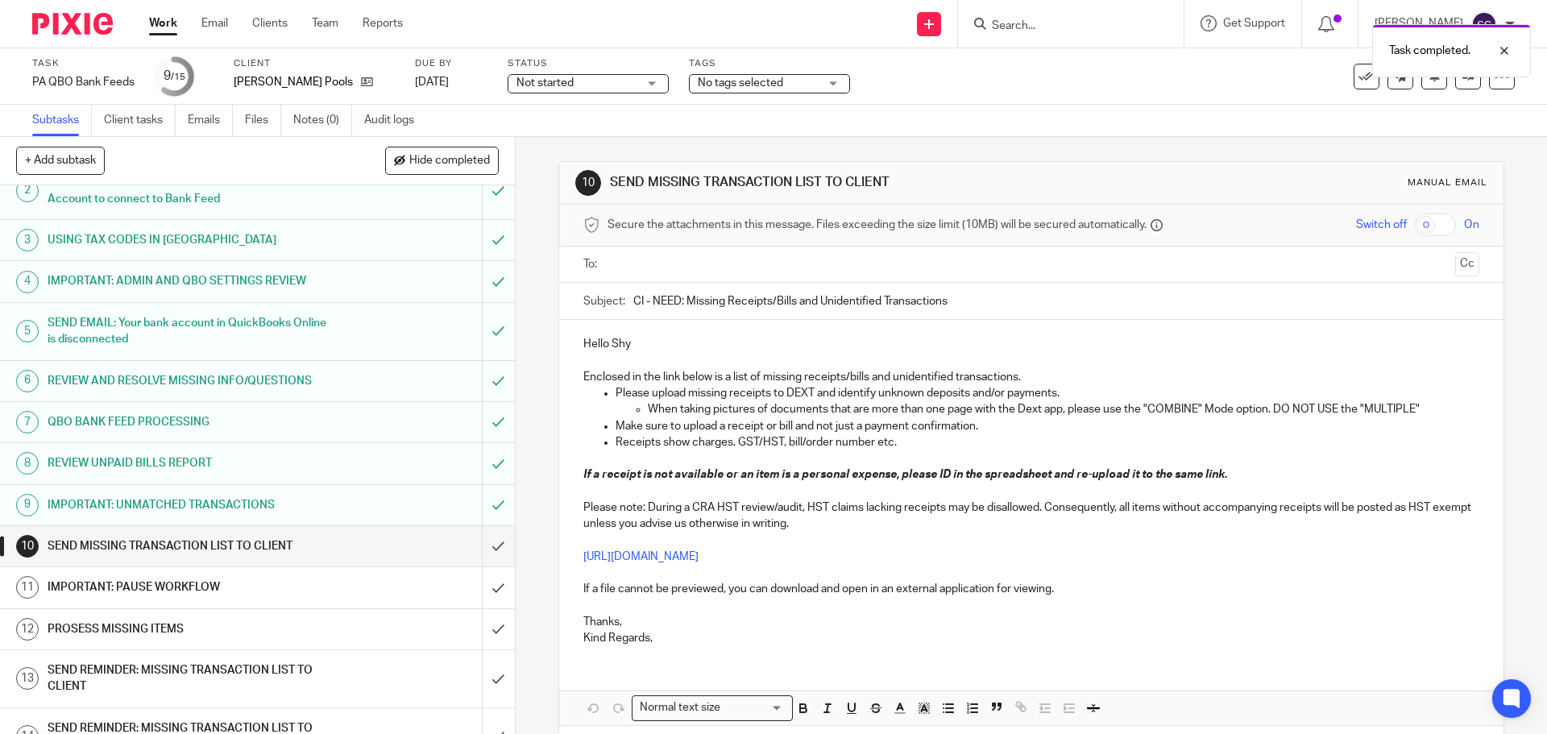
scroll to position [138, 0]
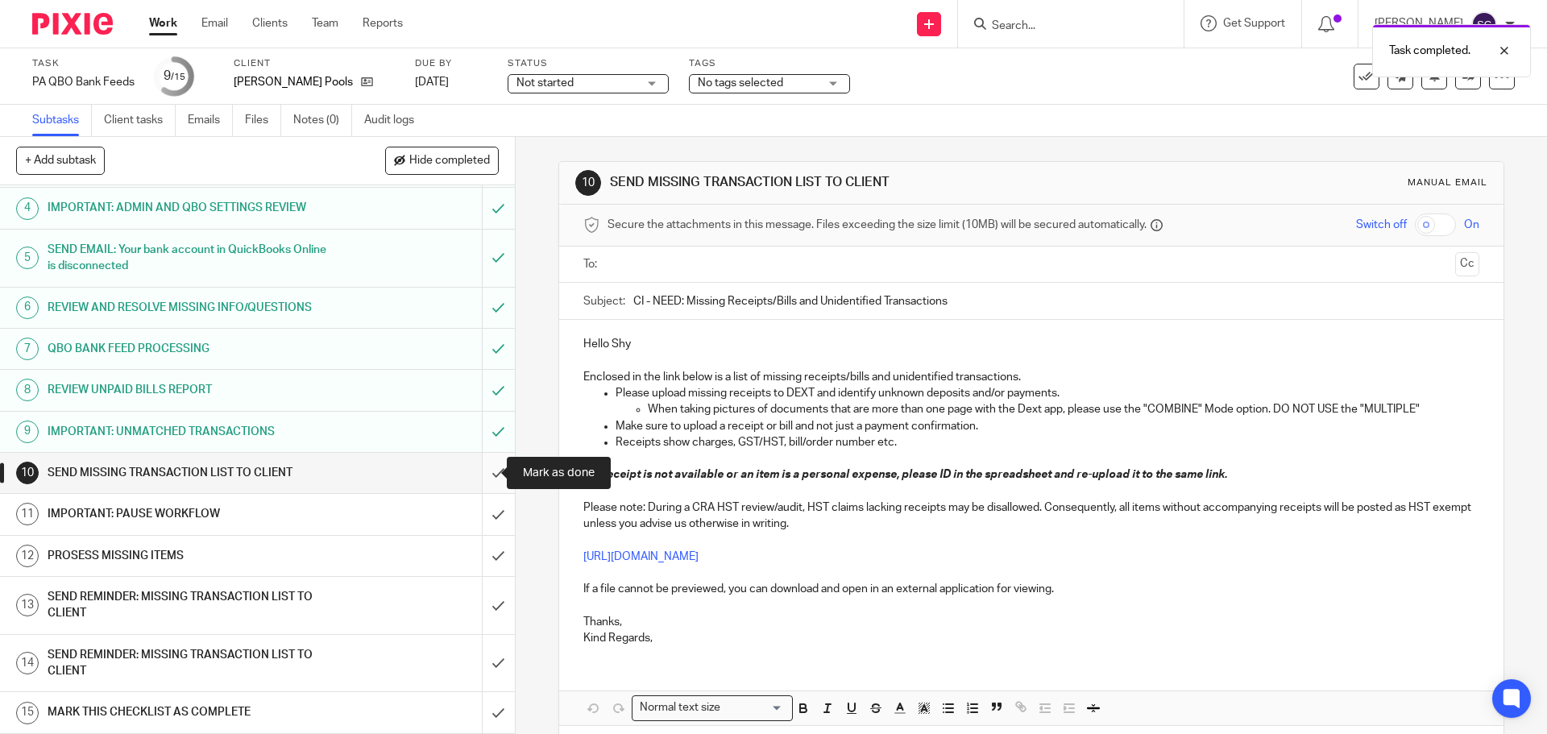
click at [479, 475] on input "submit" at bounding box center [257, 473] width 515 height 40
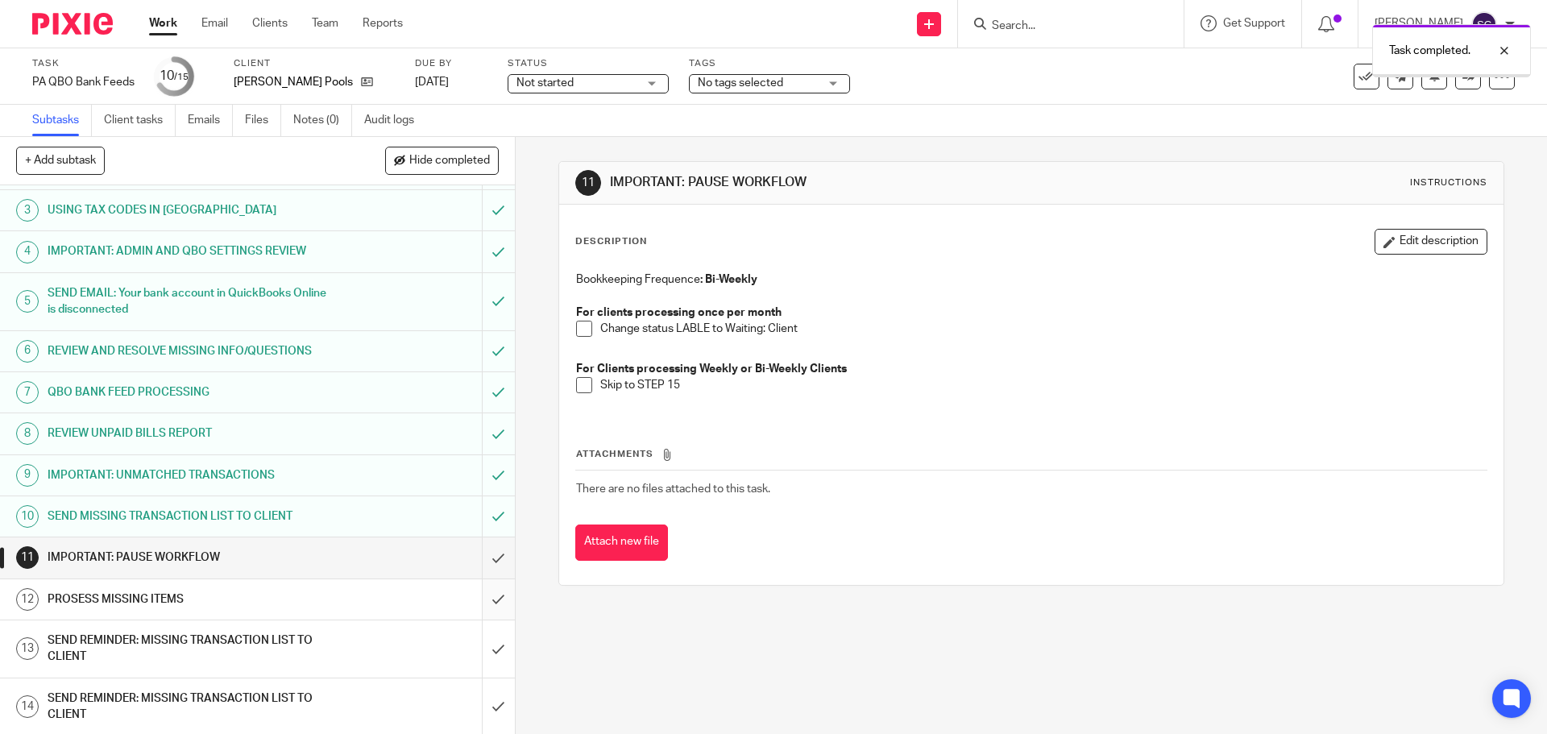
scroll to position [138, 0]
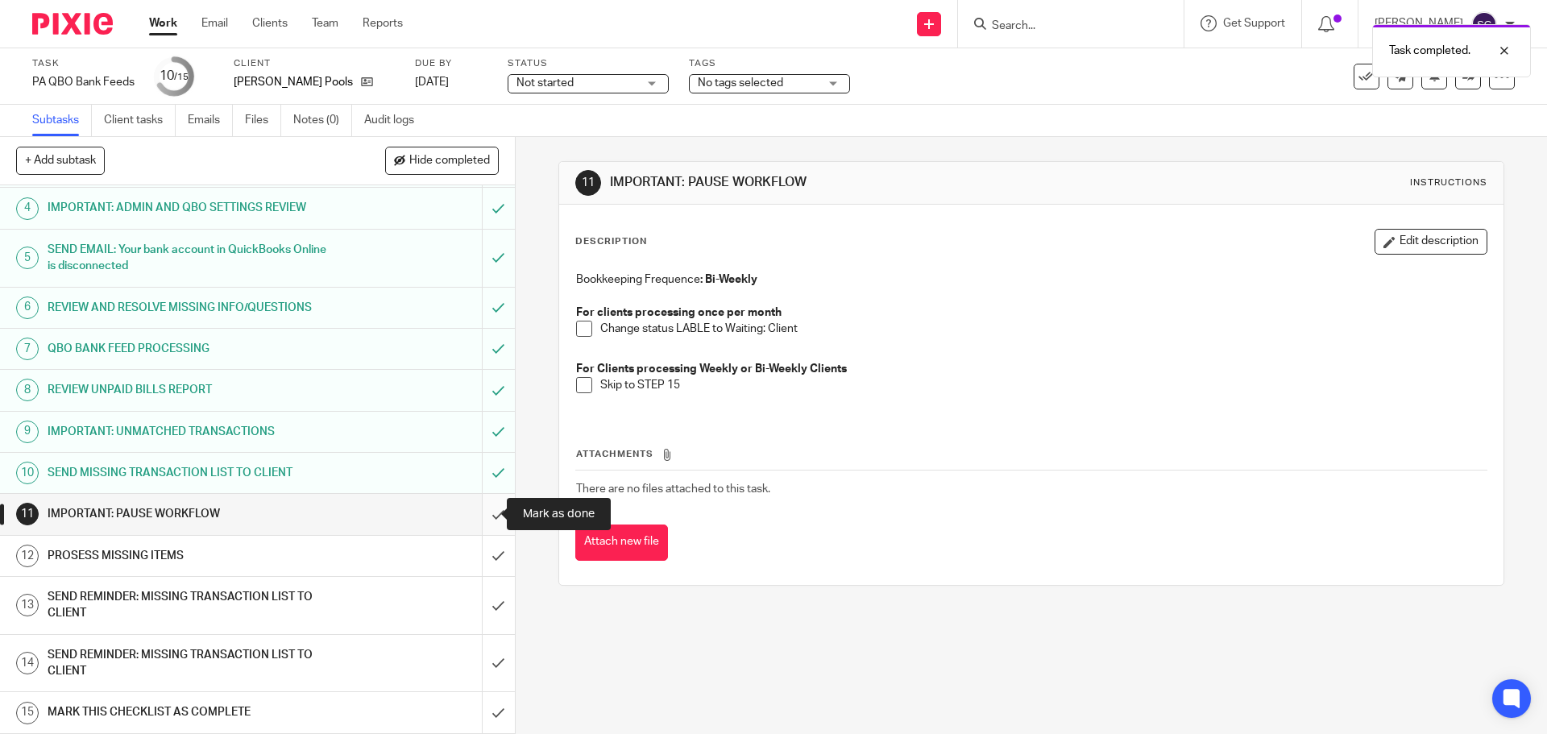
click at [477, 513] on input "submit" at bounding box center [257, 514] width 515 height 40
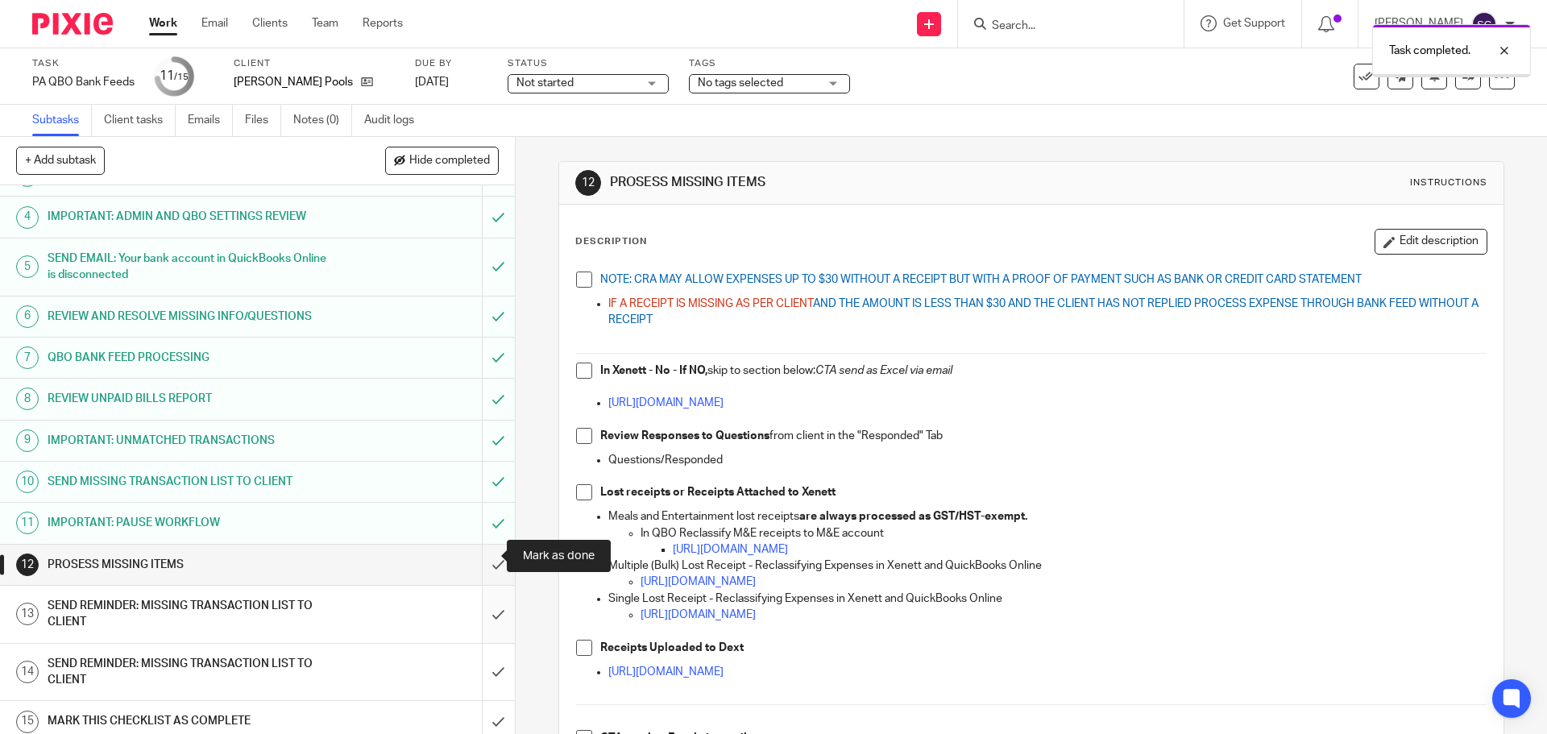
scroll to position [138, 0]
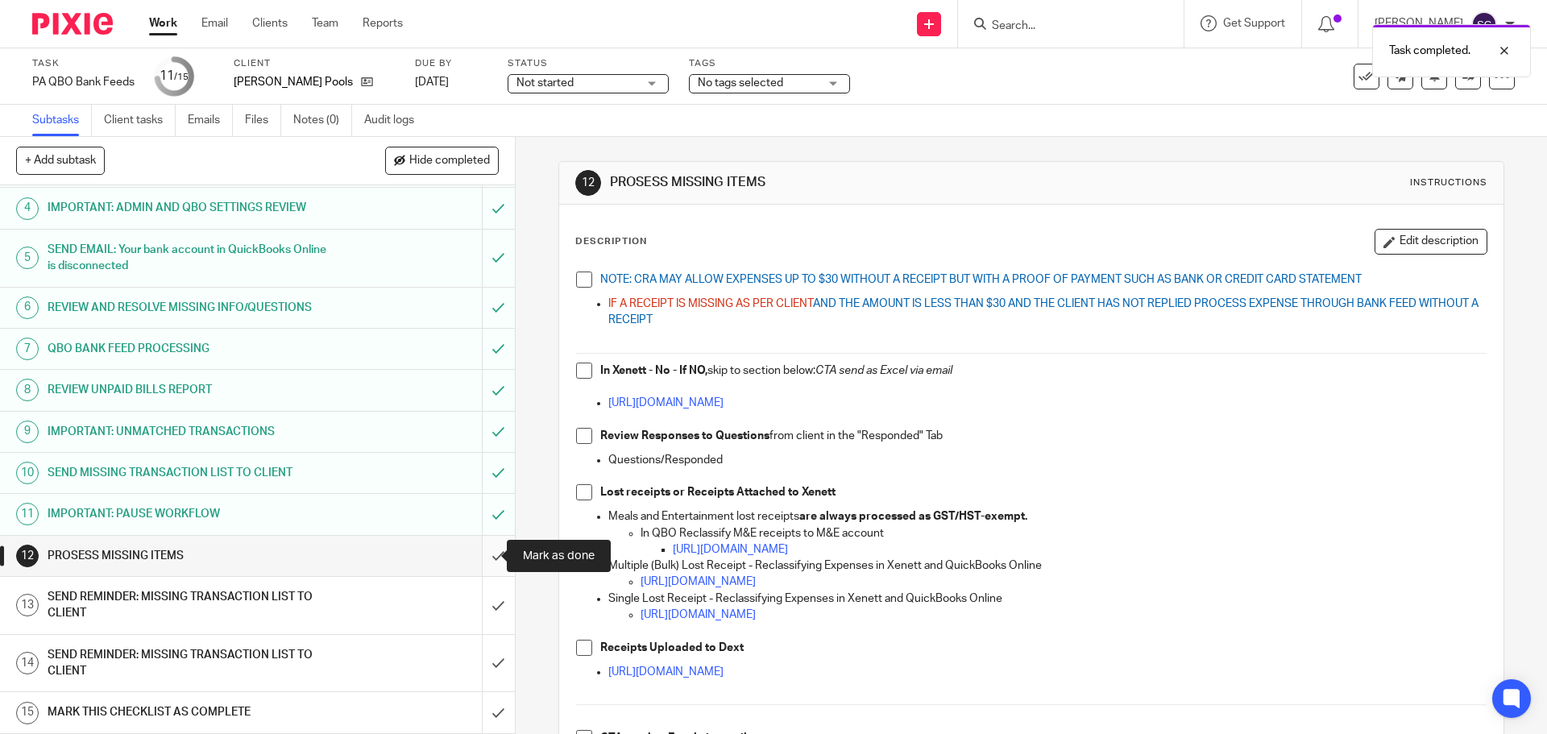
click at [479, 559] on input "submit" at bounding box center [257, 556] width 515 height 40
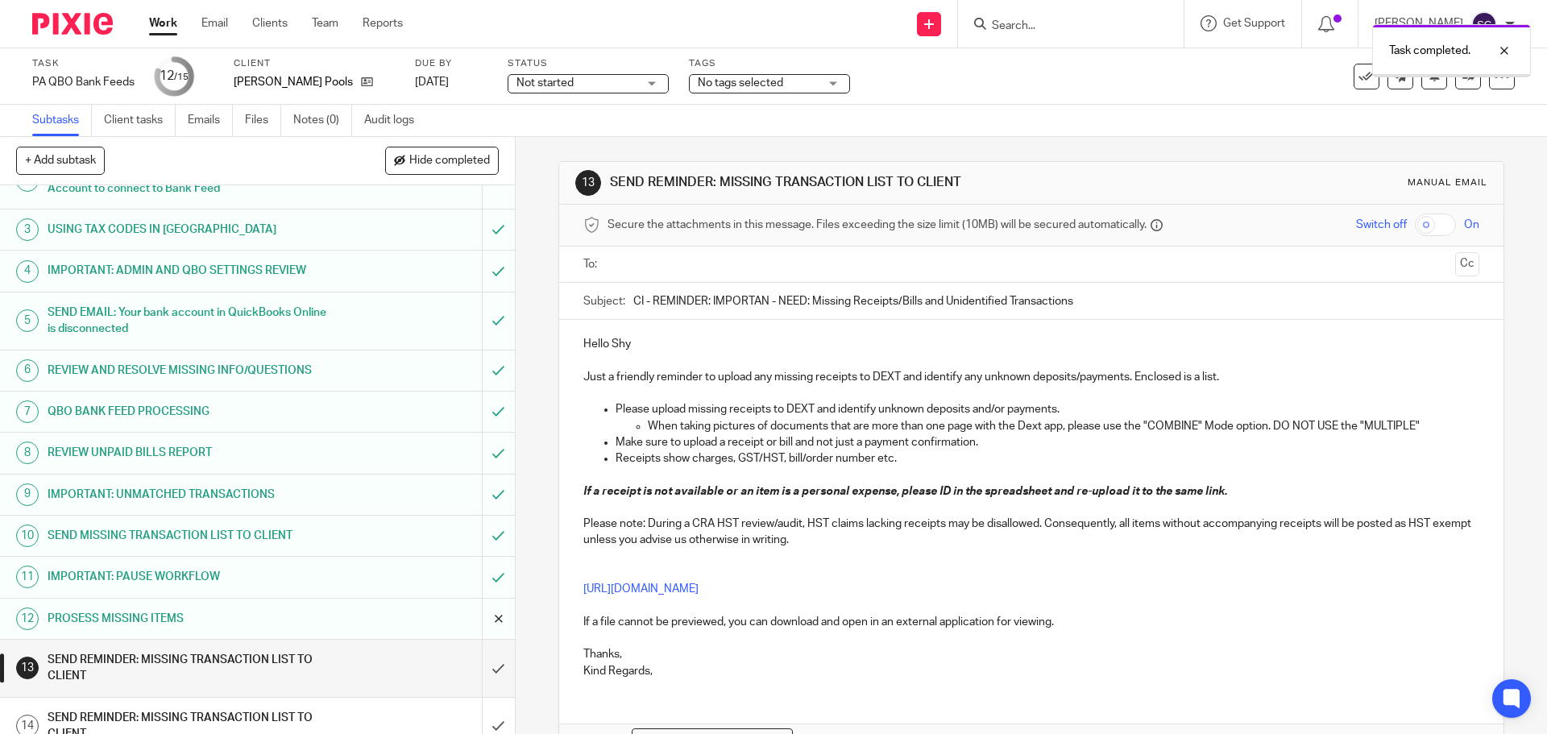
scroll to position [138, 0]
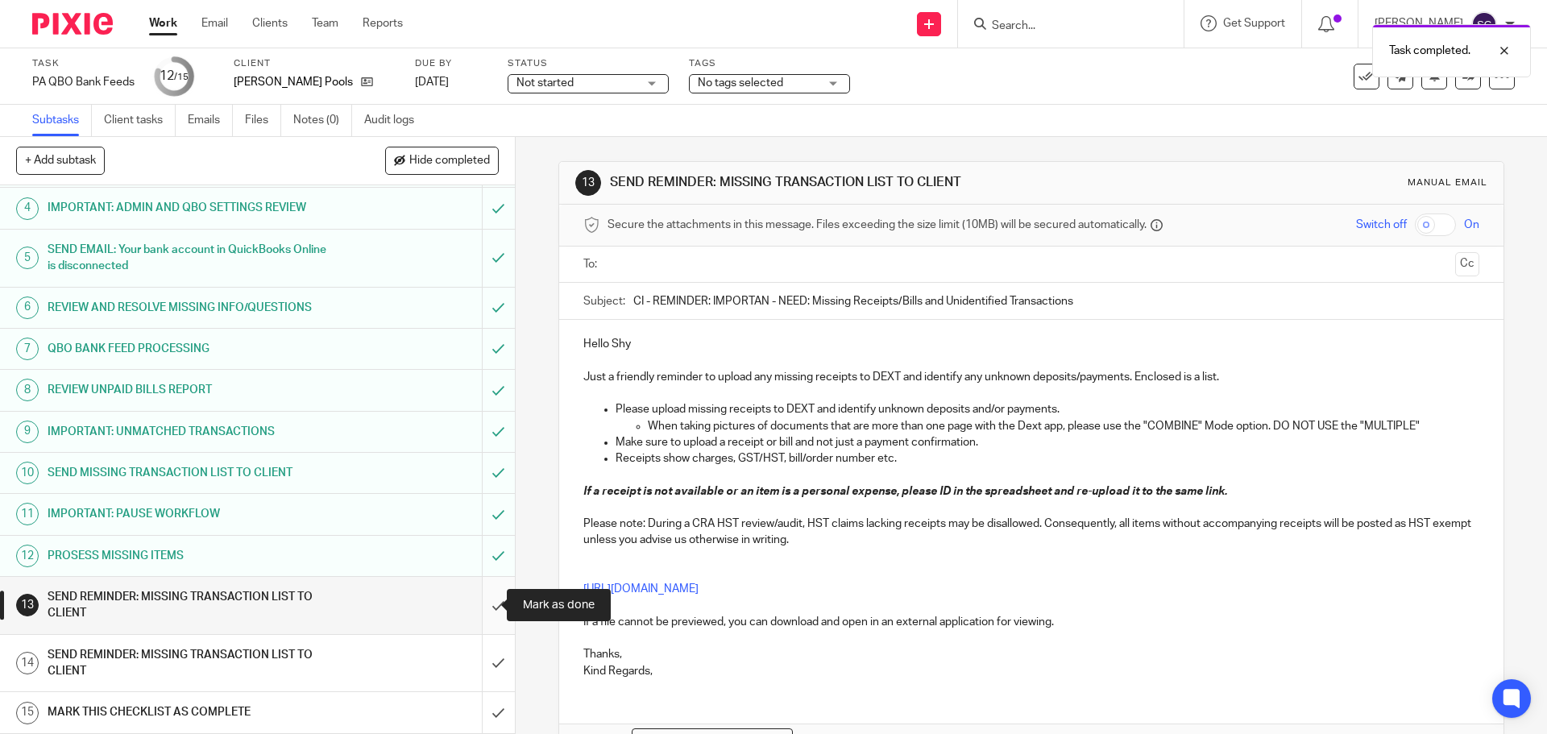
click at [476, 611] on input "submit" at bounding box center [257, 605] width 515 height 57
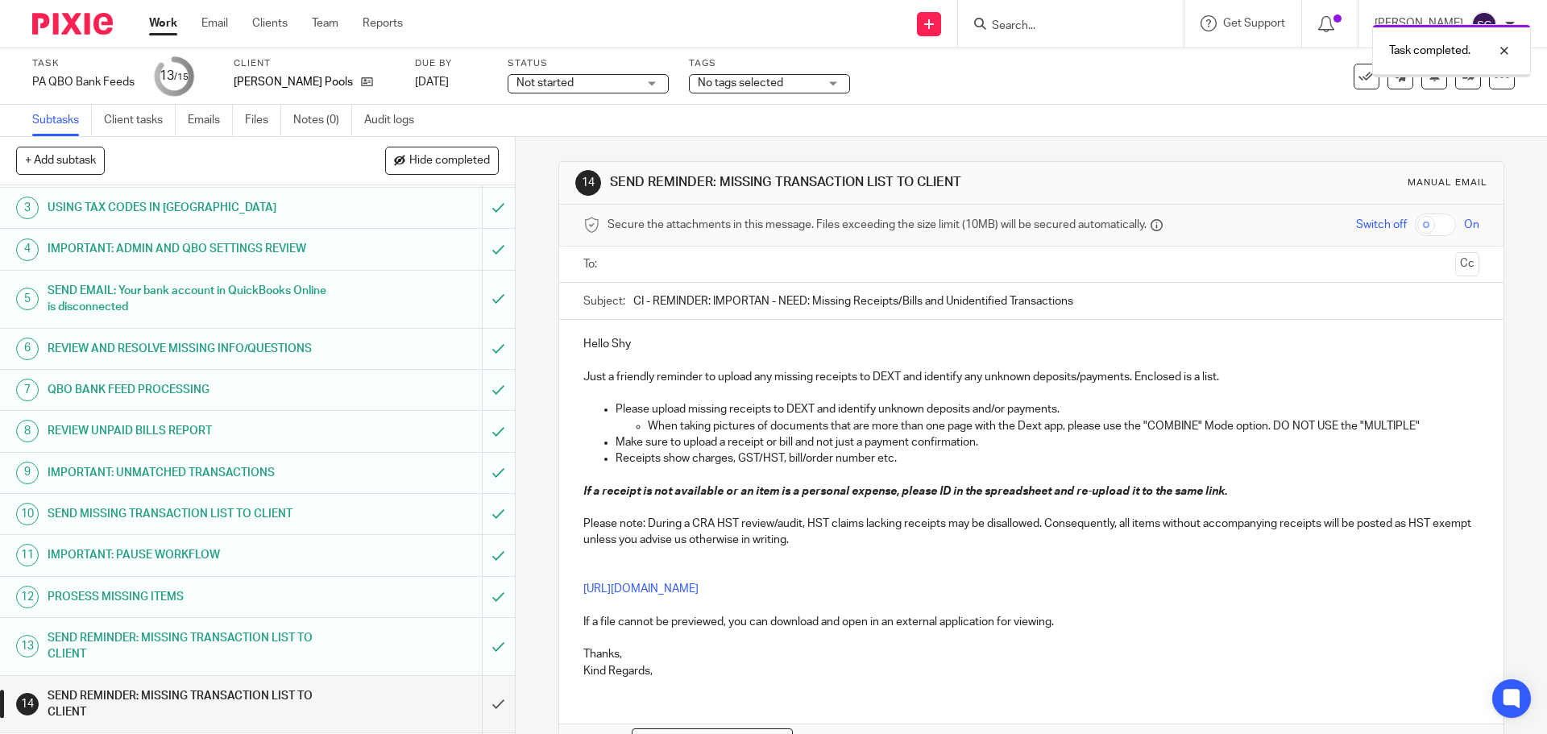
scroll to position [138, 0]
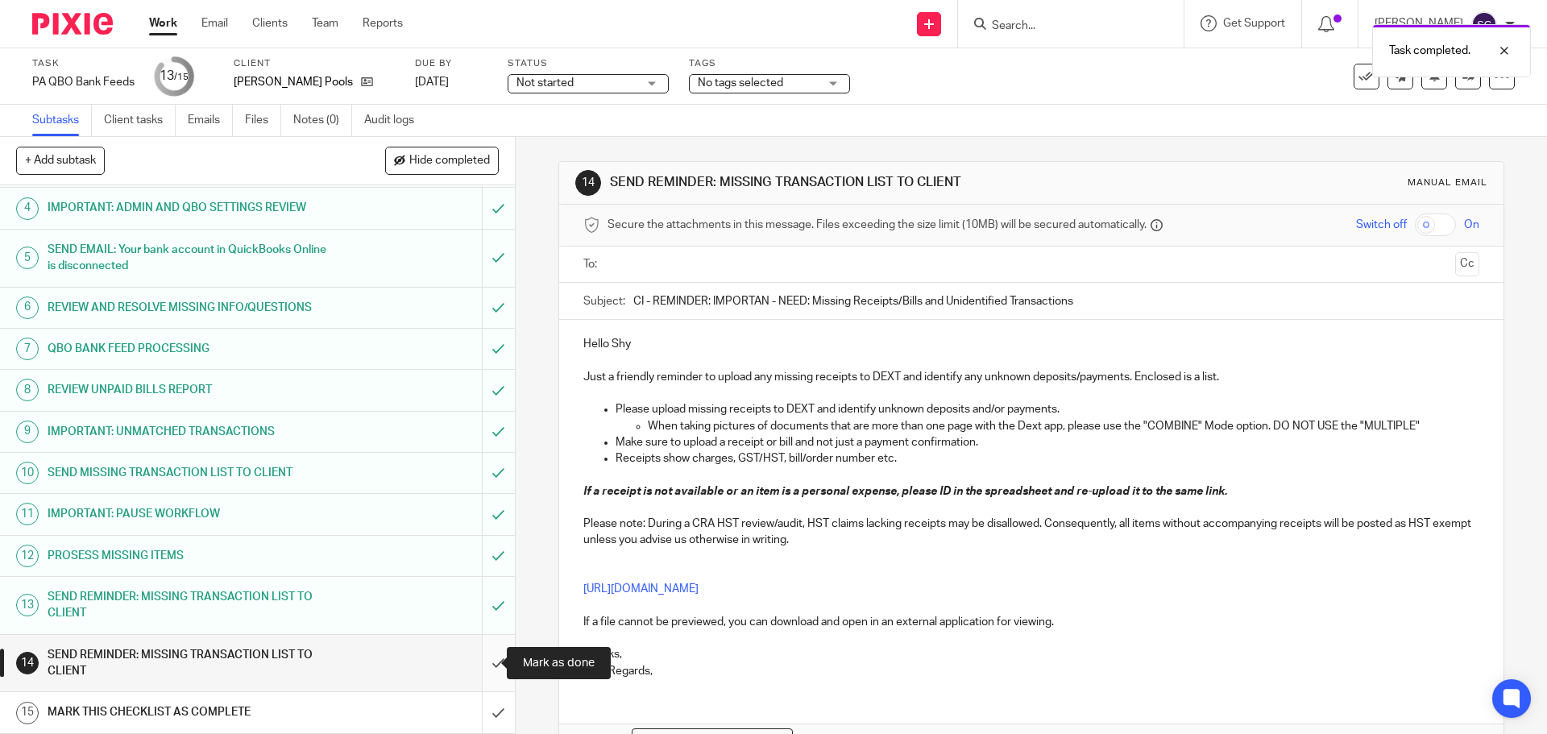
click at [477, 663] on input "submit" at bounding box center [257, 663] width 515 height 57
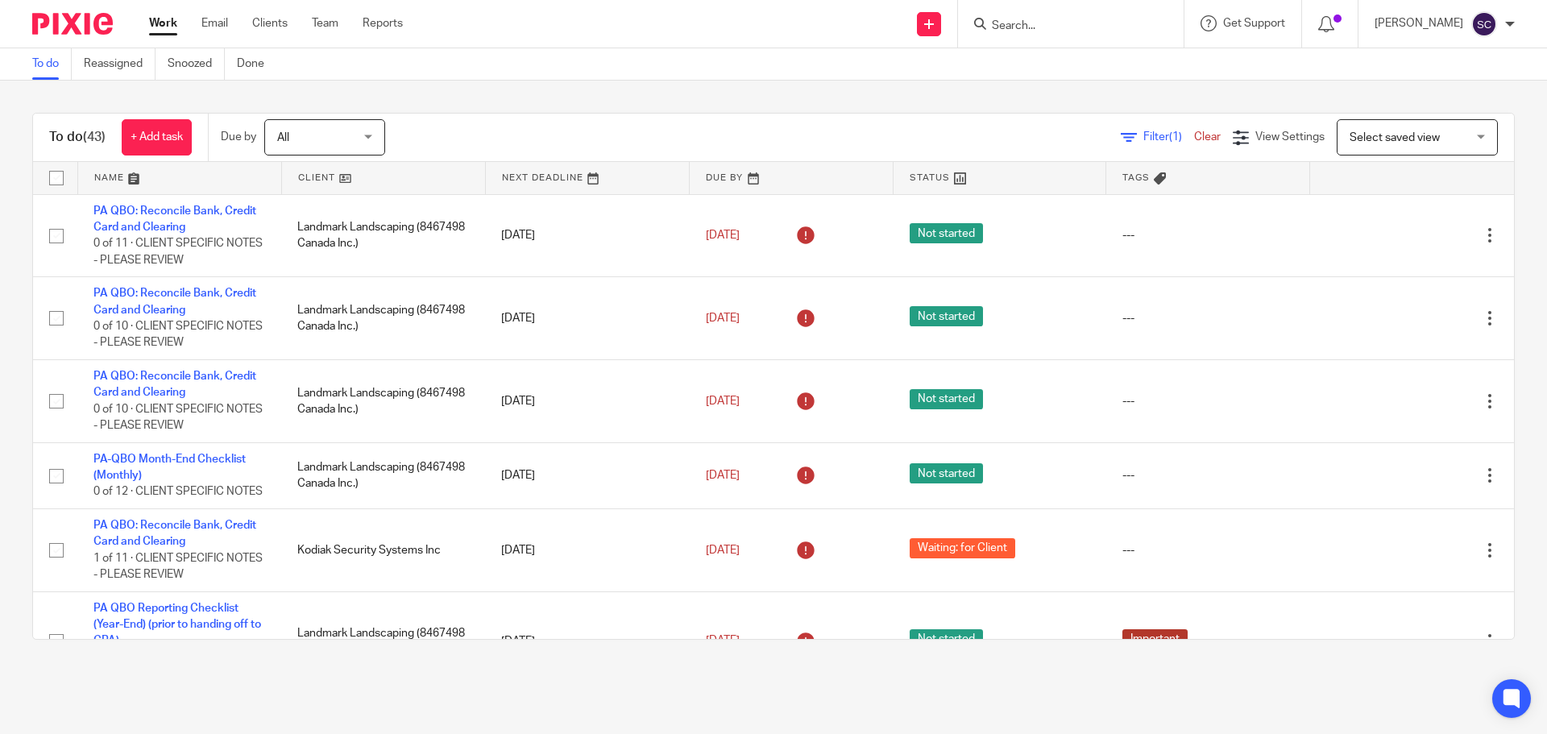
click at [1013, 21] on input "Search" at bounding box center [1062, 26] width 145 height 15
type input "benso"
click at [1015, 73] on link at bounding box center [1131, 76] width 288 height 50
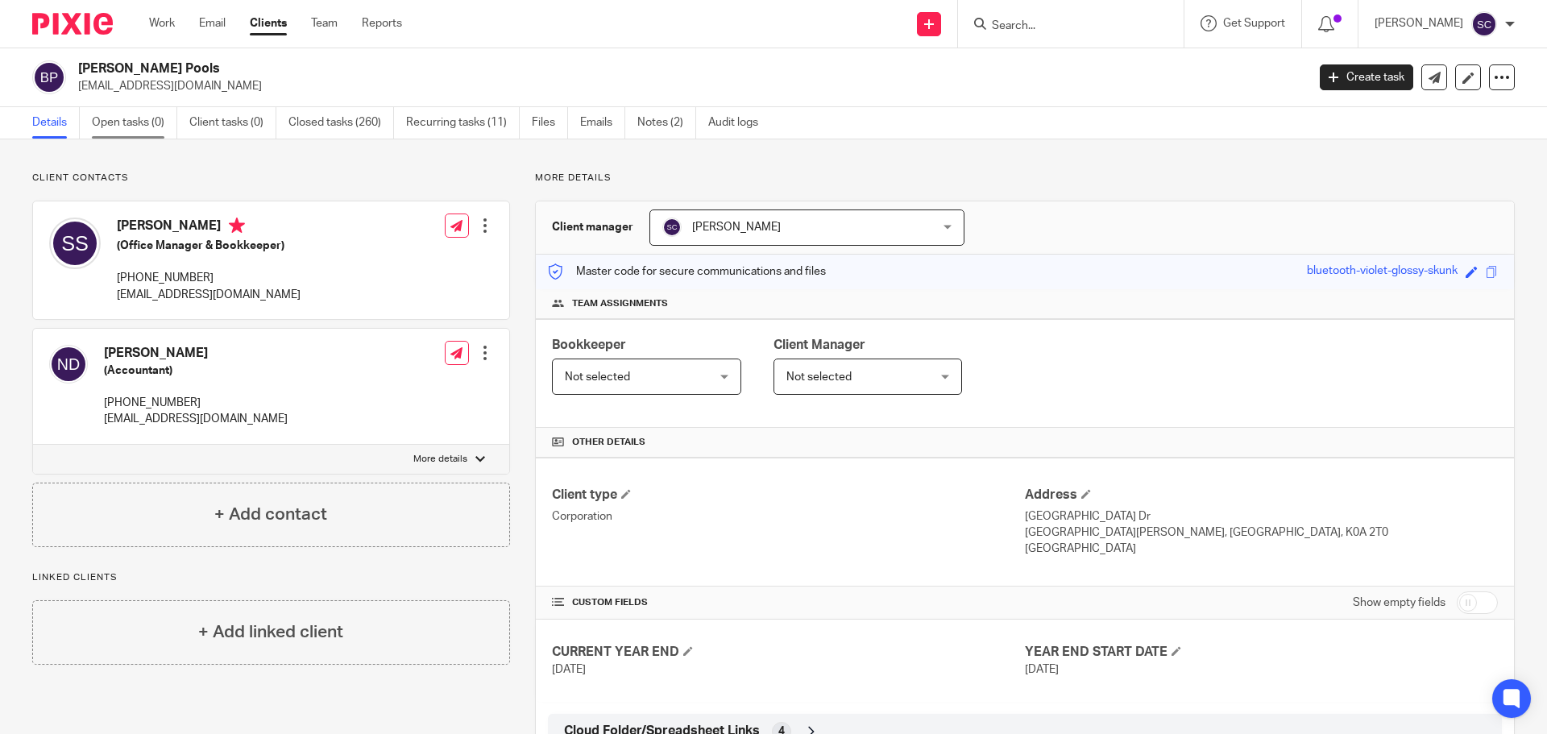
click at [106, 122] on link "Open tasks (0)" at bounding box center [134, 122] width 85 height 31
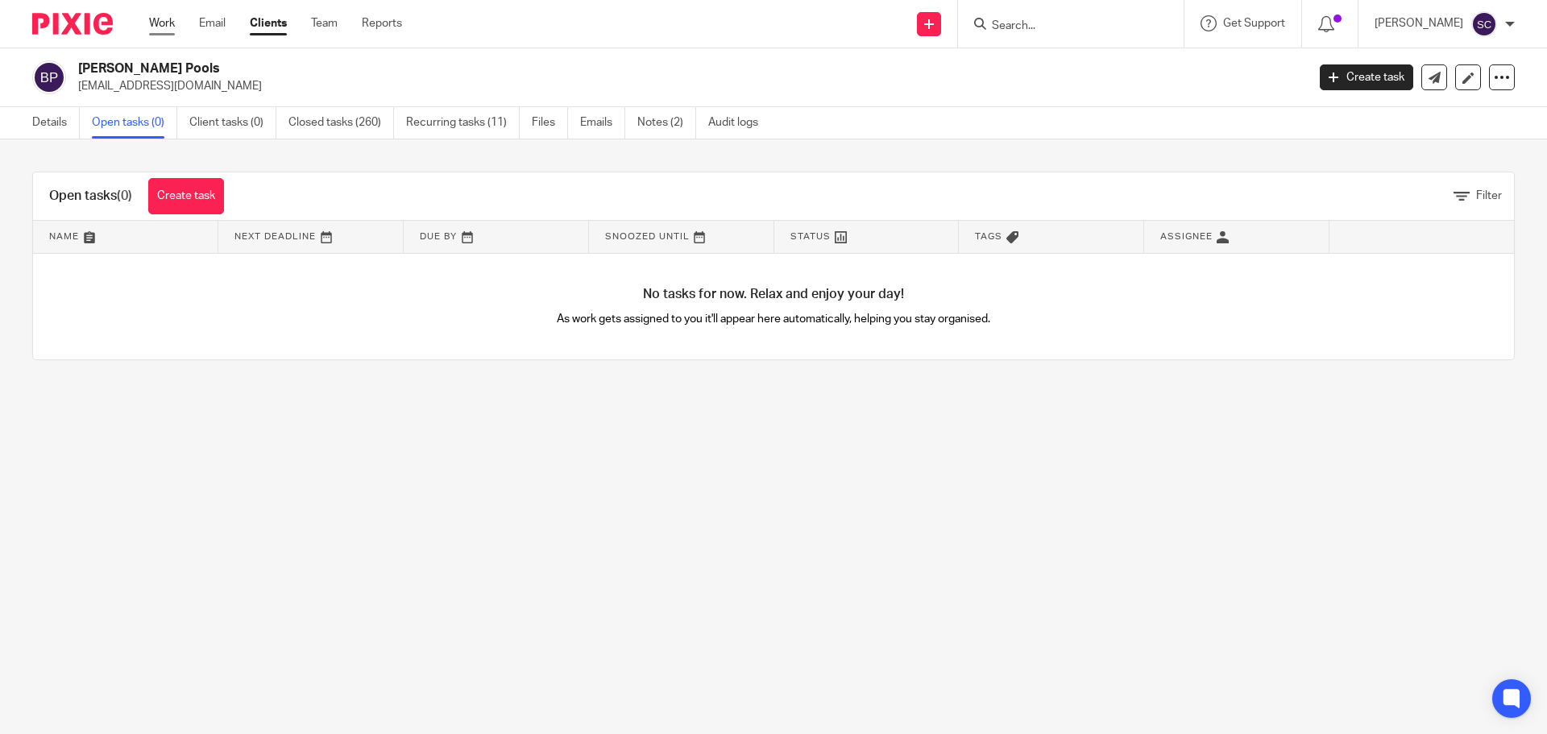
click at [160, 23] on link "Work" at bounding box center [162, 23] width 26 height 16
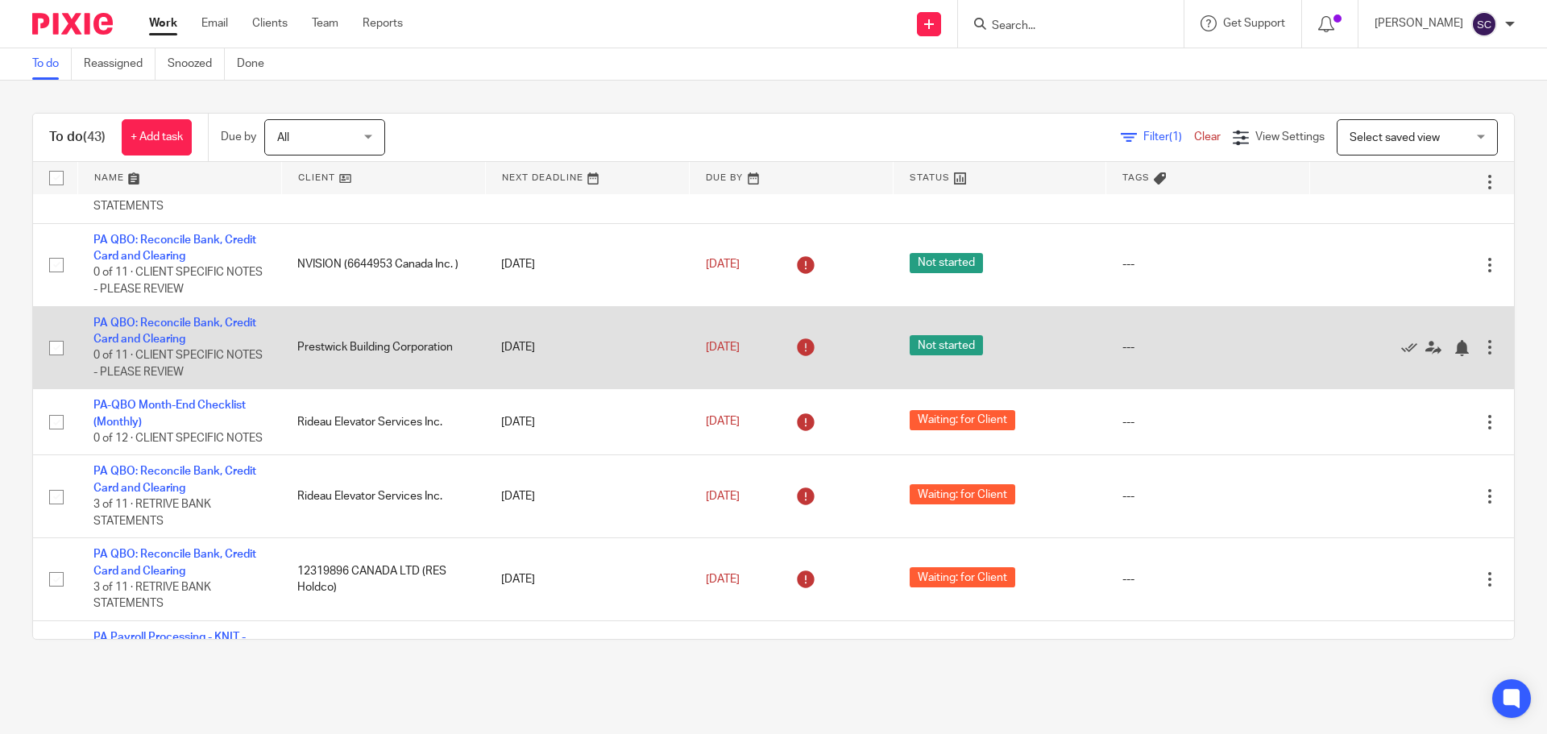
scroll to position [2470, 0]
